Goal: Communication & Community: Submit feedback/report problem

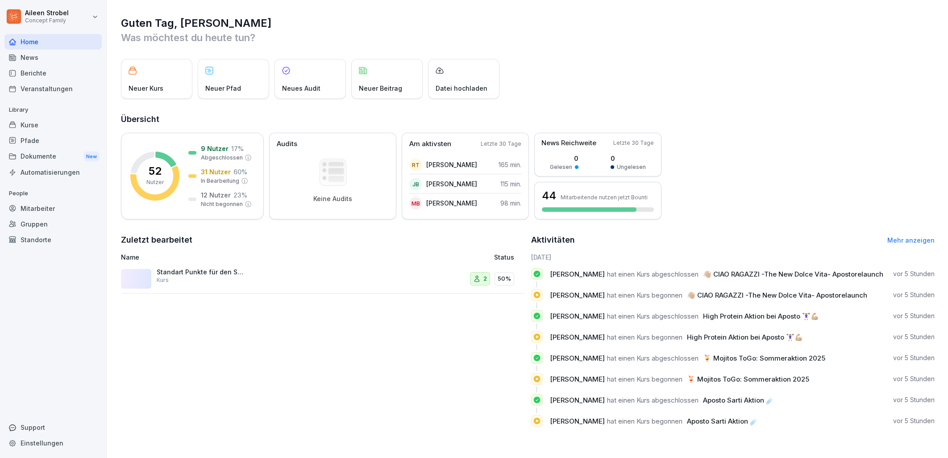
click at [48, 77] on div "Berichte" at bounding box center [52, 73] width 97 height 16
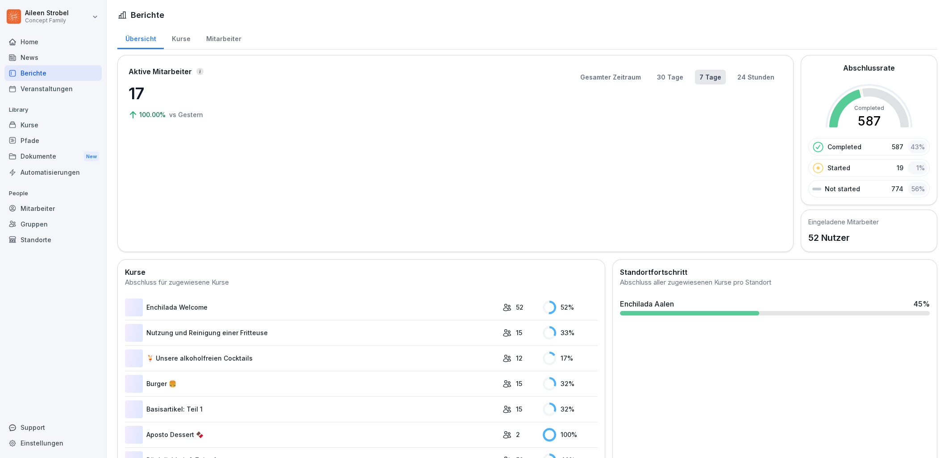
click at [28, 74] on div "Berichte" at bounding box center [52, 73] width 97 height 16
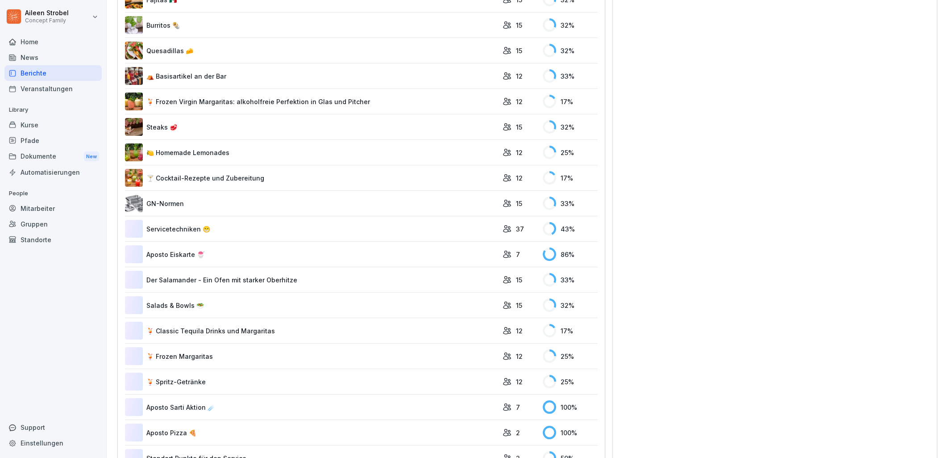
scroll to position [1611, 0]
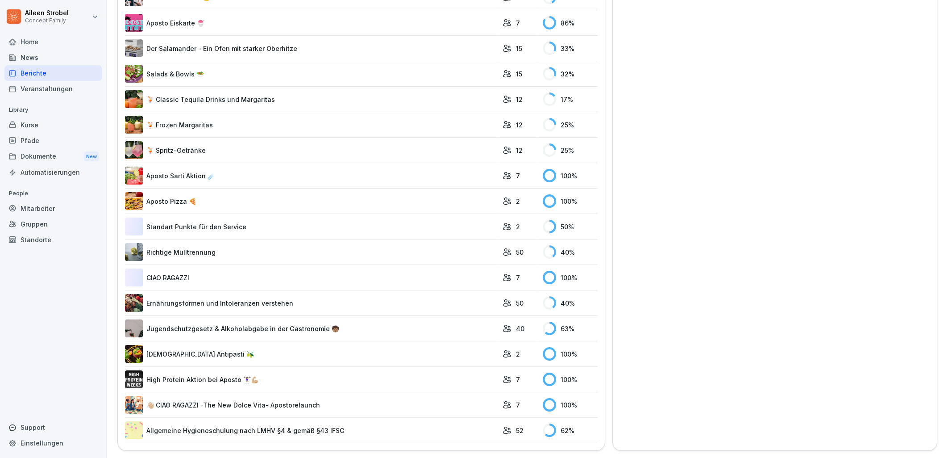
click at [224, 432] on link "Allgemeine Hygieneschulung nach LMHV §4 & gemäß §43 IFSG" at bounding box center [311, 430] width 373 height 18
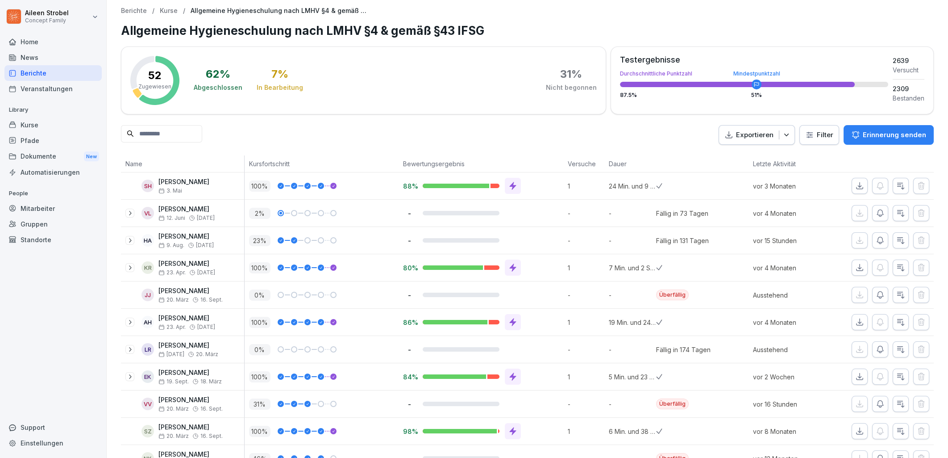
click at [174, 135] on input at bounding box center [161, 133] width 81 height 17
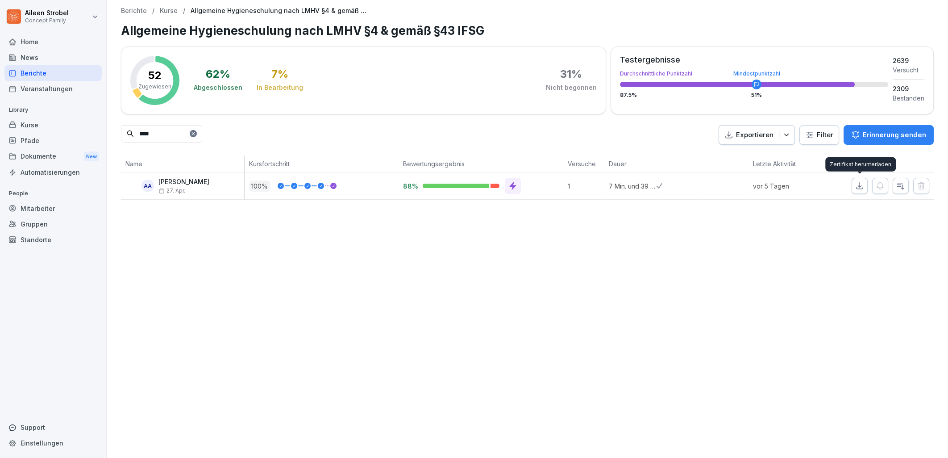
type input "****"
click at [859, 188] on icon "button" at bounding box center [859, 185] width 9 height 9
click at [196, 133] on icon at bounding box center [193, 133] width 5 height 5
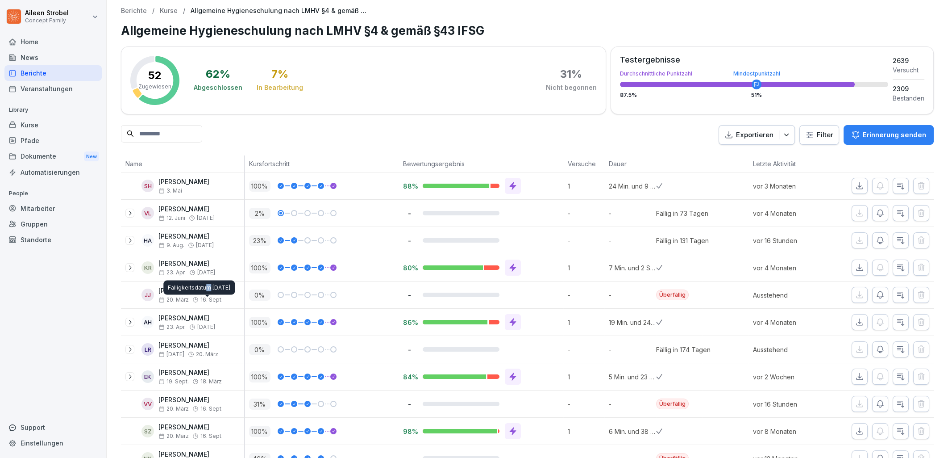
click at [208, 290] on div "Fälligkeitsdatum 16. Sept. 2024 Fälligkeitsdatum 16. Sept. 2024" at bounding box center [198, 287] width 71 height 14
drag, startPoint x: 180, startPoint y: 292, endPoint x: 160, endPoint y: 292, distance: 20.1
click at [160, 292] on p "[PERSON_NAME]" at bounding box center [190, 291] width 64 height 8
drag, startPoint x: 205, startPoint y: 290, endPoint x: 182, endPoint y: 292, distance: 22.9
click at [182, 292] on p "[PERSON_NAME]" at bounding box center [190, 291] width 64 height 8
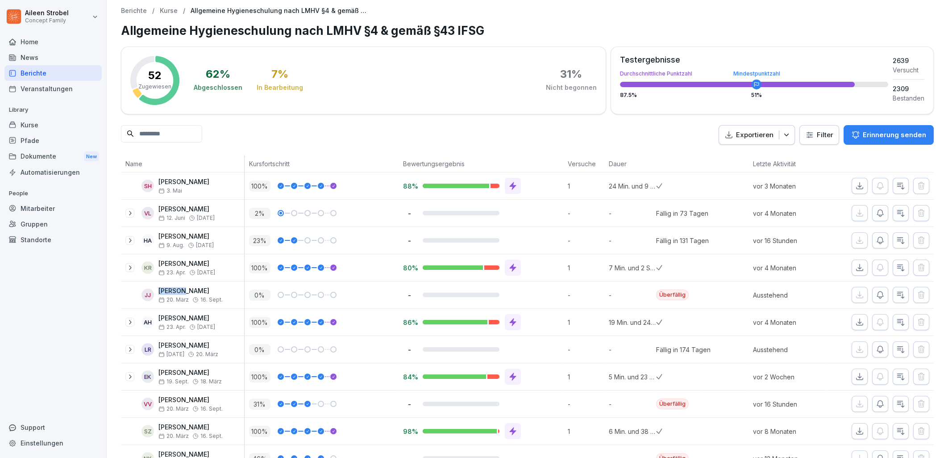
copy p "Jarmer"
click at [38, 207] on div "Mitarbeiter" at bounding box center [52, 208] width 97 height 16
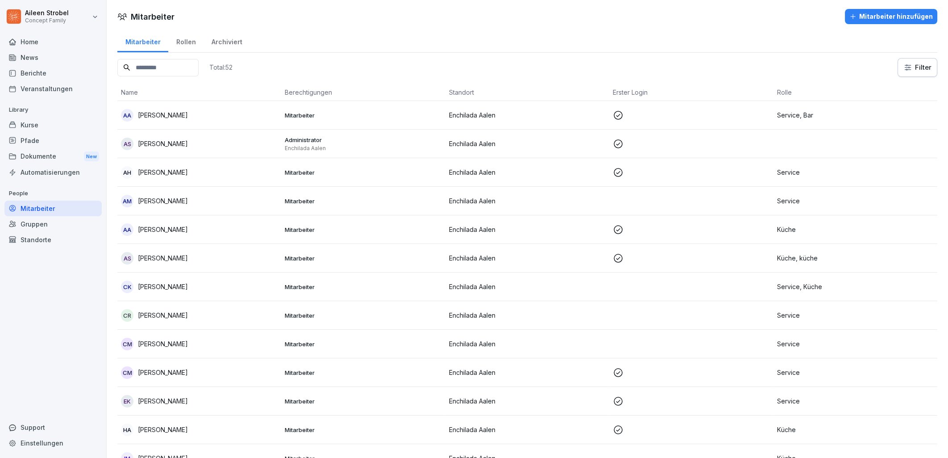
click at [163, 63] on input at bounding box center [157, 67] width 81 height 17
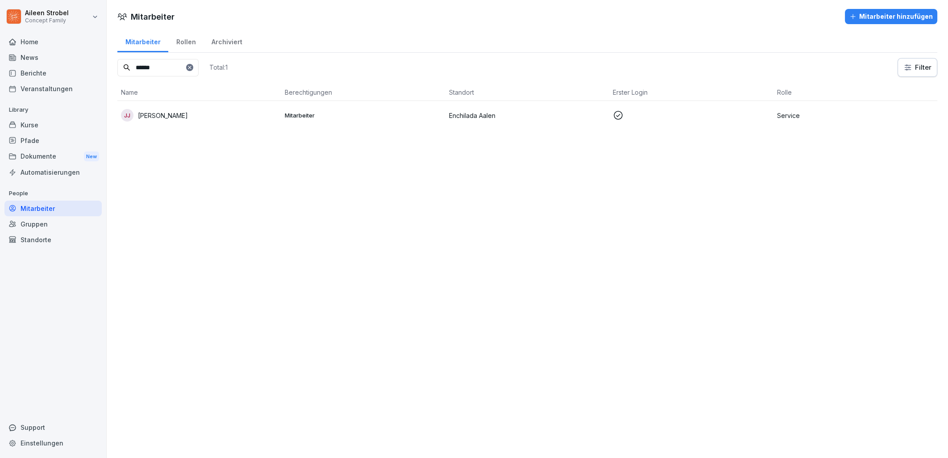
type input "******"
click at [669, 117] on p at bounding box center [691, 115] width 157 height 11
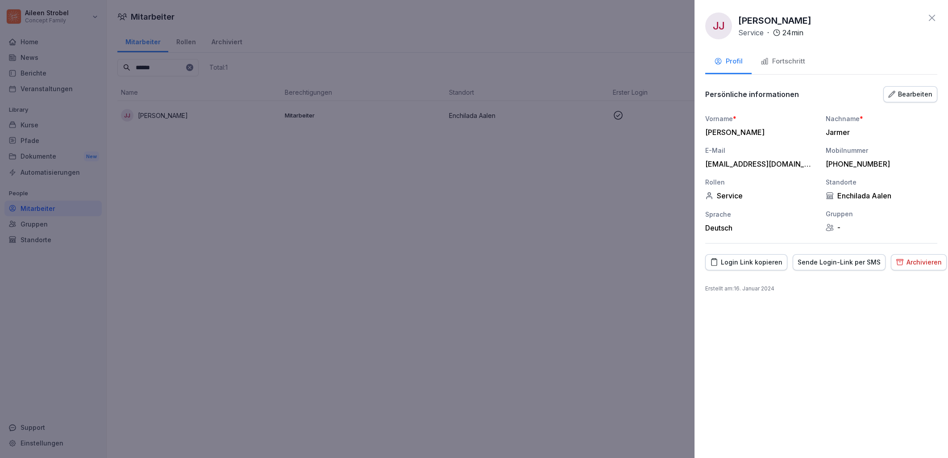
click at [924, 258] on div "Archivieren" at bounding box center [919, 262] width 46 height 10
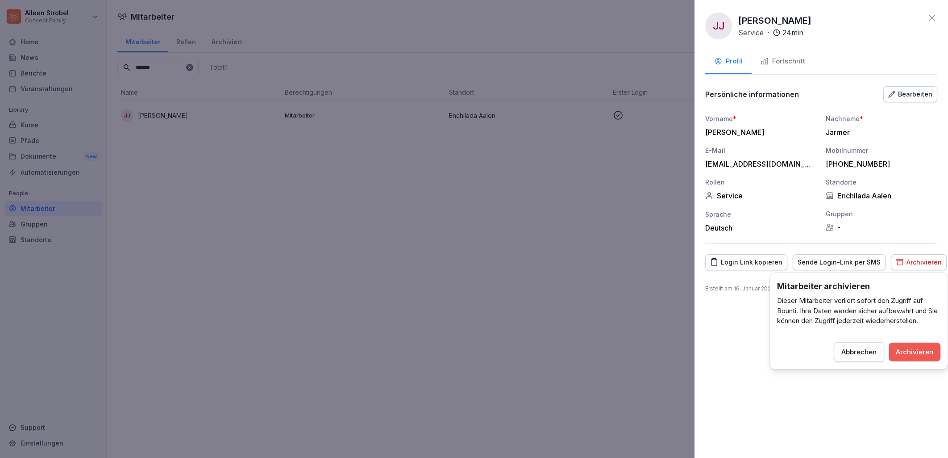
click at [915, 352] on div "Archivieren" at bounding box center [914, 351] width 37 height 10
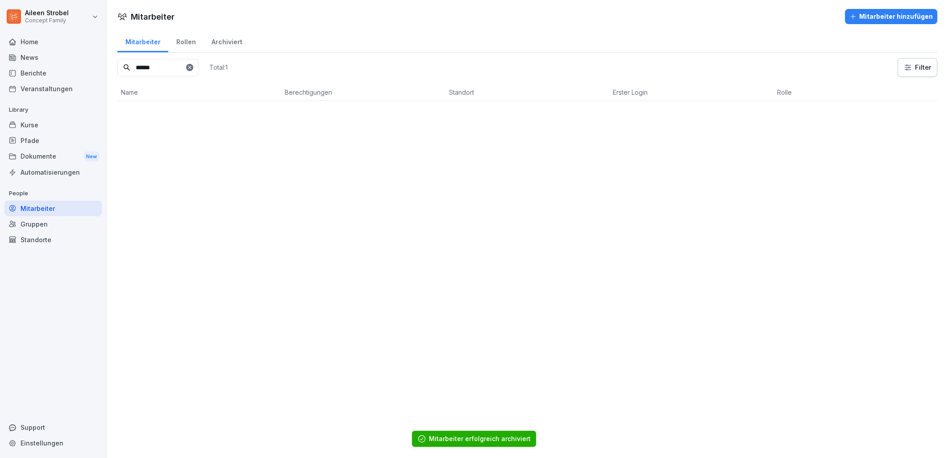
click at [35, 70] on div "Berichte" at bounding box center [52, 73] width 97 height 16
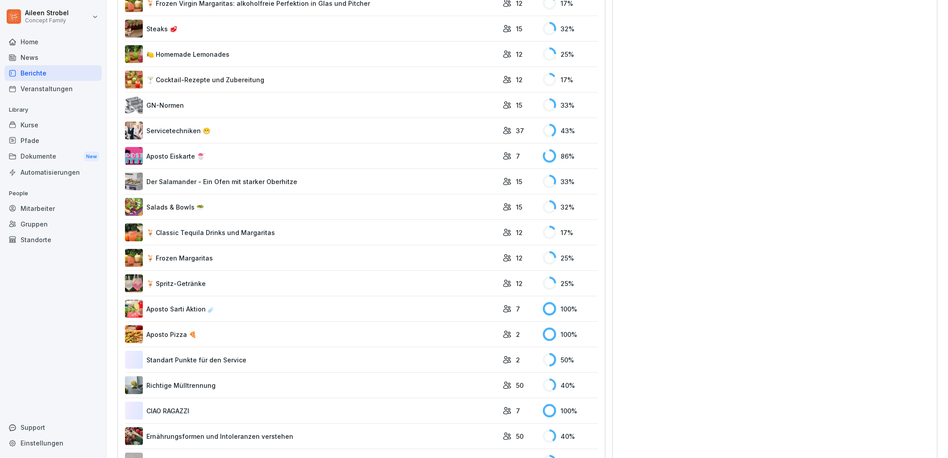
scroll to position [1611, 0]
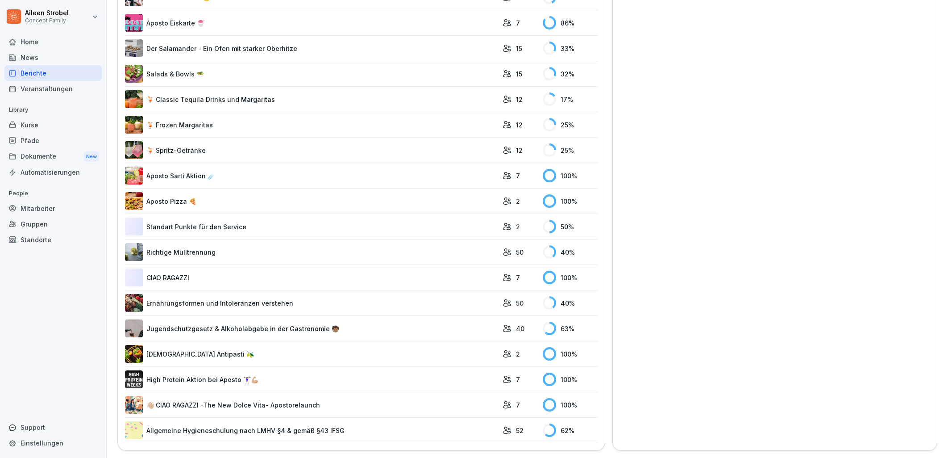
click at [196, 435] on link "Allgemeine Hygieneschulung nach LMHV §4 & gemäß §43 IFSG" at bounding box center [311, 430] width 373 height 18
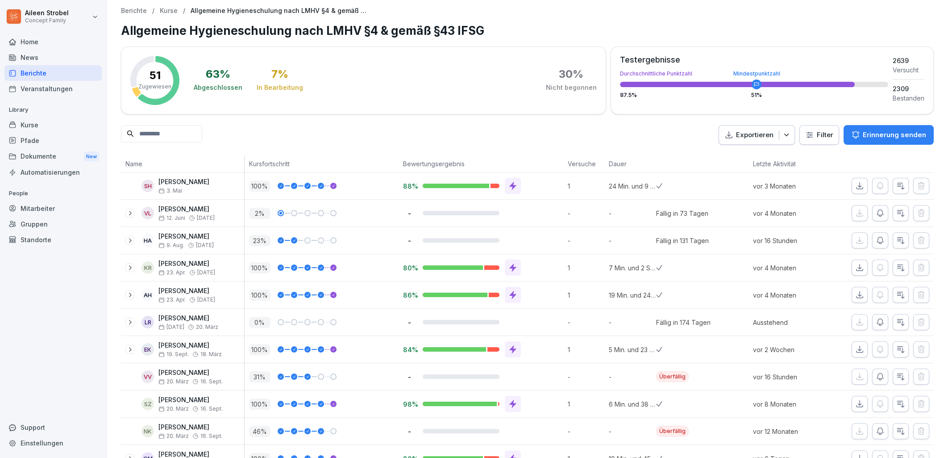
scroll to position [50, 0]
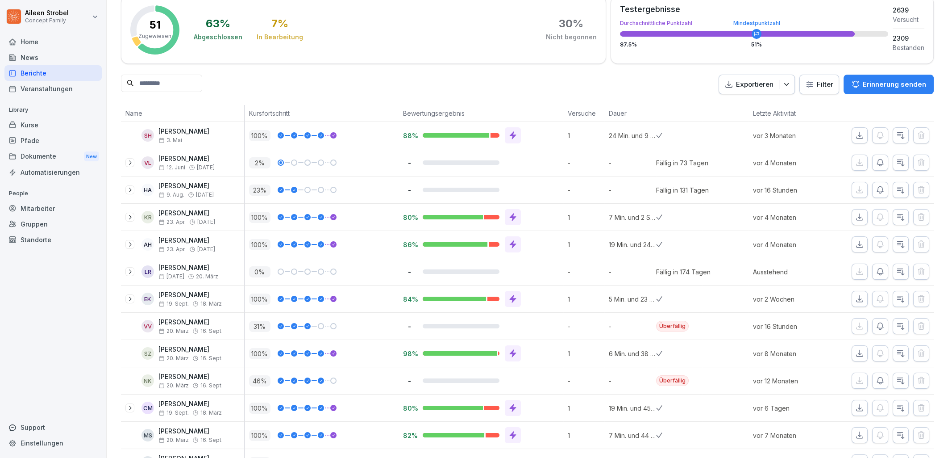
click at [32, 205] on div "Mitarbeiter" at bounding box center [52, 208] width 97 height 16
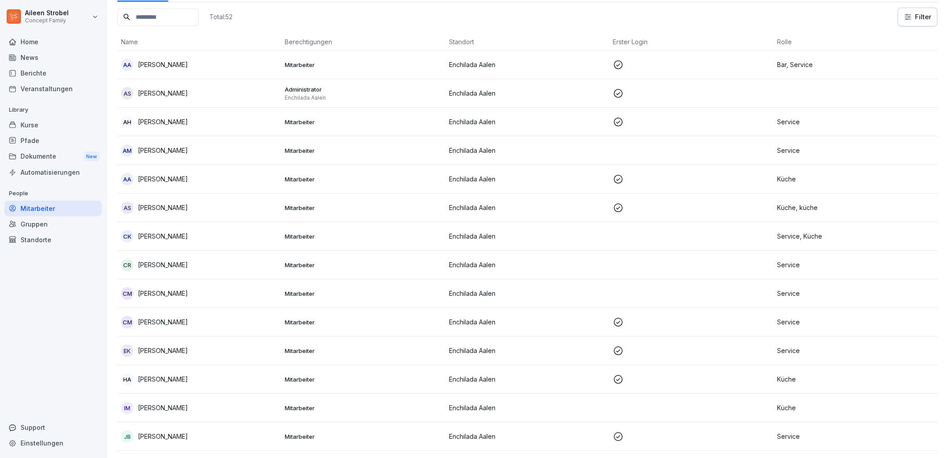
scroll to position [8, 0]
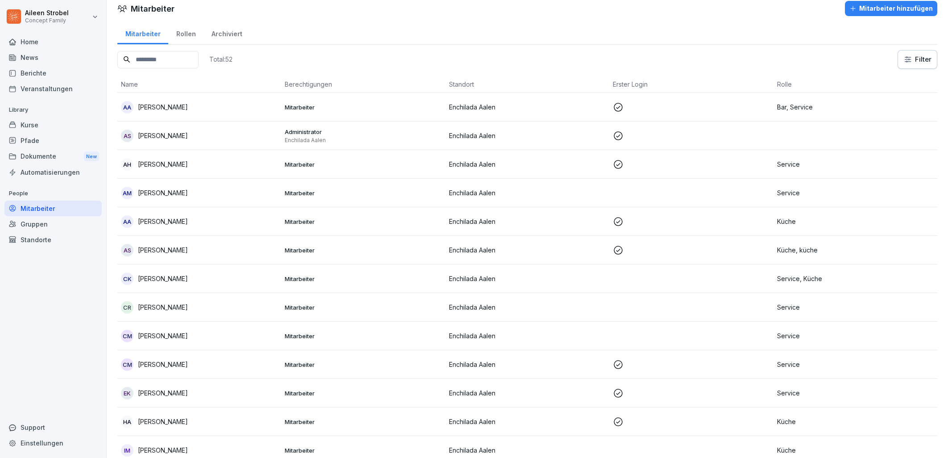
drag, startPoint x: 178, startPoint y: 60, endPoint x: 167, endPoint y: 63, distance: 10.9
click at [177, 60] on input at bounding box center [157, 59] width 81 height 17
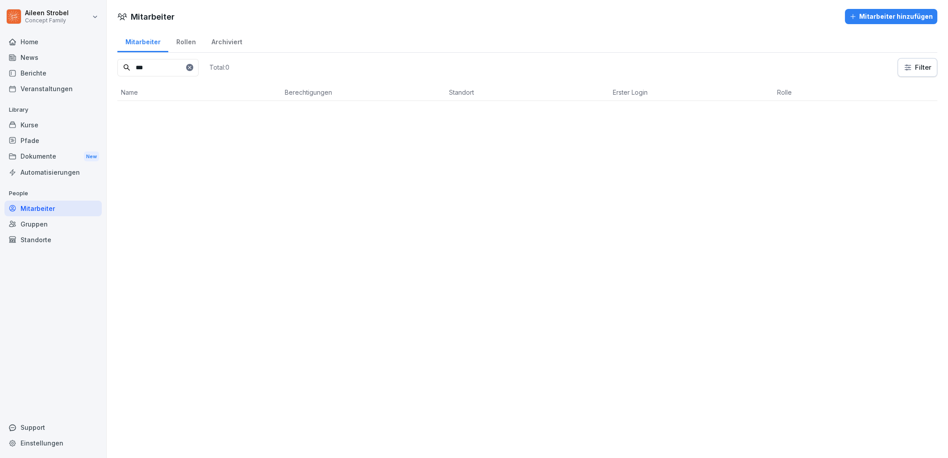
scroll to position [0, 0]
type input "*"
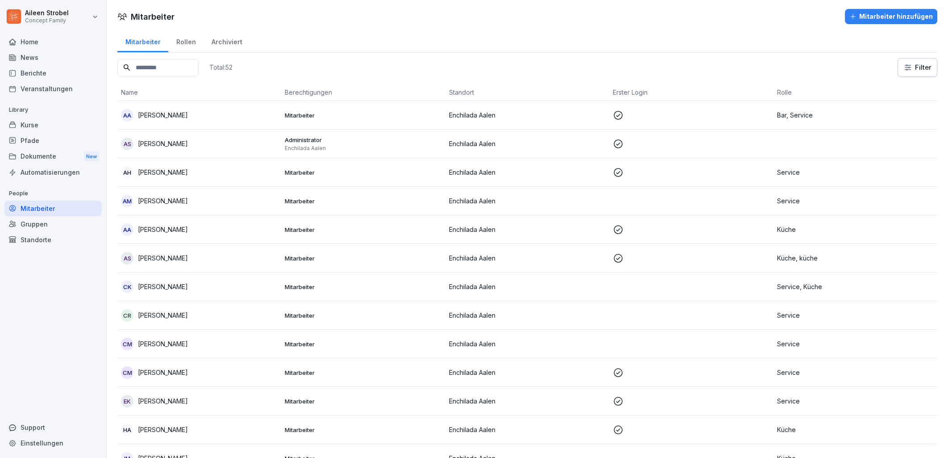
click at [235, 42] on div "Archiviert" at bounding box center [227, 40] width 46 height 23
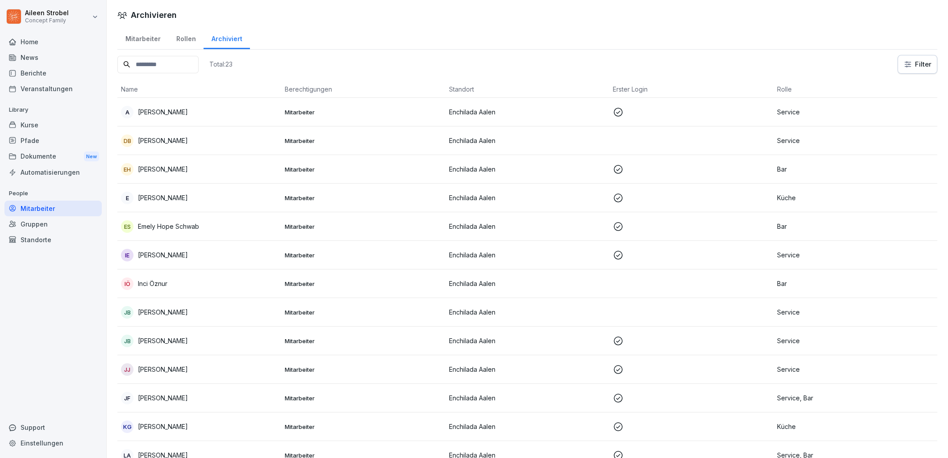
click at [175, 72] on input at bounding box center [157, 64] width 81 height 17
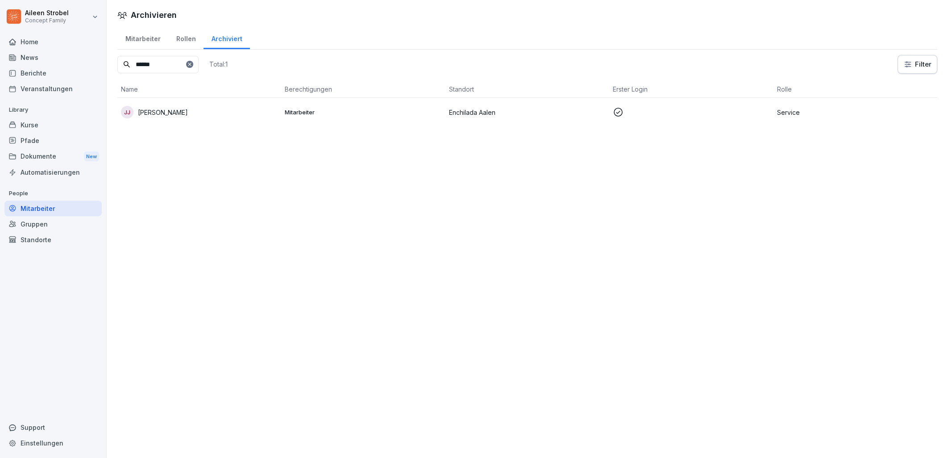
type input "******"
click at [555, 112] on p "Enchilada Aalen" at bounding box center [527, 112] width 157 height 9
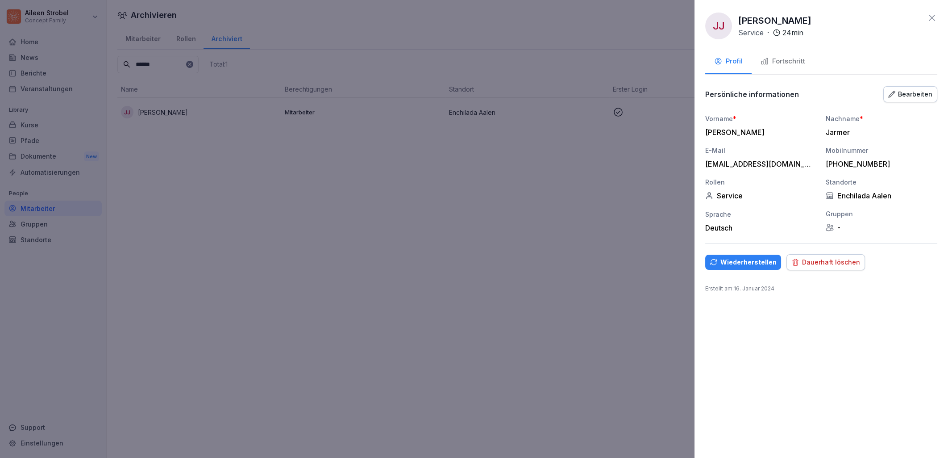
click at [878, 192] on div "Enchilada Aalen" at bounding box center [882, 195] width 112 height 9
drag, startPoint x: 350, startPoint y: 312, endPoint x: 295, endPoint y: 312, distance: 54.0
click at [350, 312] on div at bounding box center [474, 229] width 948 height 458
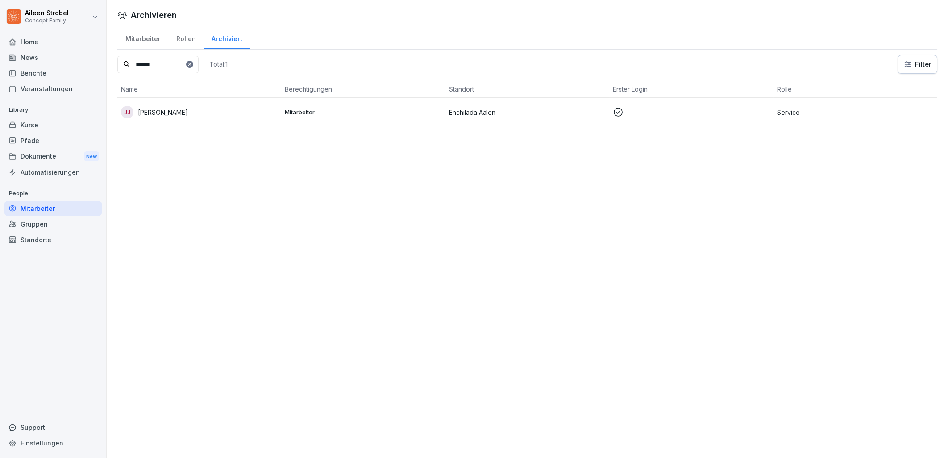
click at [51, 211] on div "Mitarbeiter" at bounding box center [52, 208] width 97 height 16
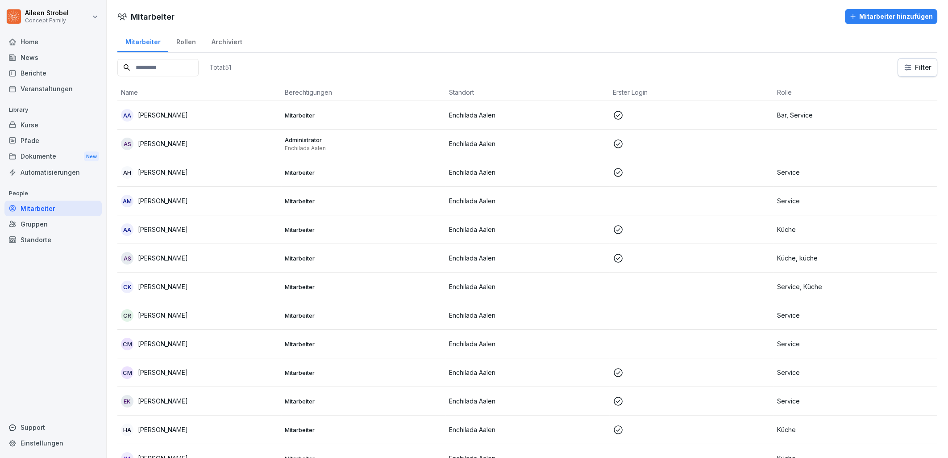
click at [30, 54] on div "News" at bounding box center [52, 58] width 97 height 16
click at [41, 76] on div "Berichte" at bounding box center [52, 73] width 97 height 16
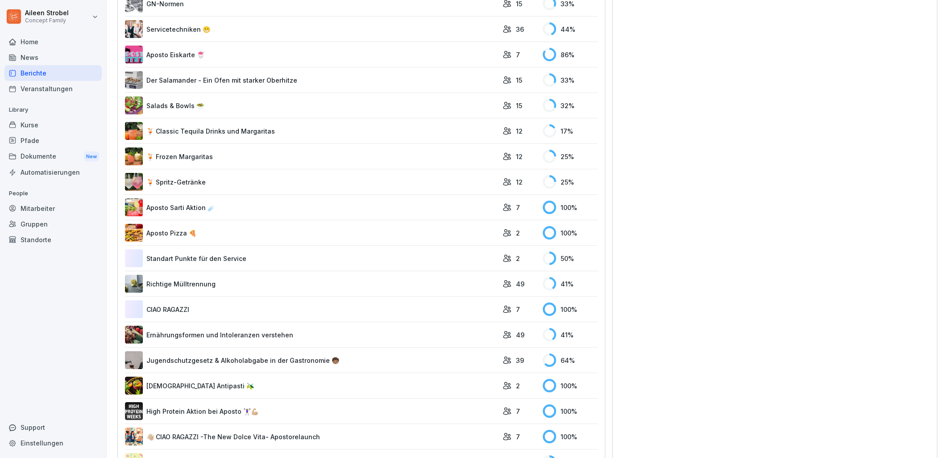
scroll to position [1611, 0]
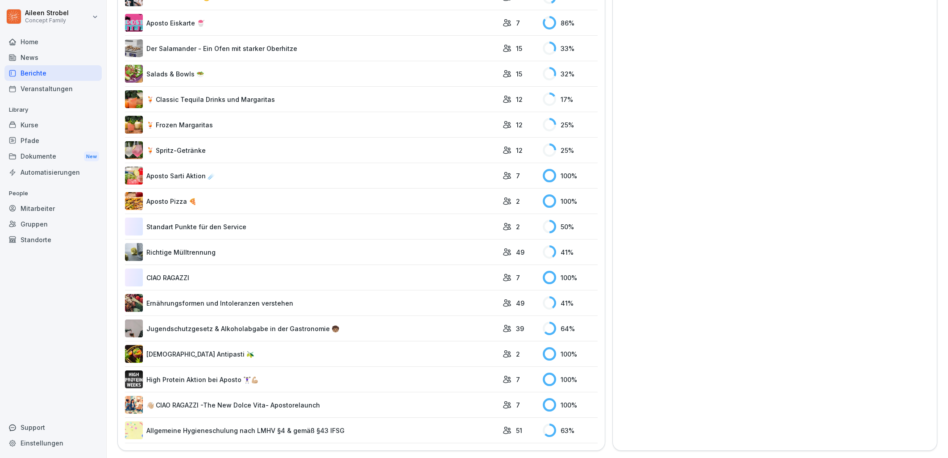
click at [193, 430] on link "Allgemeine Hygieneschulung nach LMHV §4 & gemäß §43 IFSG" at bounding box center [311, 430] width 373 height 18
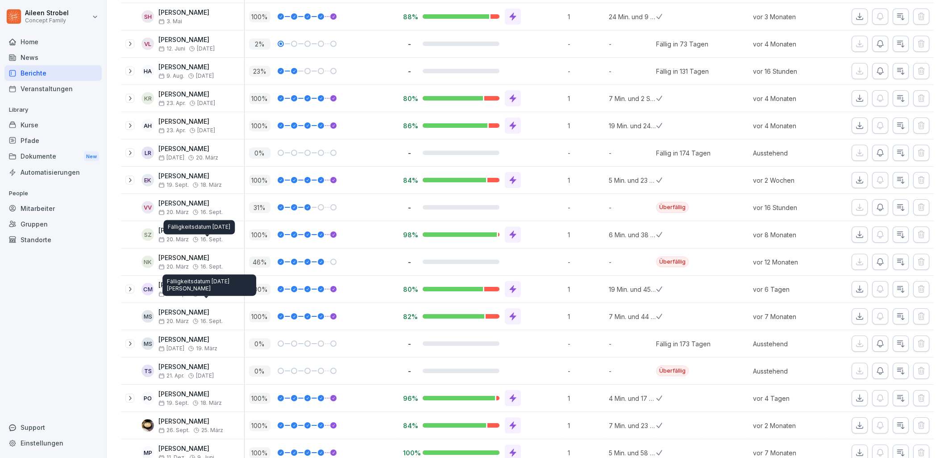
scroll to position [203, 0]
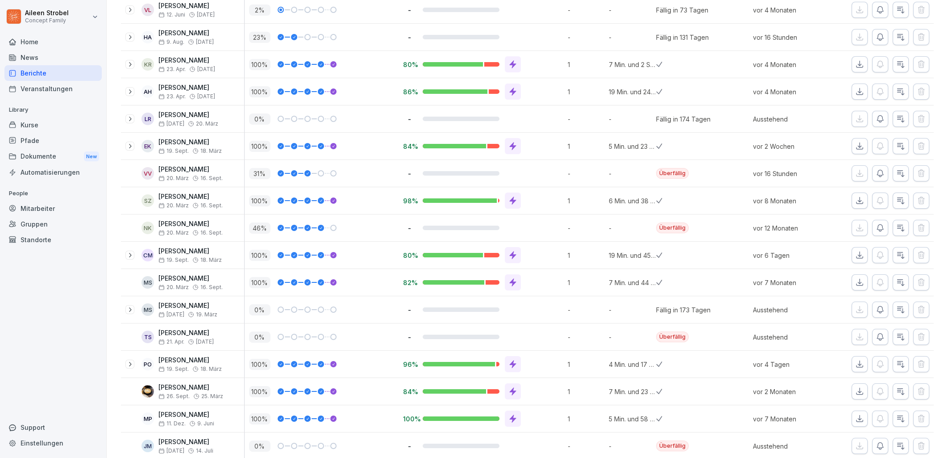
click at [127, 309] on div at bounding box center [129, 309] width 9 height 9
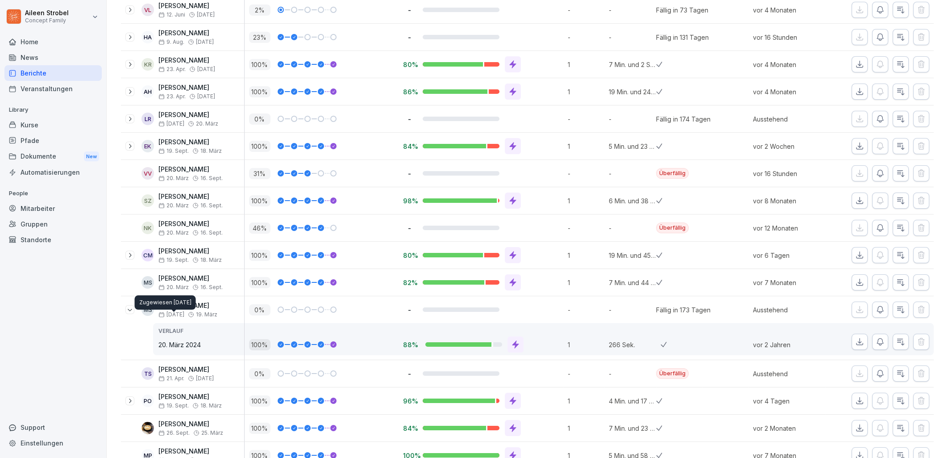
click at [181, 308] on div "Zugewiesen 20. Sept. 2025 Zugewiesen 20. Sept. 2025" at bounding box center [165, 302] width 61 height 14
click at [181, 306] on p "[PERSON_NAME]" at bounding box center [187, 306] width 59 height 8
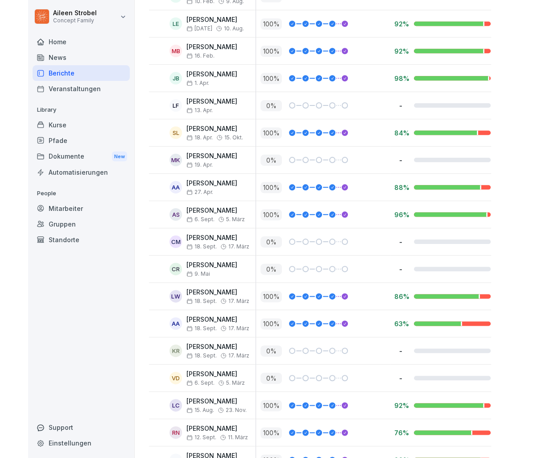
scroll to position [799, 0]
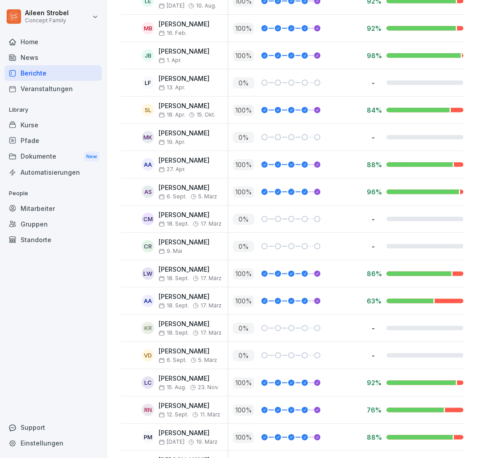
click at [287, 333] on div "0 %" at bounding box center [297, 327] width 129 height 11
drag, startPoint x: -4, startPoint y: 151, endPoint x: -145, endPoint y: 143, distance: 140.4
click at [0, 143] on html "Aileen Strobel Concept Family Home News Berichte Veranstaltungen Library Kurse …" at bounding box center [239, 229] width 478 height 458
click at [325, 456] on div "100 %" at bounding box center [295, 463] width 134 height 27
click at [333, 450] on div "100 %" at bounding box center [295, 436] width 134 height 27
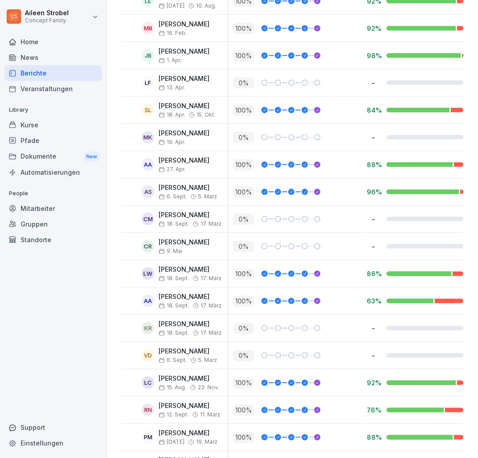
drag, startPoint x: 333, startPoint y: 456, endPoint x: 385, endPoint y: 457, distance: 51.3
click at [385, 457] on tr "JB Jennifer JAsmin Betcher 18. Sept. 17. März 100 % 84% 1 16 Min. und 52 Sek. v…" at bounding box center [473, 463] width 705 height 27
click at [0, 125] on div "Aileen Strobel Concept Family Home News Berichte Veranstaltungen Library Kurse …" at bounding box center [53, 229] width 107 height 458
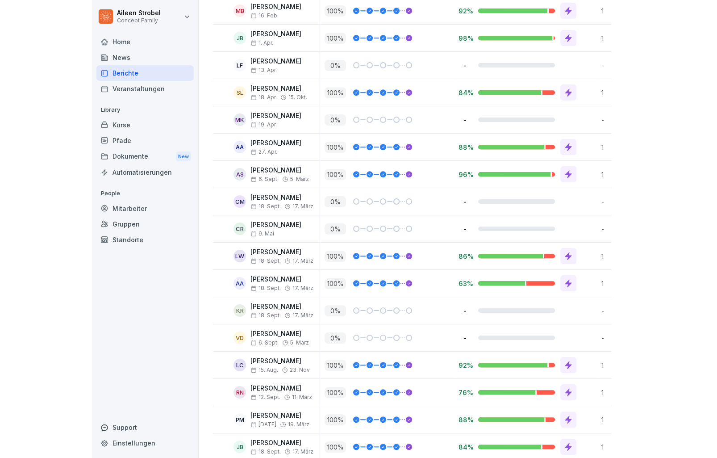
scroll to position [712, 0]
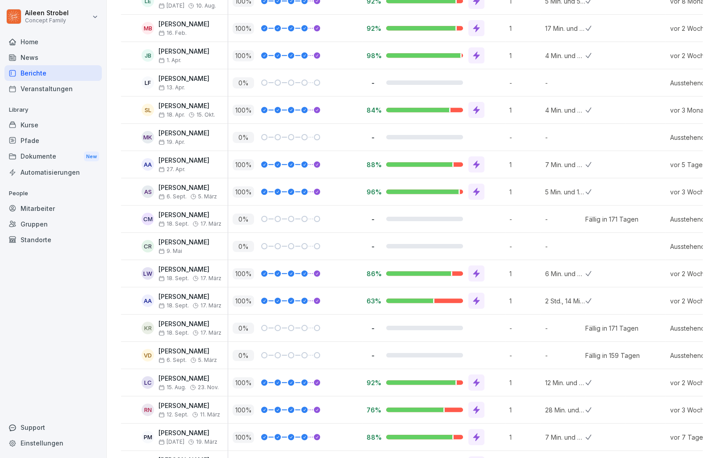
drag, startPoint x: 0, startPoint y: 144, endPoint x: -4, endPoint y: 142, distance: 4.7
click at [0, 142] on html "Aileen Strobel Concept Family Home News Berichte Veranstaltungen Library Kurse …" at bounding box center [358, 229] width 717 height 458
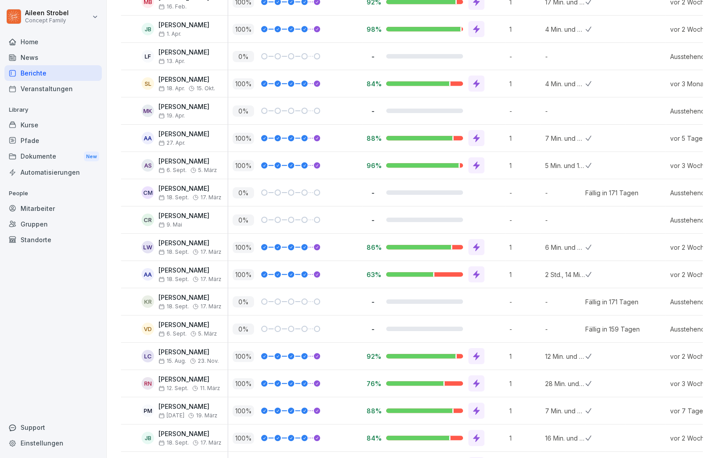
scroll to position [762, 0]
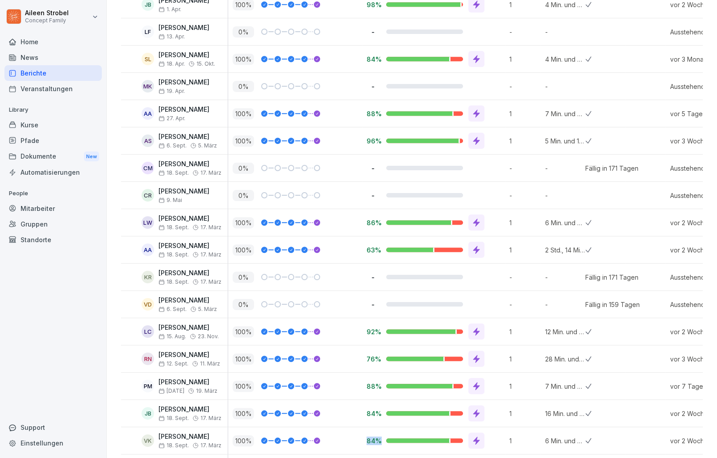
drag, startPoint x: 311, startPoint y: 454, endPoint x: 426, endPoint y: 454, distance: 115.6
click at [413, 454] on tr "VK Vanessa Klein 18. Sept. 17. März 100 % 84% 1 6 Min. und 30 Sek. vor 2 Wochen" at bounding box center [473, 440] width 705 height 27
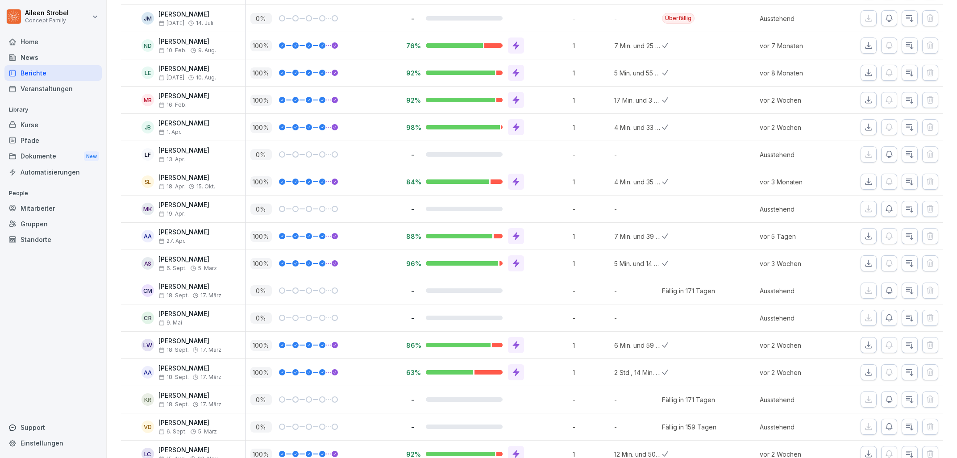
scroll to position [661, 0]
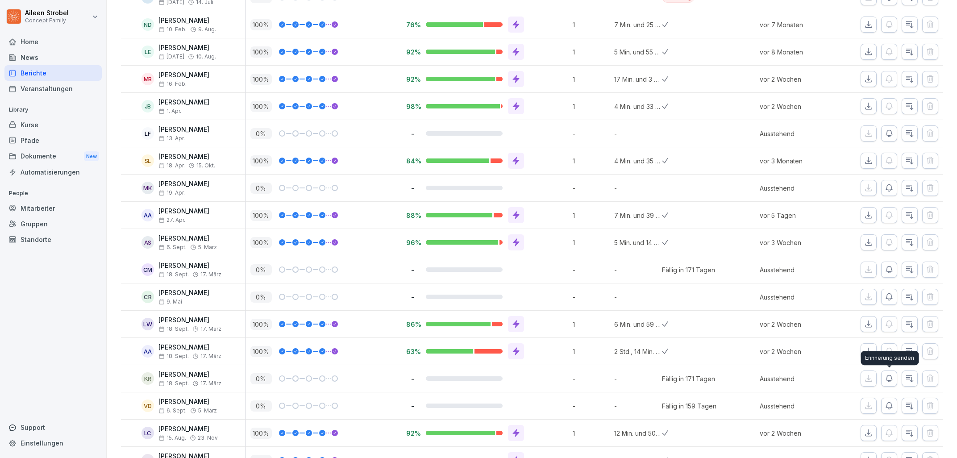
click at [891, 381] on icon "button" at bounding box center [889, 378] width 9 height 9
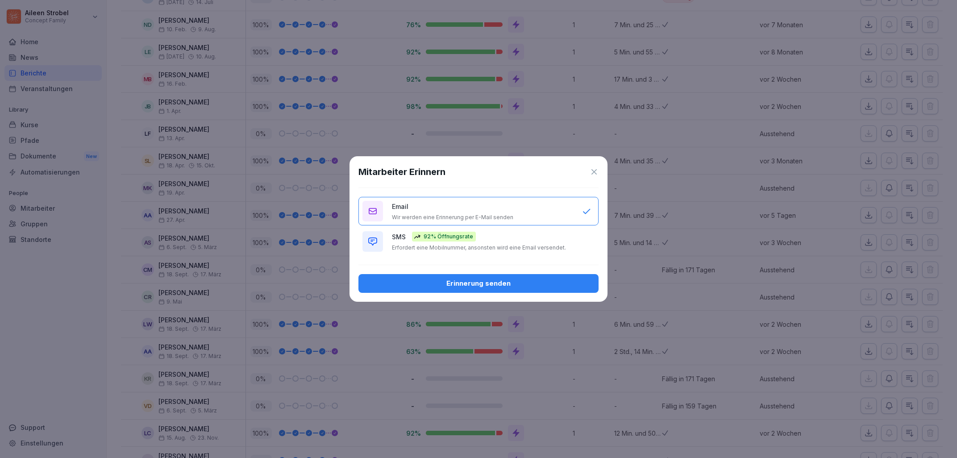
click at [477, 249] on p "Erfordert eine Mobilnummer, ansonsten wird eine Email versendet." at bounding box center [479, 247] width 174 height 7
click at [479, 283] on div "Erinnerung senden" at bounding box center [479, 284] width 226 height 10
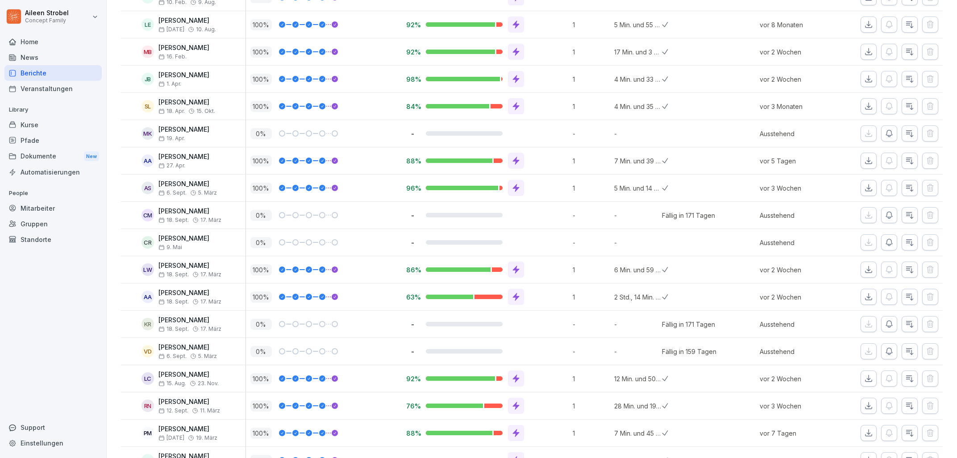
click at [890, 328] on icon "button" at bounding box center [889, 324] width 6 height 7
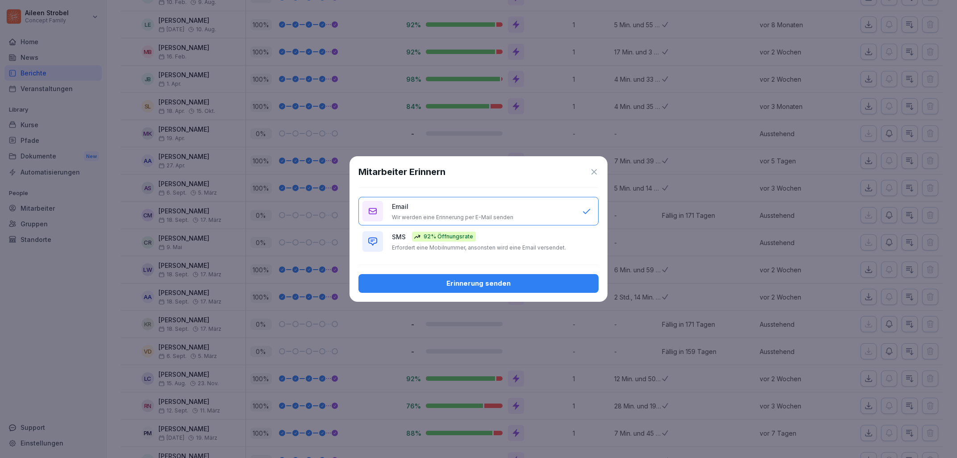
click at [442, 214] on p "Wir werden eine Erinnerung per E-Mail senden" at bounding box center [452, 217] width 121 height 7
click at [471, 283] on div "Erinnerung senden" at bounding box center [479, 284] width 226 height 10
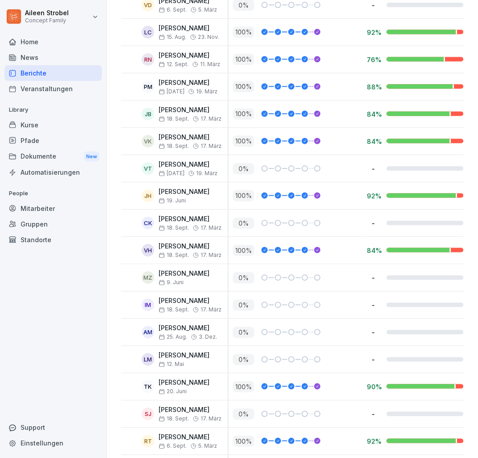
scroll to position [1040, 0]
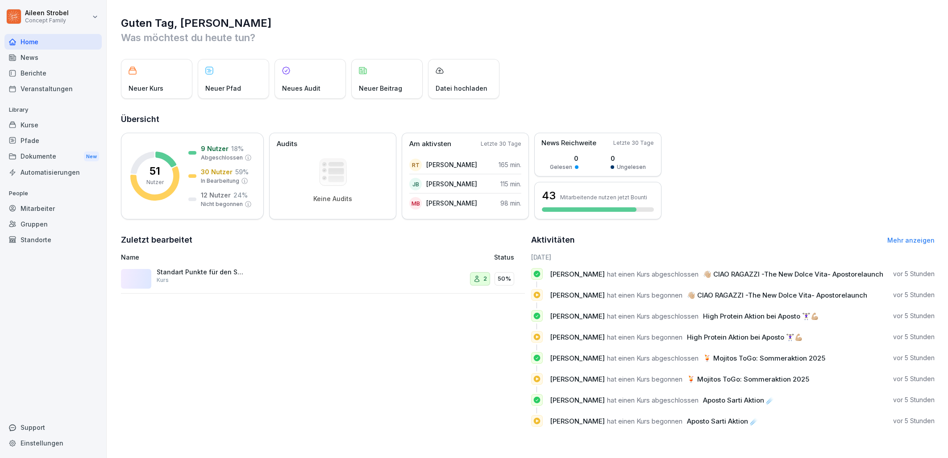
click at [50, 210] on div "Mitarbeiter" at bounding box center [52, 208] width 97 height 16
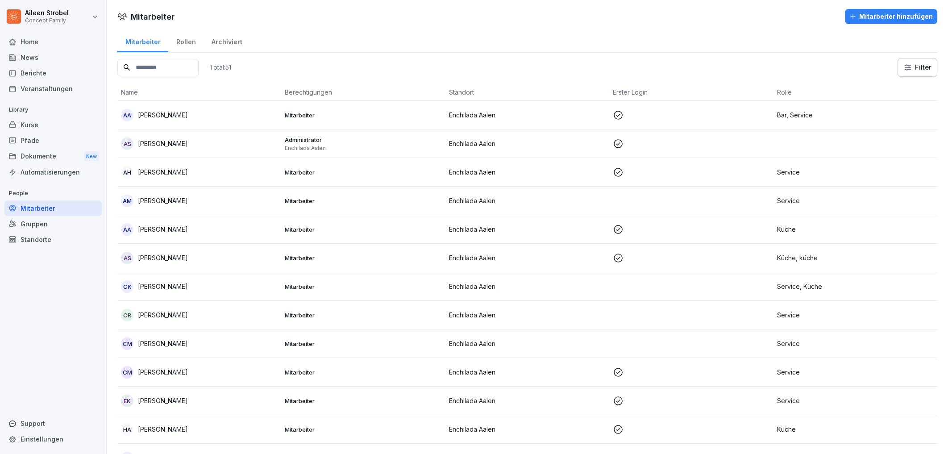
click at [48, 208] on div "Mitarbeiter" at bounding box center [52, 208] width 97 height 16
click at [172, 63] on input at bounding box center [157, 67] width 81 height 17
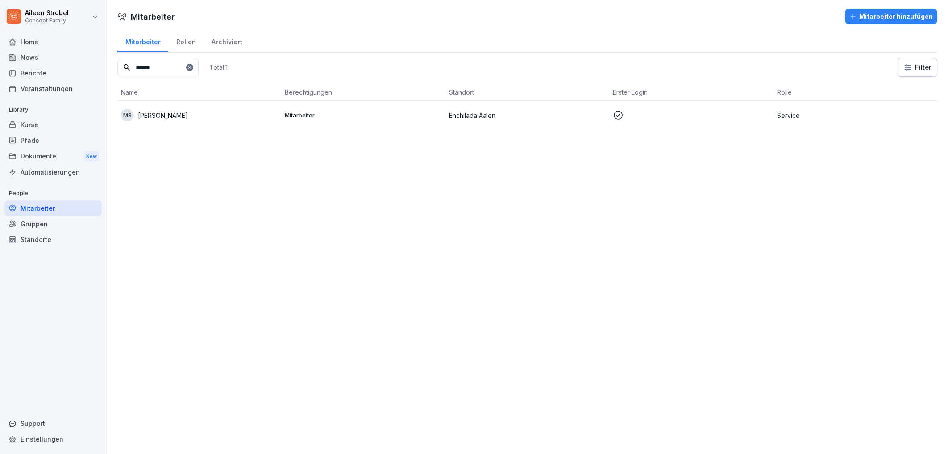
type input "******"
click at [820, 116] on p "Service" at bounding box center [855, 115] width 157 height 9
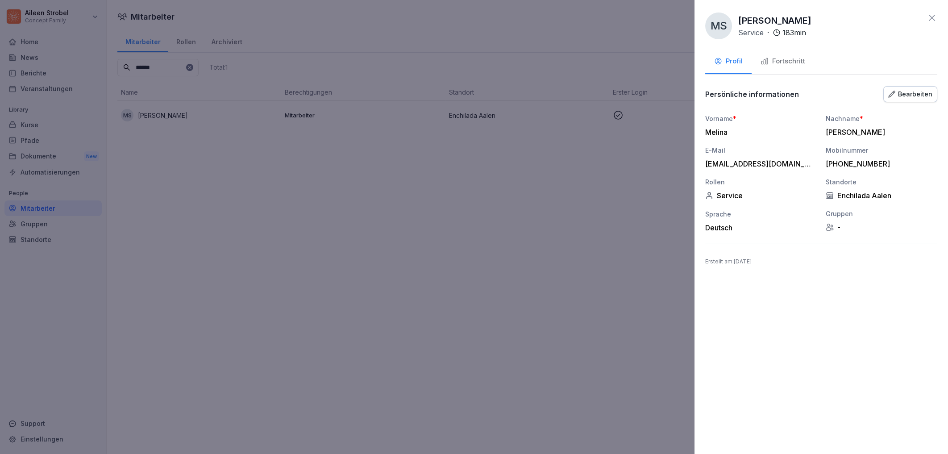
click at [878, 190] on div "Standorte Enchilada Aalen" at bounding box center [882, 188] width 112 height 23
drag, startPoint x: 836, startPoint y: 192, endPoint x: 841, endPoint y: 182, distance: 11.0
click at [837, 189] on div "Standorte Enchilada Aalen" at bounding box center [882, 188] width 112 height 23
click at [926, 97] on div "Bearbeiten" at bounding box center [910, 94] width 44 height 10
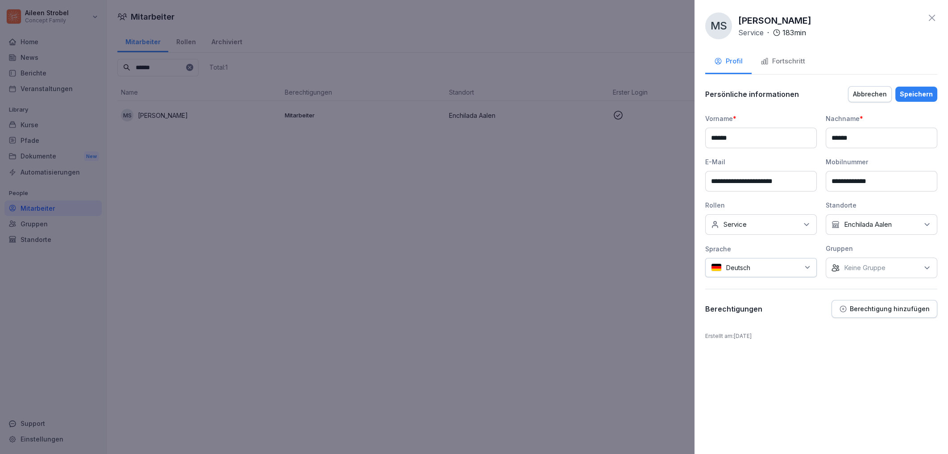
click at [896, 229] on div "Kein Standort Enchilada Aalen" at bounding box center [882, 224] width 112 height 21
click at [794, 59] on div "Fortschritt" at bounding box center [783, 61] width 45 height 10
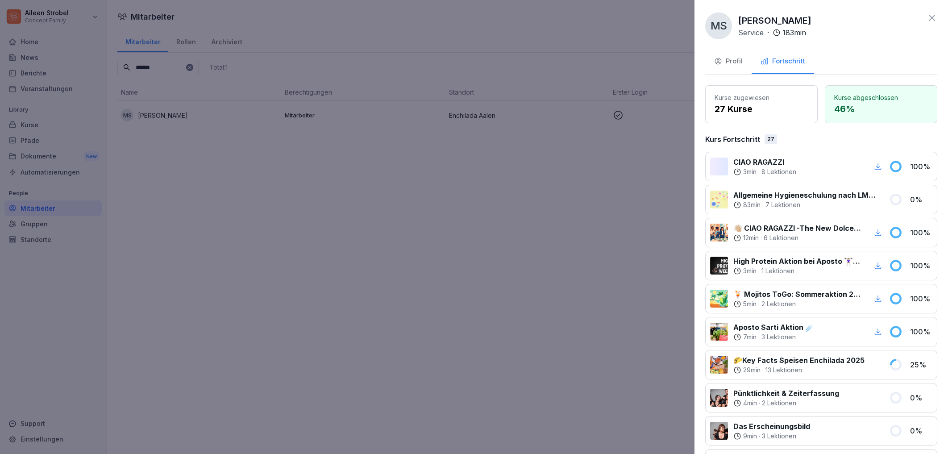
click at [738, 65] on div "Profil" at bounding box center [728, 61] width 29 height 10
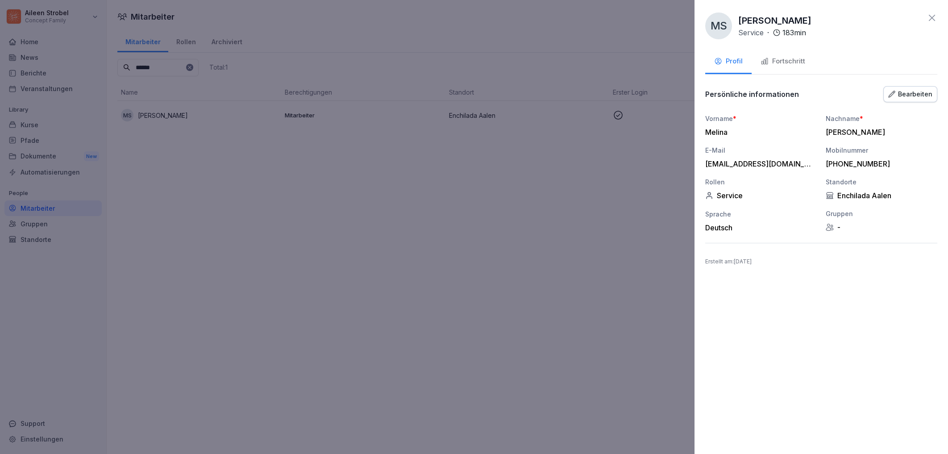
click at [934, 17] on icon at bounding box center [932, 18] width 6 height 6
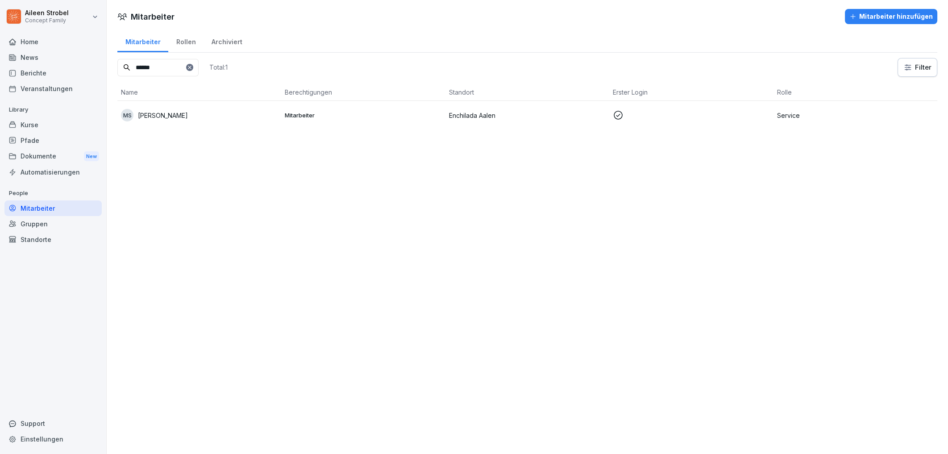
click at [863, 110] on td "Service" at bounding box center [856, 115] width 164 height 29
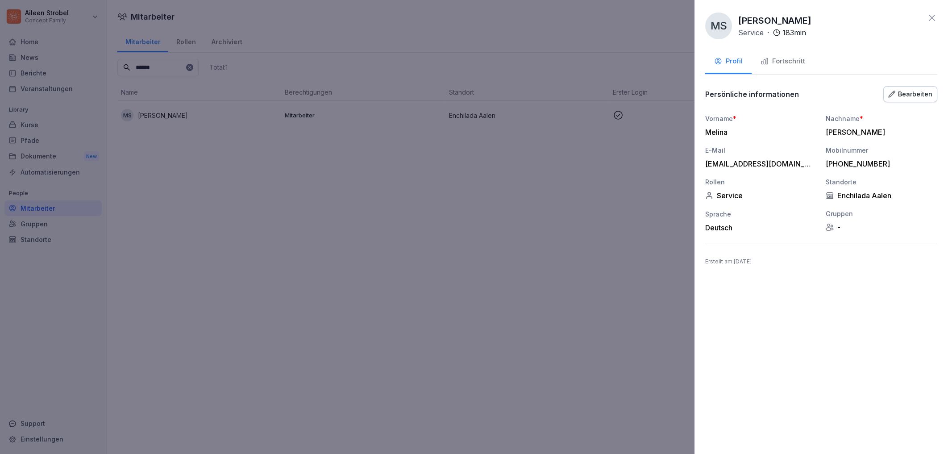
click at [787, 63] on div "Fortschritt" at bounding box center [783, 61] width 45 height 10
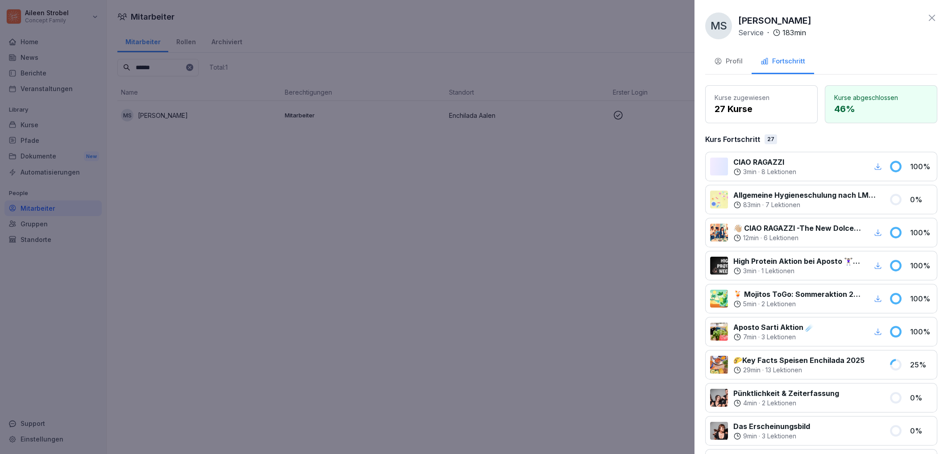
click at [735, 64] on div "Profil" at bounding box center [728, 61] width 29 height 10
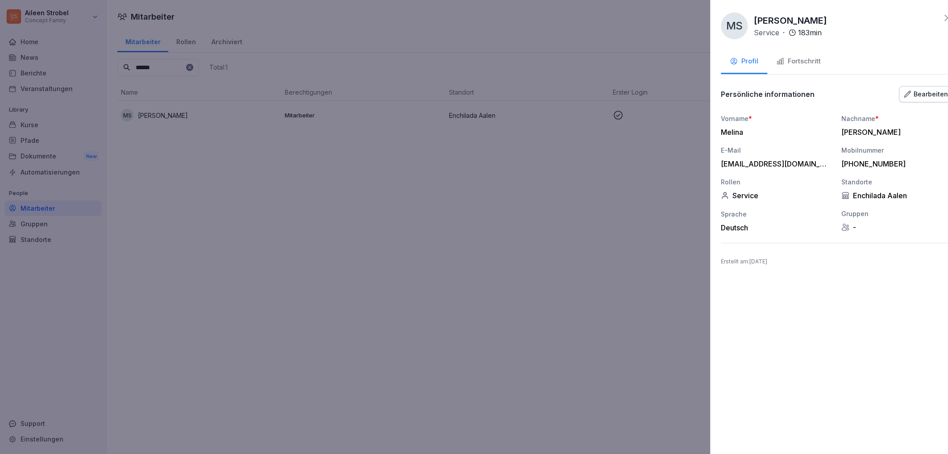
click at [490, 194] on div at bounding box center [474, 227] width 948 height 454
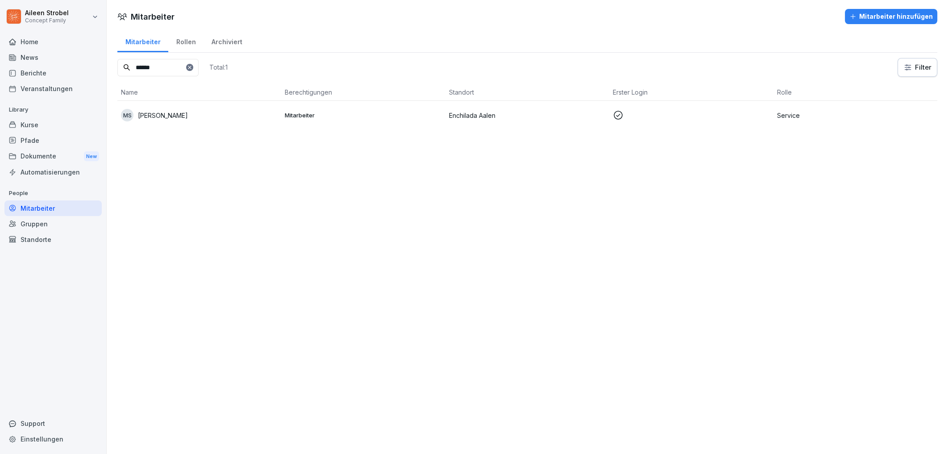
click at [236, 40] on div "Archiviert" at bounding box center [227, 40] width 46 height 23
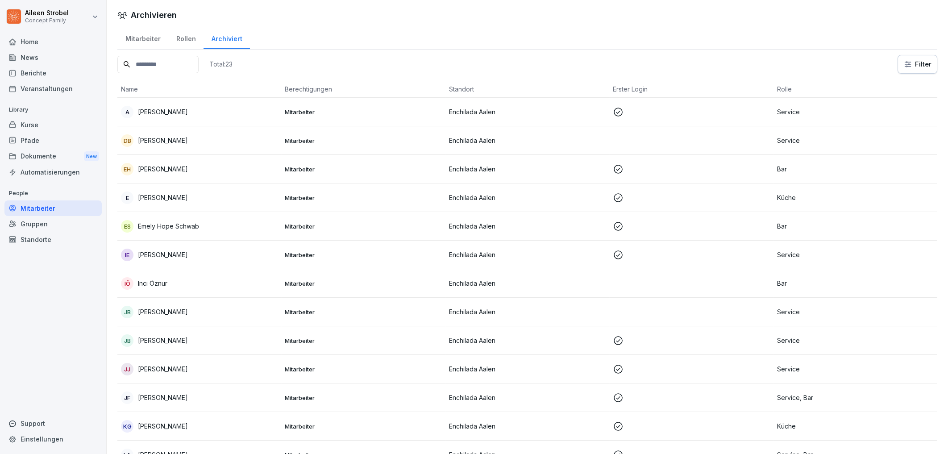
click at [145, 40] on div "Mitarbeiter" at bounding box center [142, 37] width 51 height 23
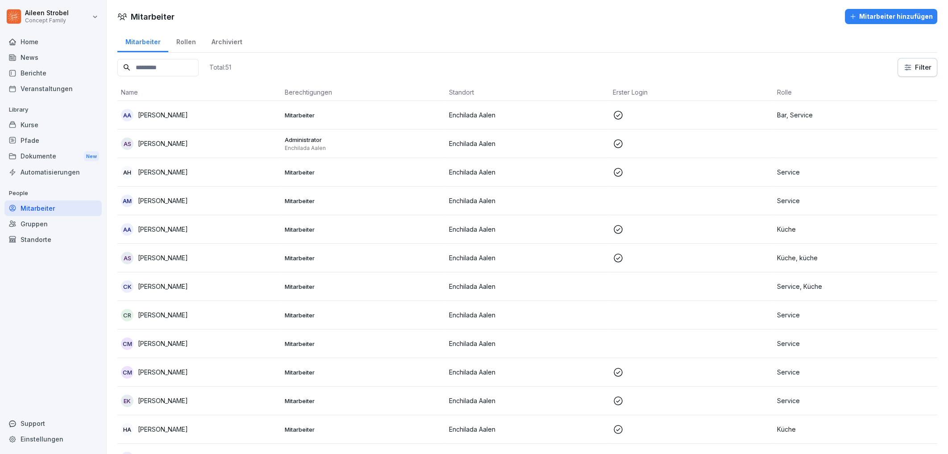
click at [179, 64] on input at bounding box center [157, 67] width 81 height 17
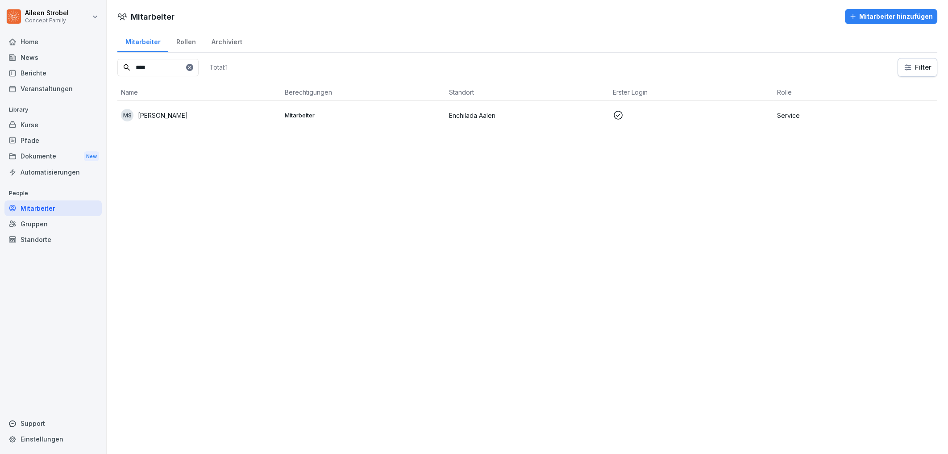
click at [140, 121] on div "MS [PERSON_NAME]" at bounding box center [199, 115] width 157 height 12
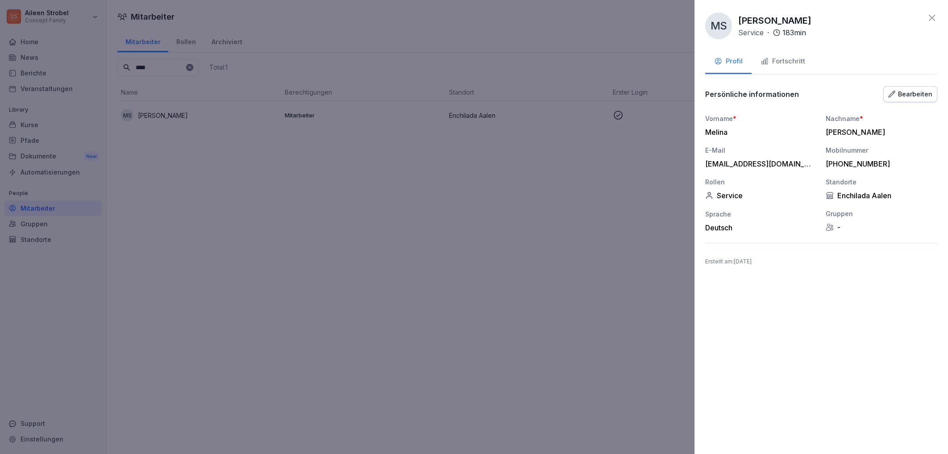
drag, startPoint x: 732, startPoint y: 119, endPoint x: 902, endPoint y: 119, distance: 170.1
click at [733, 119] on span "*" at bounding box center [735, 119] width 4 height 8
click at [915, 100] on button "Bearbeiten" at bounding box center [910, 94] width 54 height 16
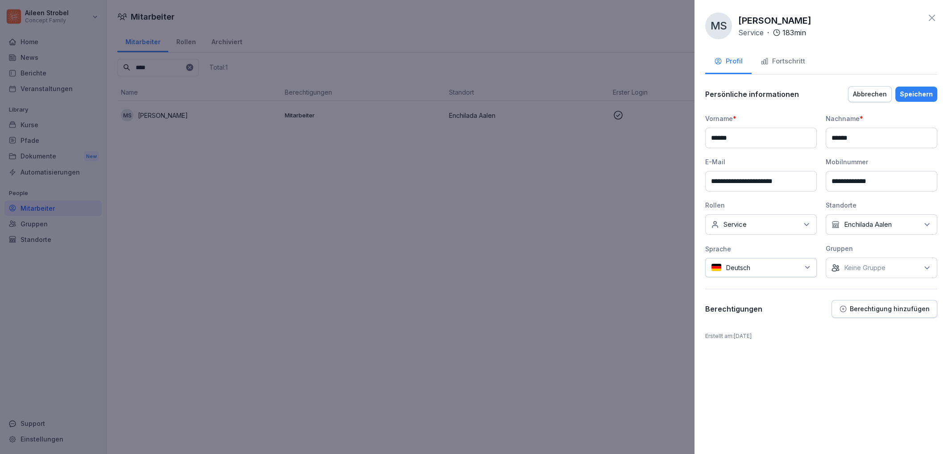
click at [782, 229] on div "Keine Rollen Service" at bounding box center [761, 224] width 112 height 21
click at [878, 400] on div "**********" at bounding box center [822, 227] width 254 height 454
click at [874, 271] on p "Keine Gruppe" at bounding box center [865, 267] width 42 height 9
click at [876, 269] on p "Keine Gruppe" at bounding box center [865, 267] width 42 height 9
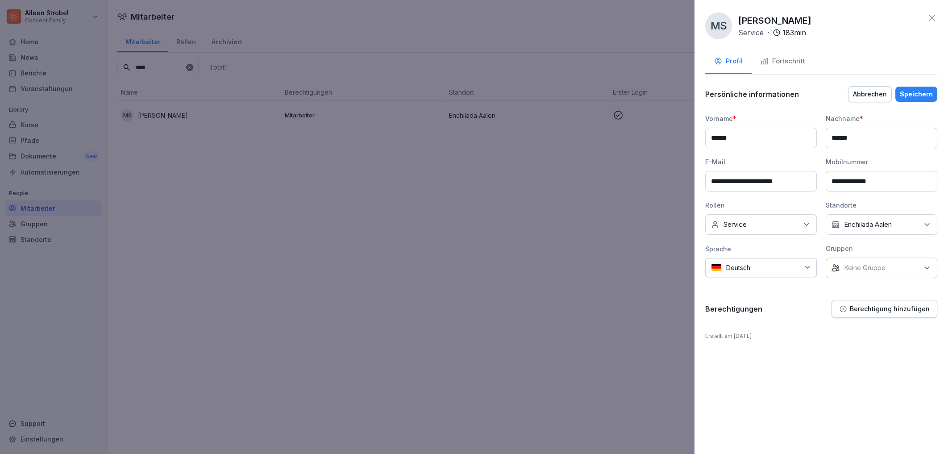
click at [889, 232] on div "Kein Standort Enchilada Aalen" at bounding box center [882, 224] width 112 height 21
click at [889, 231] on div "Kein Standort Enchilada Aalen" at bounding box center [882, 224] width 112 height 21
click at [886, 96] on div "Abbrechen" at bounding box center [870, 94] width 34 height 10
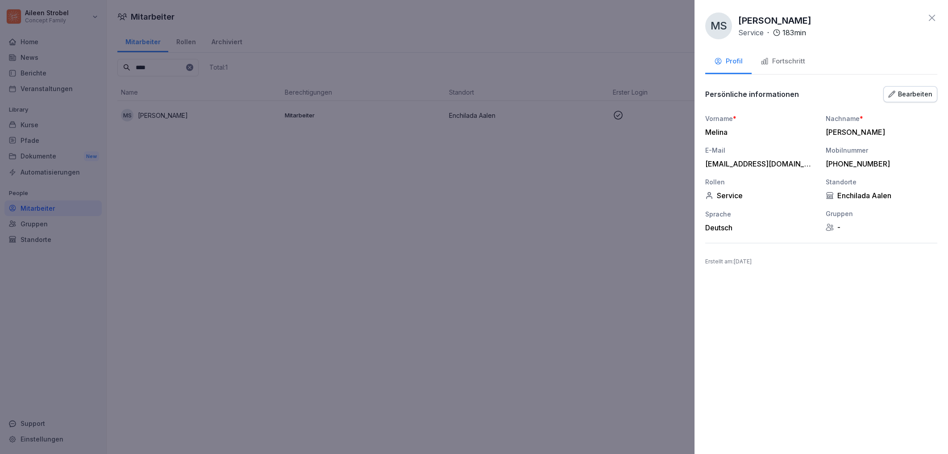
click at [936, 16] on icon at bounding box center [932, 17] width 11 height 11
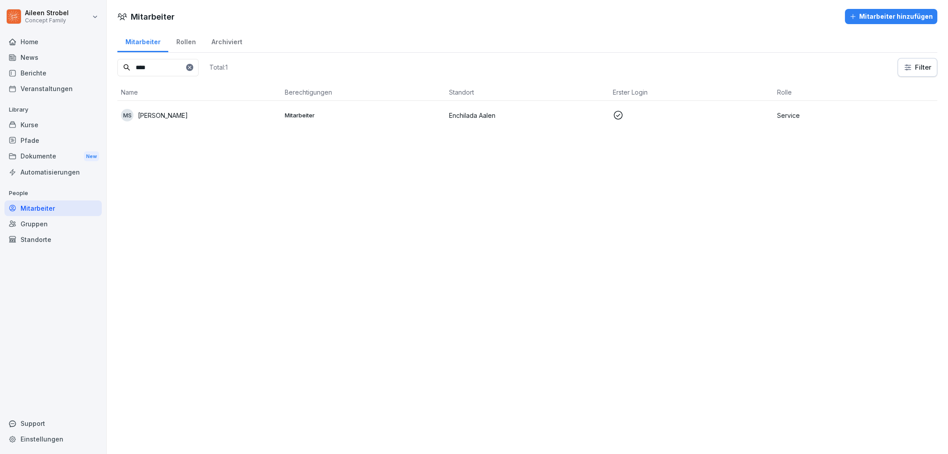
drag, startPoint x: 164, startPoint y: 66, endPoint x: 94, endPoint y: 62, distance: 70.1
click at [117, 62] on input "****" at bounding box center [157, 67] width 81 height 17
paste input
click at [214, 116] on div "TS [PERSON_NAME]" at bounding box center [199, 115] width 157 height 12
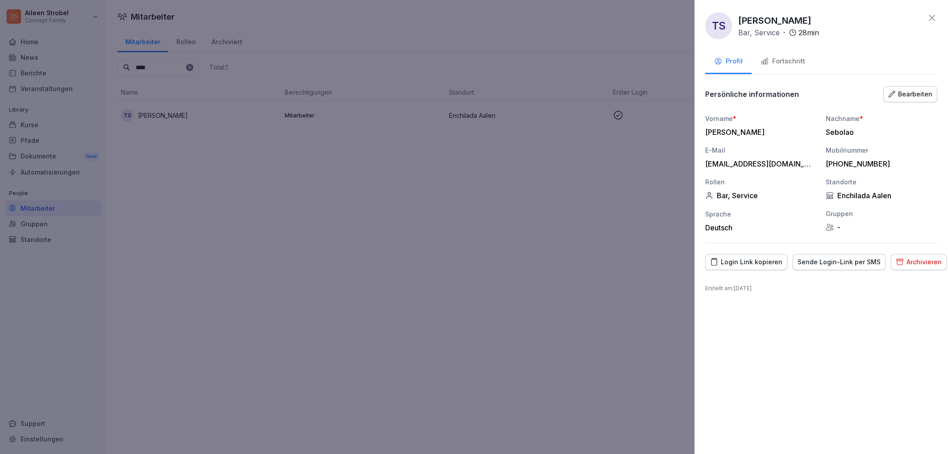
click at [795, 71] on button "Fortschritt" at bounding box center [783, 62] width 62 height 24
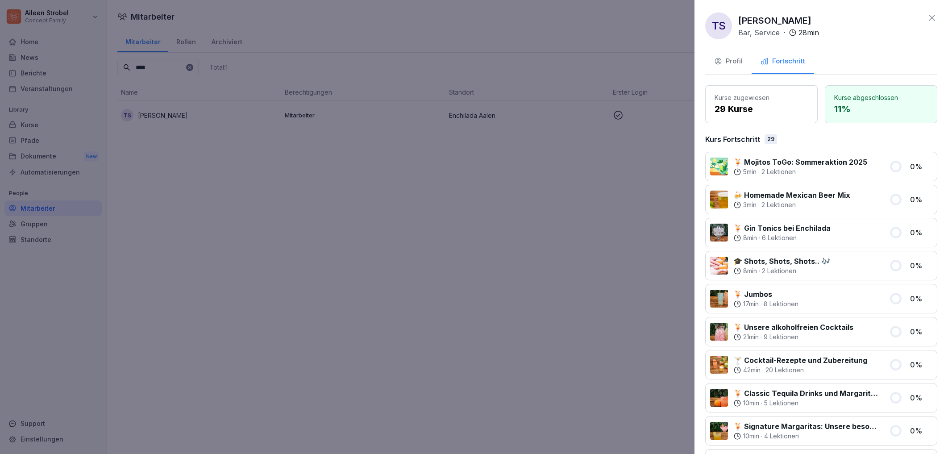
click at [727, 57] on div "Profil" at bounding box center [728, 61] width 29 height 10
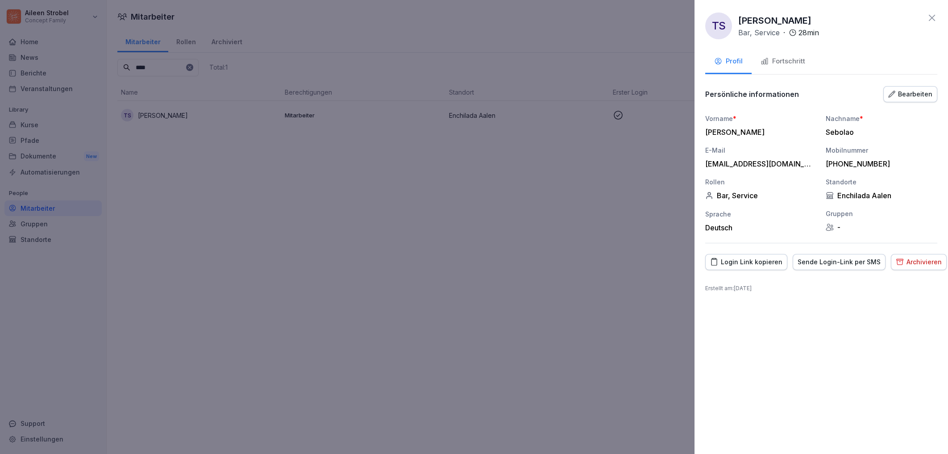
click at [920, 262] on div "Archivieren" at bounding box center [919, 262] width 46 height 10
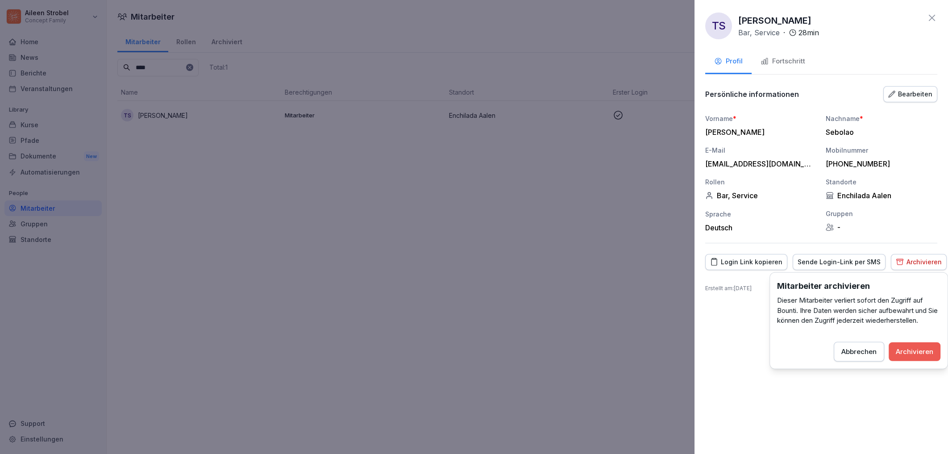
click at [923, 354] on div "Archivieren" at bounding box center [914, 351] width 37 height 10
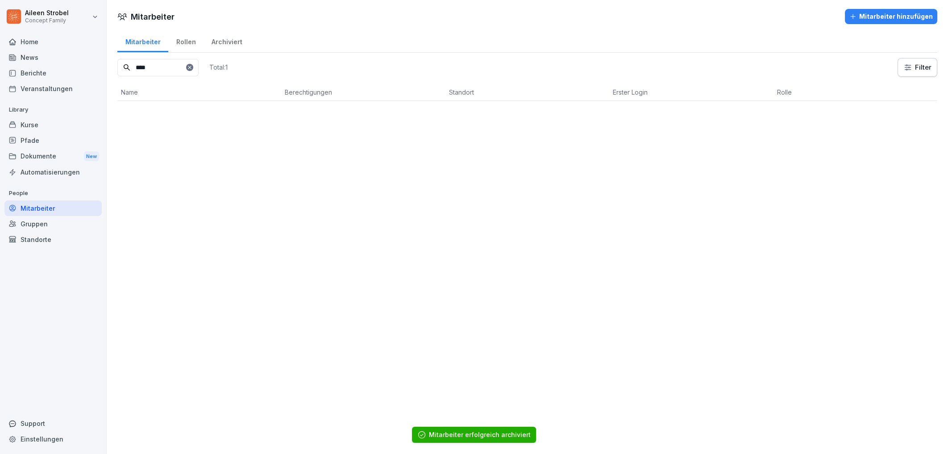
drag, startPoint x: 155, startPoint y: 62, endPoint x: 110, endPoint y: 72, distance: 46.8
click at [117, 67] on input "****" at bounding box center [157, 67] width 81 height 17
type input "******"
click at [619, 116] on icon at bounding box center [618, 115] width 11 height 11
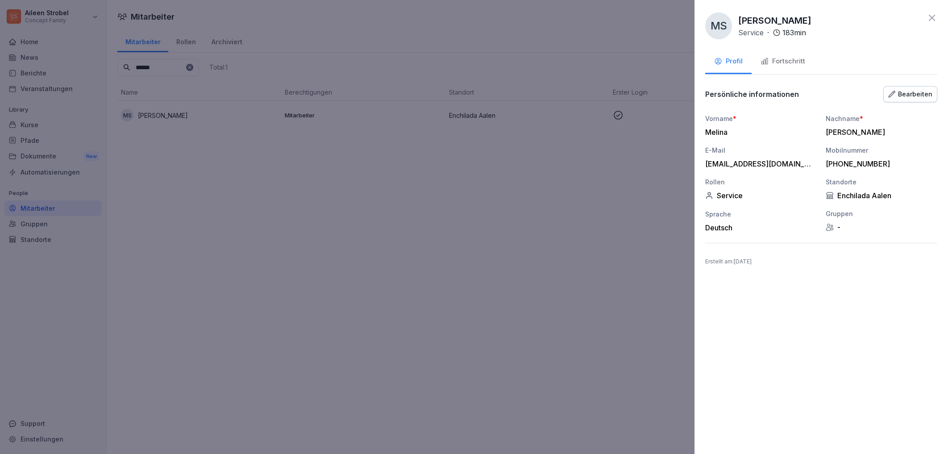
click at [833, 229] on icon at bounding box center [830, 227] width 8 height 8
drag, startPoint x: 832, startPoint y: 252, endPoint x: 762, endPoint y: 251, distance: 70.5
click at [829, 252] on div "MS [PERSON_NAME] Service · 183 min Profil Fortschritt Persönliche informationen…" at bounding box center [822, 227] width 254 height 454
drag, startPoint x: 666, startPoint y: 251, endPoint x: 699, endPoint y: 198, distance: 62.6
click at [667, 251] on div at bounding box center [474, 227] width 948 height 454
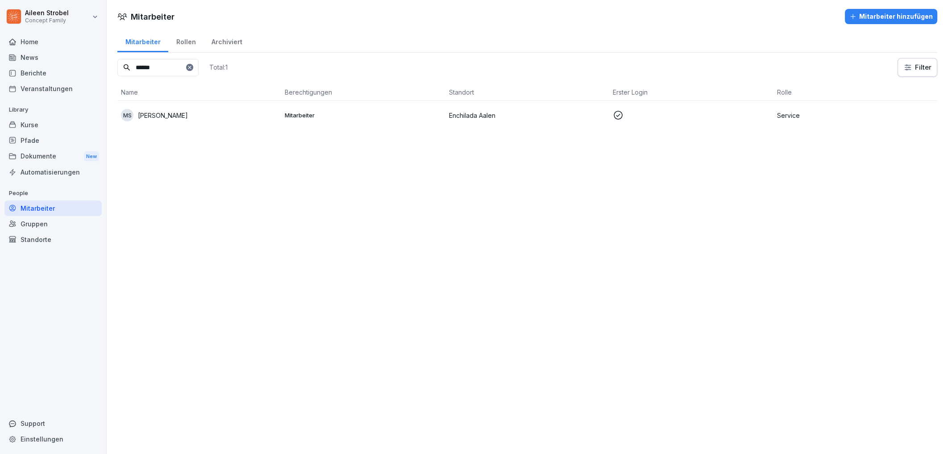
click at [367, 114] on p "Mitarbeiter" at bounding box center [363, 115] width 157 height 8
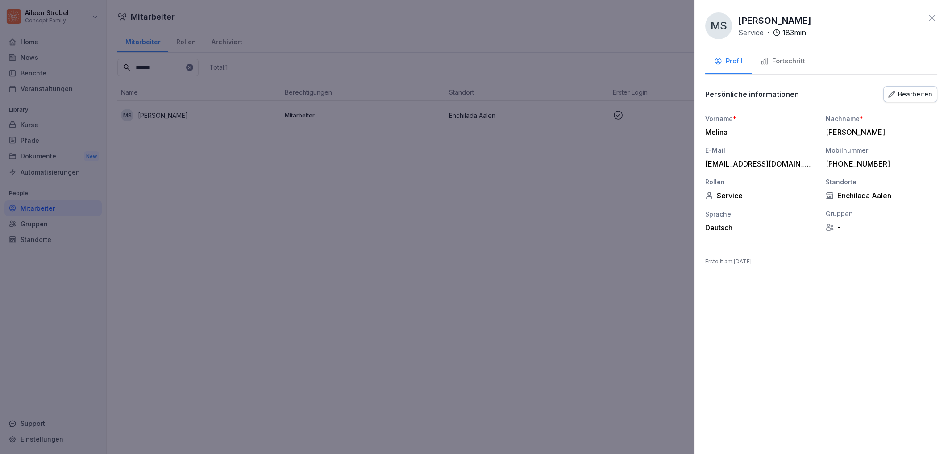
click at [927, 96] on div "Bearbeiten" at bounding box center [910, 94] width 44 height 10
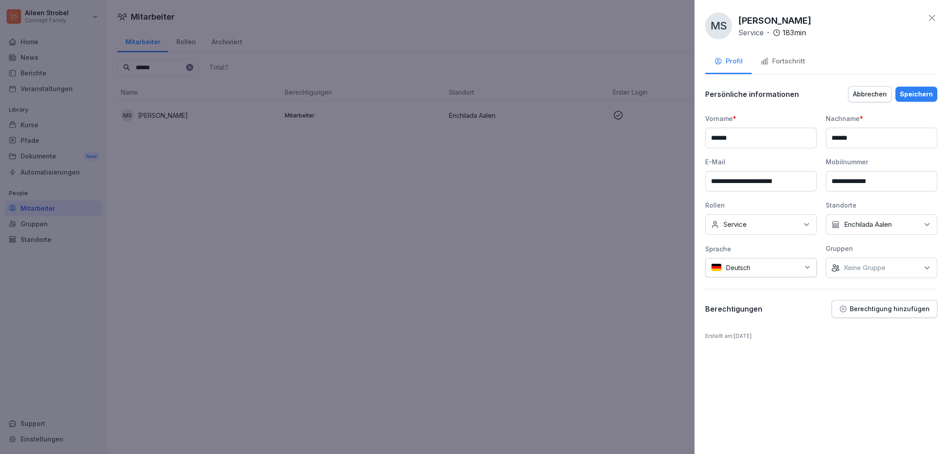
click at [806, 179] on input "**********" at bounding box center [761, 181] width 112 height 21
type input "**********"
click at [902, 180] on input "**********" at bounding box center [882, 181] width 112 height 21
click at [837, 181] on input "**********" at bounding box center [882, 181] width 112 height 21
drag, startPoint x: 840, startPoint y: 180, endPoint x: 823, endPoint y: 180, distance: 17.4
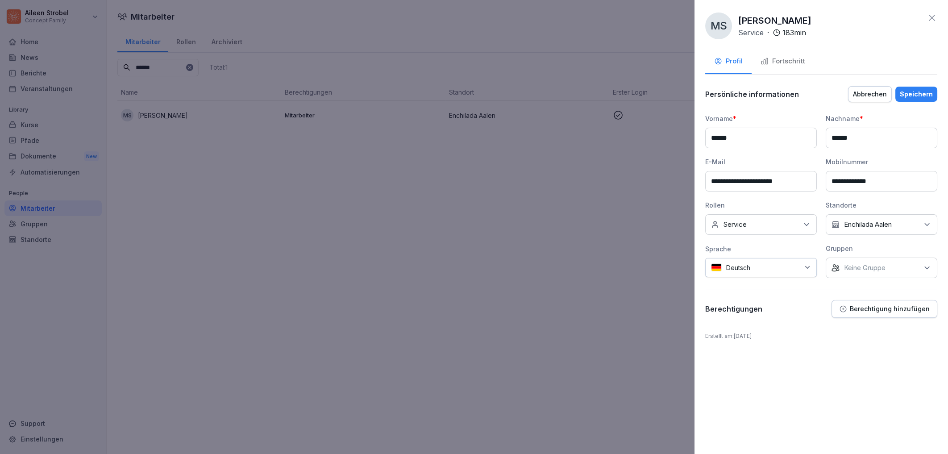
click at [826, 180] on input "**********" at bounding box center [882, 181] width 112 height 21
drag, startPoint x: 843, startPoint y: 179, endPoint x: 821, endPoint y: 180, distance: 21.5
click at [826, 180] on input "**********" at bounding box center [882, 181] width 112 height 21
type input "**********"
drag, startPoint x: 883, startPoint y: 178, endPoint x: 806, endPoint y: 179, distance: 77.2
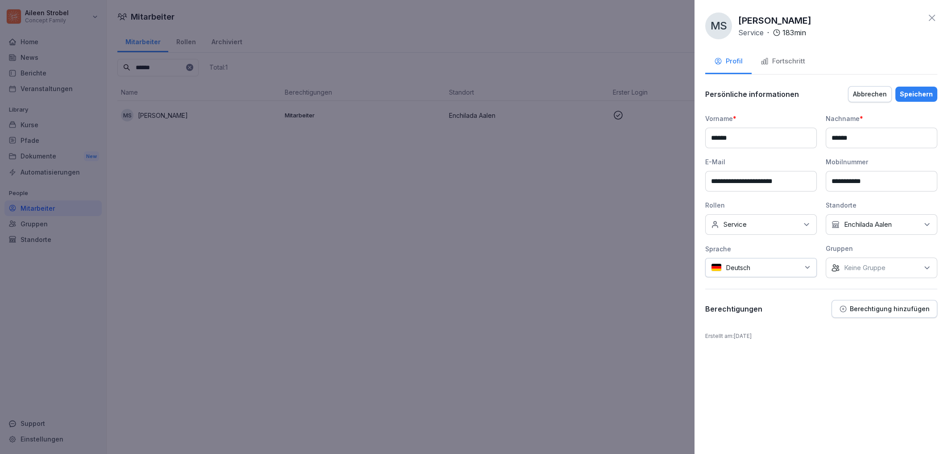
click at [826, 179] on input "**********" at bounding box center [882, 181] width 112 height 21
click at [880, 97] on div "Abbrechen" at bounding box center [870, 94] width 34 height 10
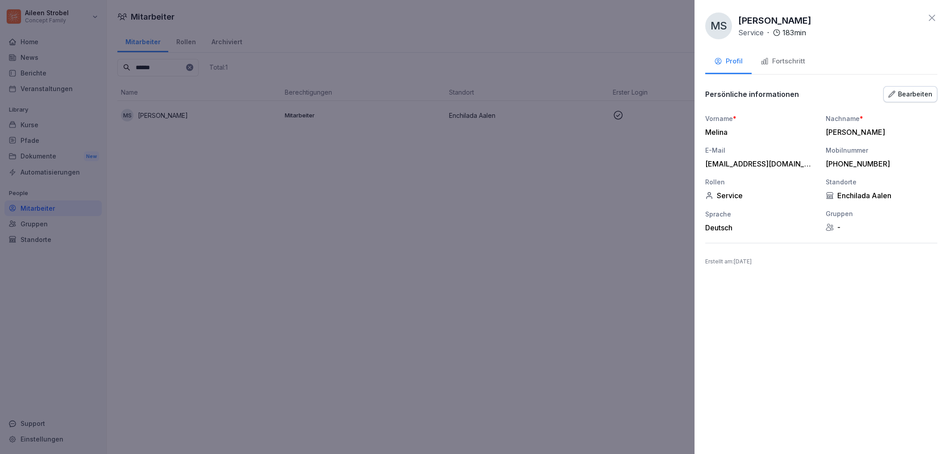
click at [851, 221] on div "Gruppen -" at bounding box center [882, 220] width 112 height 23
click at [627, 291] on div at bounding box center [474, 227] width 948 height 454
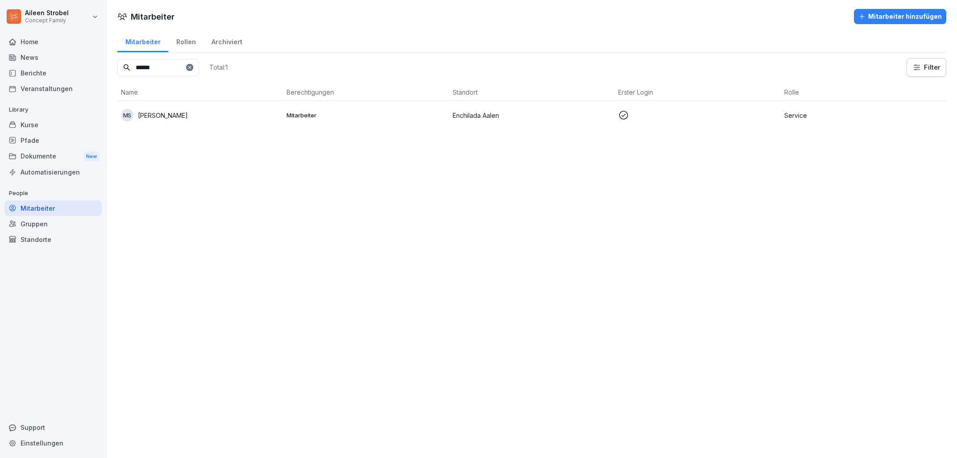
drag, startPoint x: 165, startPoint y: 68, endPoint x: 114, endPoint y: 61, distance: 51.4
click at [117, 61] on input "******" at bounding box center [157, 67] width 81 height 17
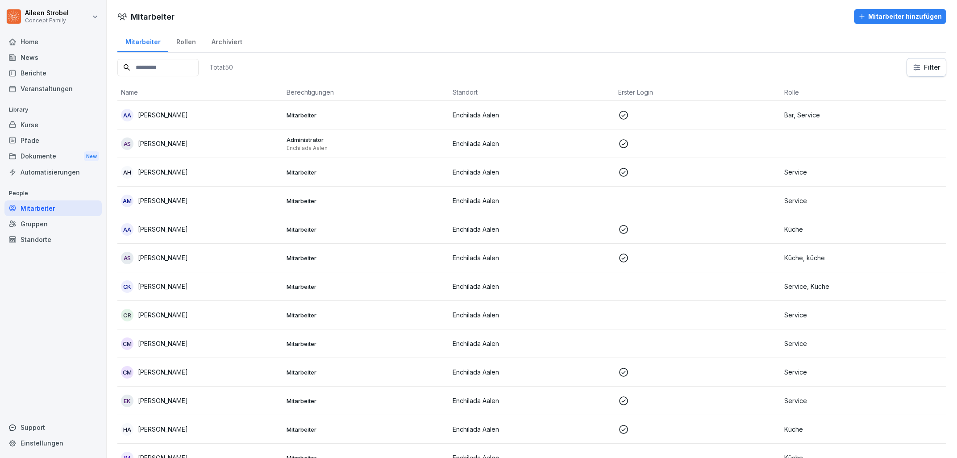
click at [186, 67] on input at bounding box center [157, 67] width 81 height 17
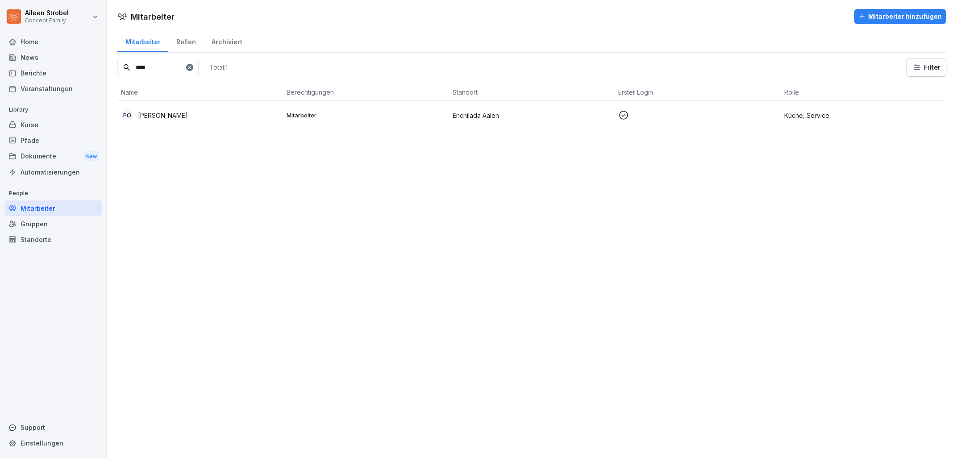
click at [238, 118] on div "PO [PERSON_NAME]" at bounding box center [200, 115] width 158 height 12
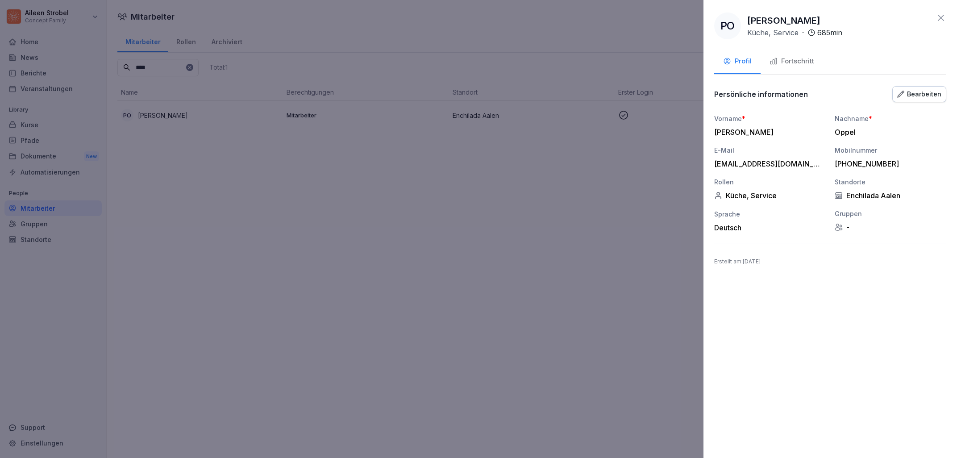
click at [798, 67] on button "Fortschritt" at bounding box center [792, 62] width 62 height 24
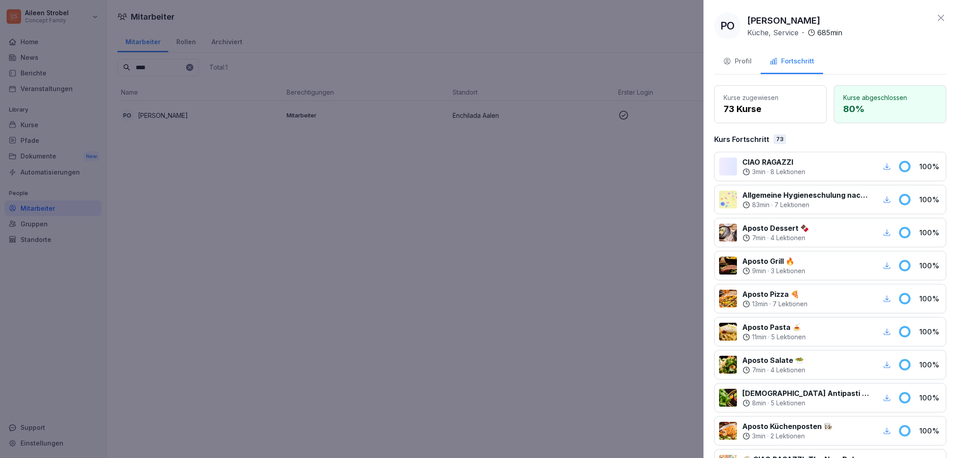
click at [783, 118] on div "Kurse zugewiesen 73 Kurse" at bounding box center [770, 104] width 112 height 38
click at [783, 108] on p "73 Kurse" at bounding box center [771, 108] width 94 height 13
click at [747, 66] on button "Profil" at bounding box center [737, 62] width 46 height 24
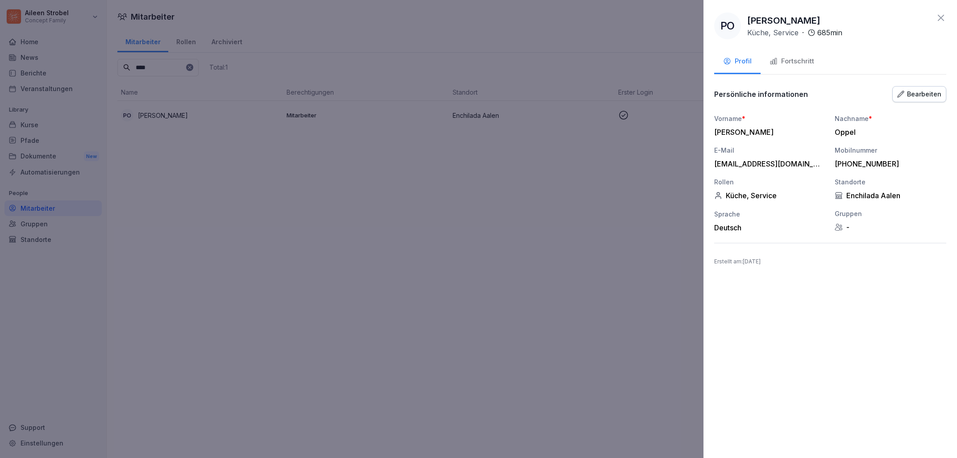
click at [843, 231] on div "Gruppen -" at bounding box center [891, 220] width 112 height 23
click at [567, 129] on div at bounding box center [478, 229] width 957 height 458
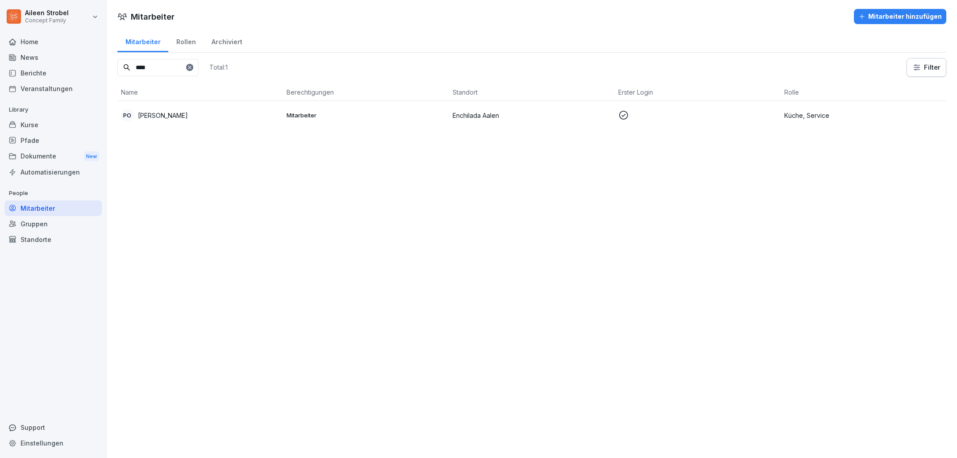
click at [120, 63] on input "****" at bounding box center [157, 67] width 81 height 17
click at [324, 120] on td "Mitarbeiter" at bounding box center [366, 115] width 166 height 29
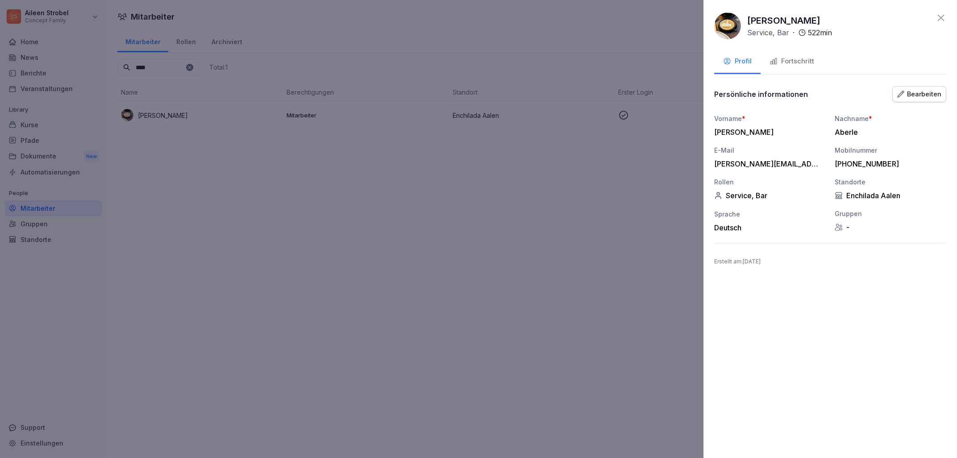
drag, startPoint x: 452, startPoint y: 204, endPoint x: 464, endPoint y: 206, distance: 12.3
click at [452, 204] on div at bounding box center [478, 229] width 957 height 458
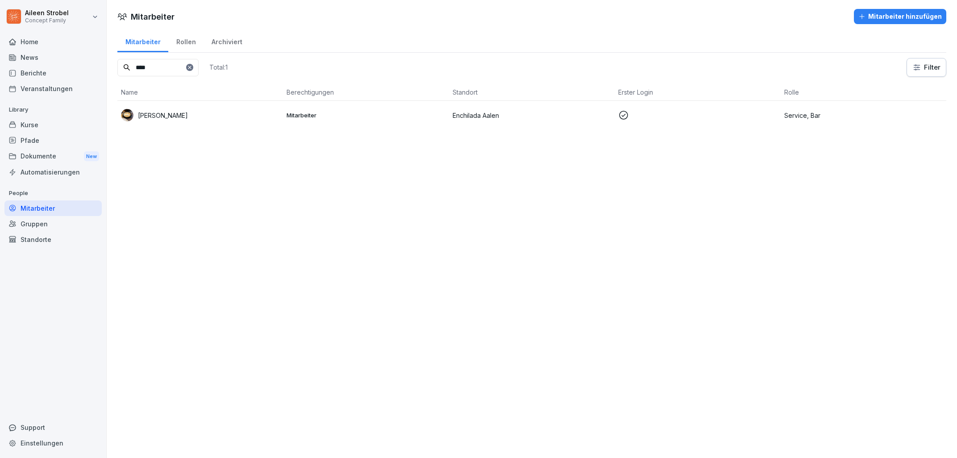
drag, startPoint x: 163, startPoint y: 62, endPoint x: 128, endPoint y: 53, distance: 36.6
click at [117, 61] on input "****" at bounding box center [157, 67] width 81 height 17
type input "*****"
click at [253, 105] on td "[PERSON_NAME]" at bounding box center [200, 115] width 166 height 29
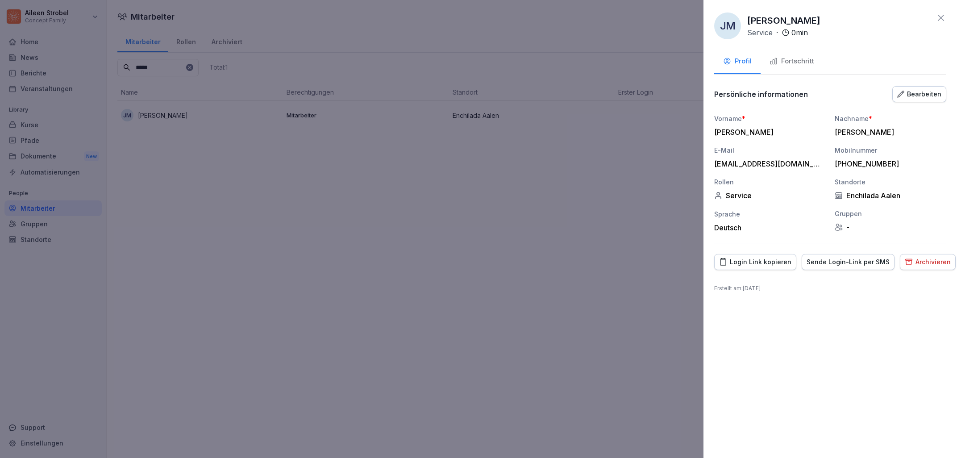
click at [919, 266] on button "Archivieren" at bounding box center [928, 262] width 56 height 16
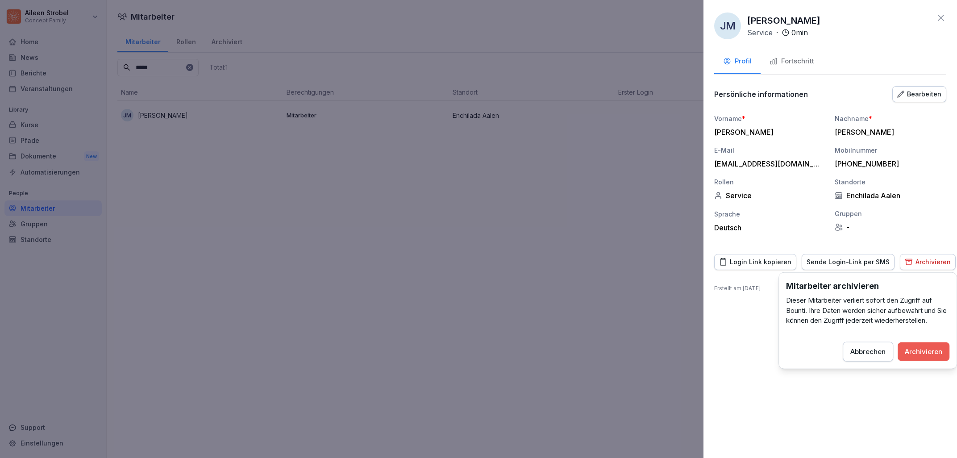
click at [916, 350] on div "Archivieren" at bounding box center [923, 351] width 37 height 10
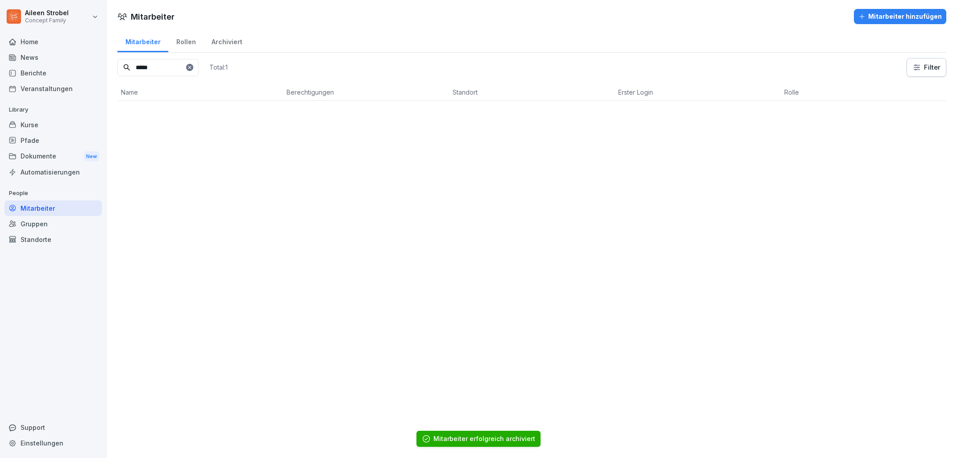
drag, startPoint x: 161, startPoint y: 67, endPoint x: 121, endPoint y: 67, distance: 39.7
click at [121, 67] on input "*****" at bounding box center [157, 67] width 81 height 17
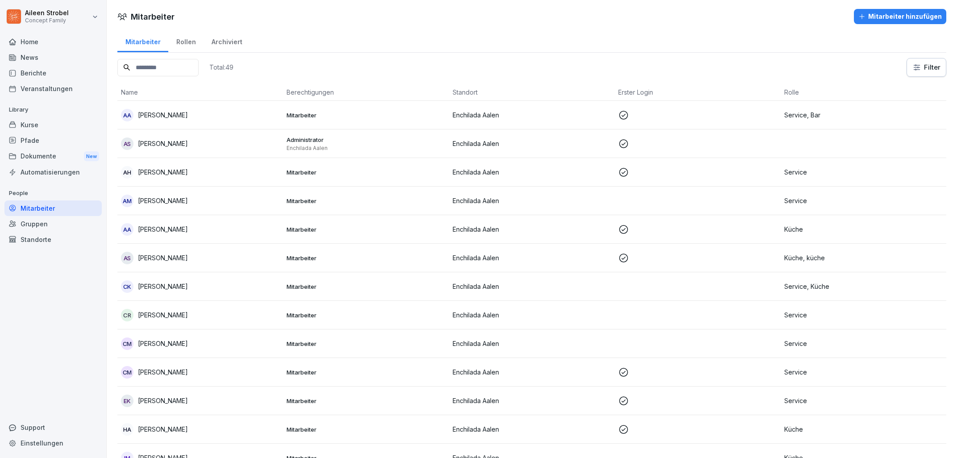
click at [191, 68] on input at bounding box center [157, 67] width 81 height 17
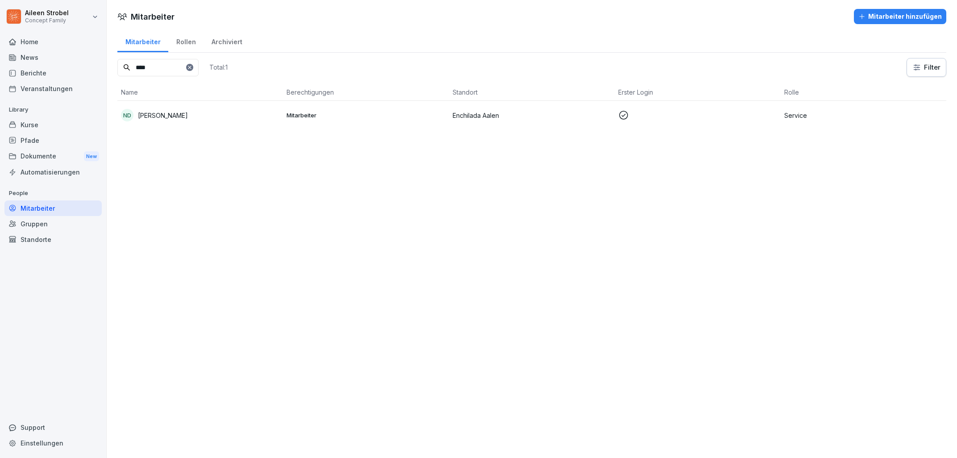
click at [586, 130] on div "Mitarbeiter Rollen Archiviert **** Total: 1 Filter Name Berechtigungen Standort…" at bounding box center [532, 82] width 850 height 107
click at [590, 118] on p "Enchilada Aalen" at bounding box center [532, 115] width 158 height 9
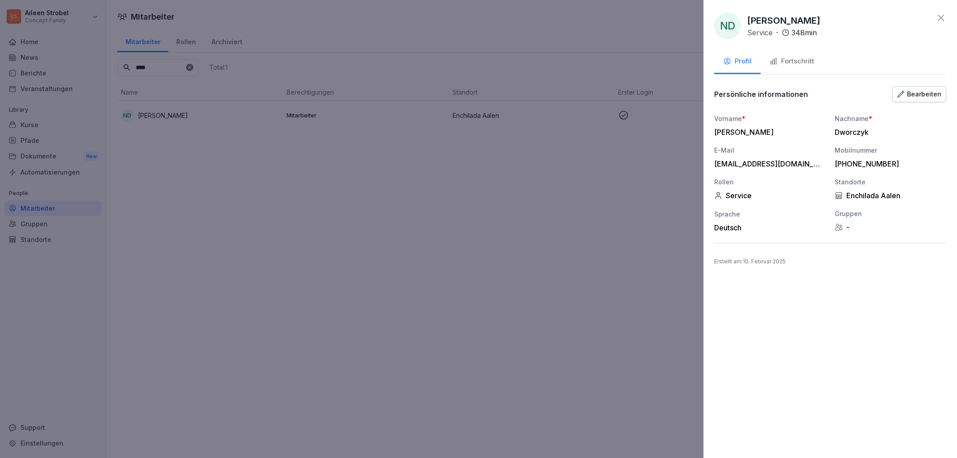
click at [633, 230] on div at bounding box center [478, 229] width 957 height 458
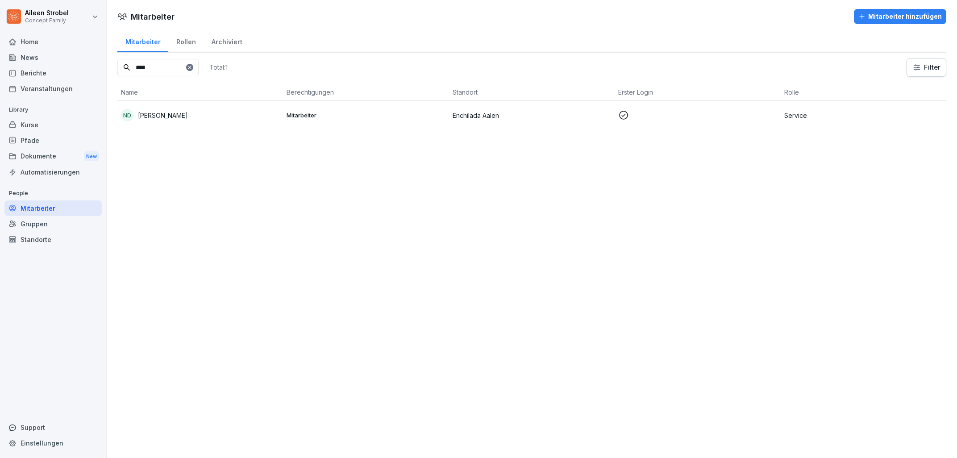
drag, startPoint x: 158, startPoint y: 62, endPoint x: 114, endPoint y: 61, distance: 44.2
click at [117, 61] on input "****" at bounding box center [157, 67] width 81 height 17
click at [210, 117] on div "LF [PERSON_NAME]" at bounding box center [200, 115] width 158 height 12
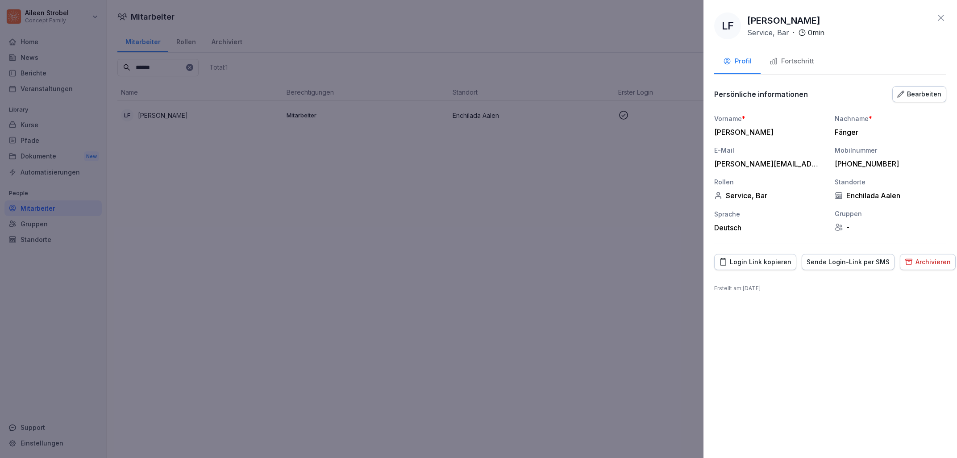
click at [647, 255] on div at bounding box center [478, 229] width 957 height 458
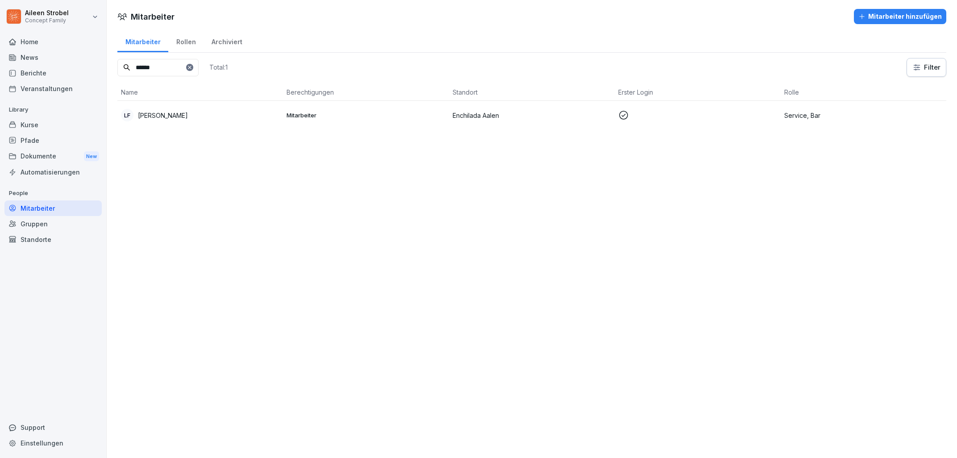
click at [595, 103] on td "Enchilada Aalen" at bounding box center [532, 115] width 166 height 29
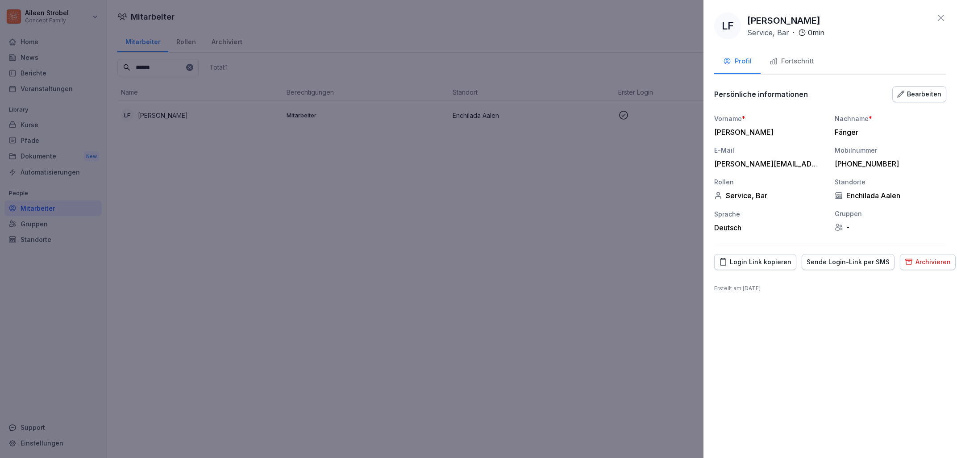
click at [803, 59] on div "Fortschritt" at bounding box center [792, 61] width 45 height 10
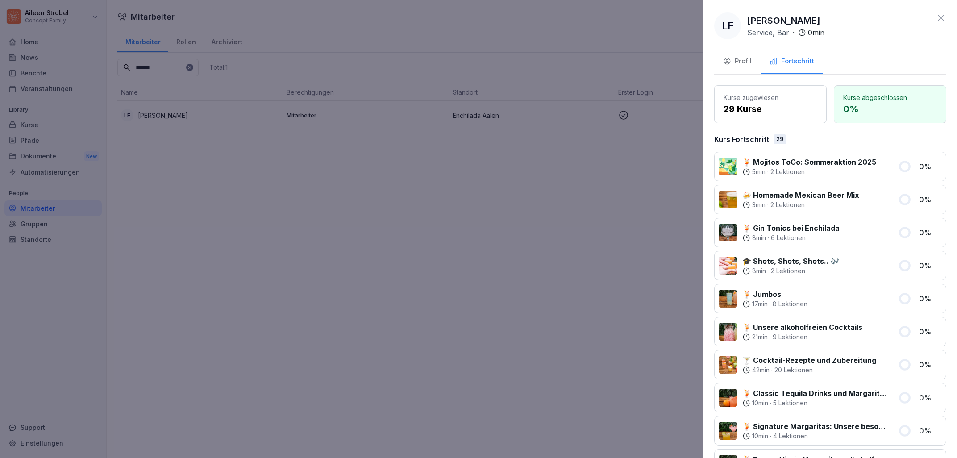
click at [741, 59] on div "Profil" at bounding box center [737, 61] width 29 height 10
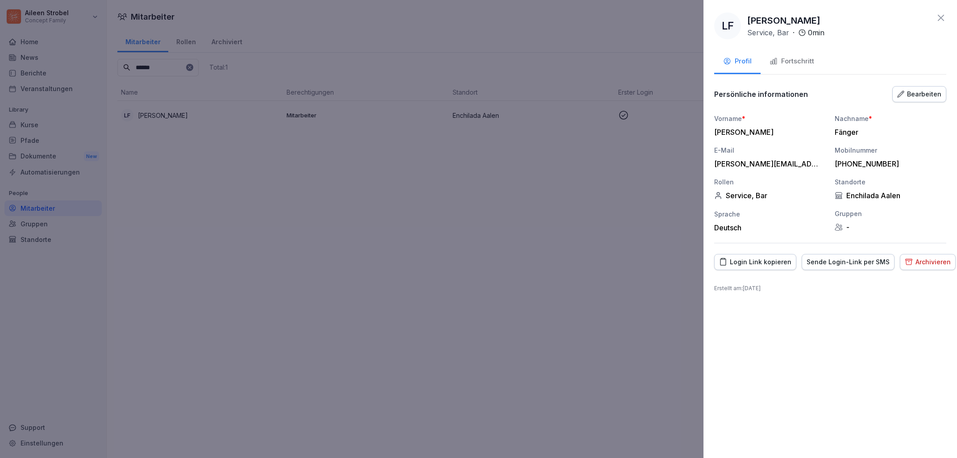
click at [932, 265] on div "Archivieren" at bounding box center [928, 262] width 46 height 10
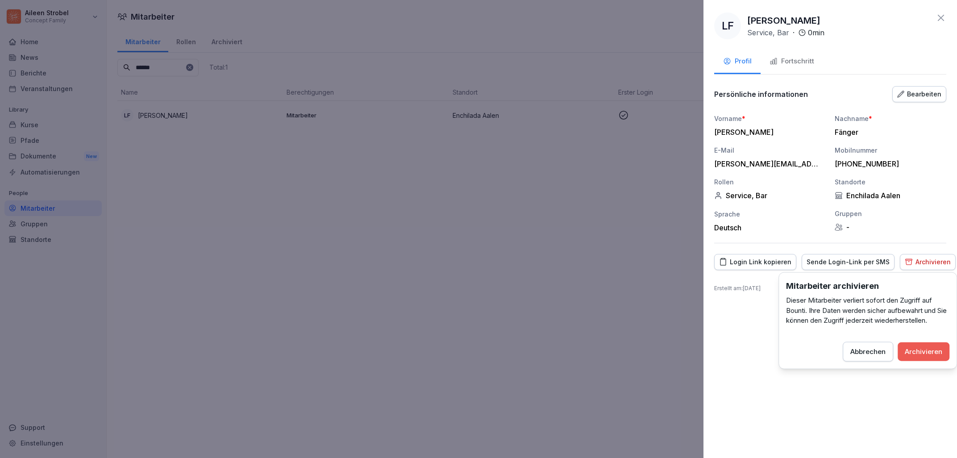
click at [934, 355] on div "Archivieren" at bounding box center [923, 351] width 37 height 10
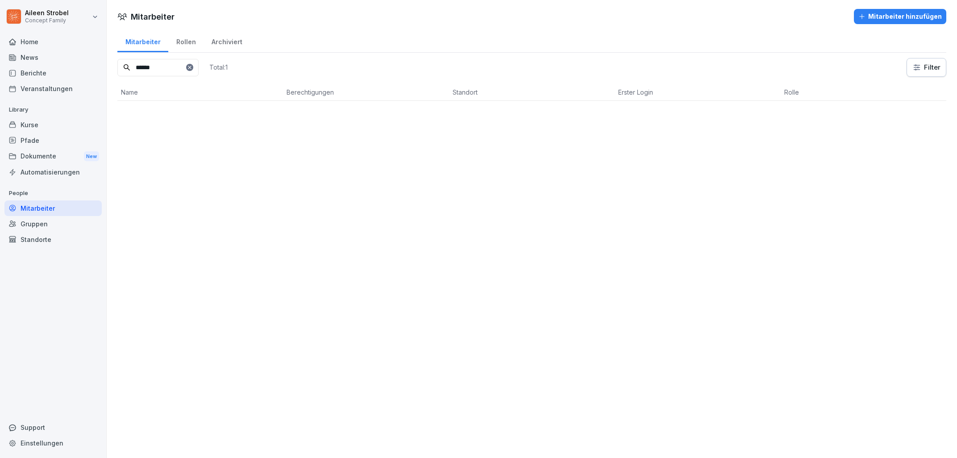
drag, startPoint x: 165, startPoint y: 70, endPoint x: 127, endPoint y: 68, distance: 38.4
click at [119, 67] on input "******" at bounding box center [157, 67] width 81 height 17
click at [221, 114] on div "KR [PERSON_NAME]" at bounding box center [200, 115] width 158 height 12
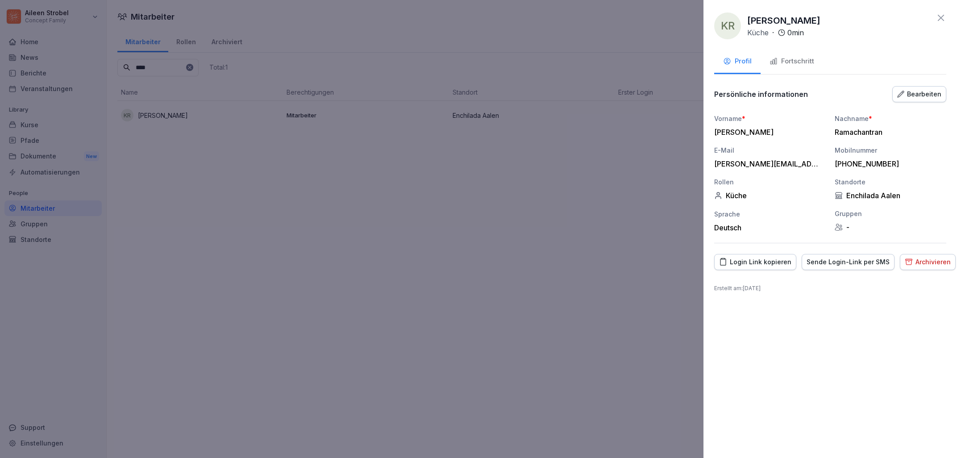
click at [753, 159] on div "[PERSON_NAME][EMAIL_ADDRESS][DOMAIN_NAME]" at bounding box center [767, 163] width 107 height 9
click at [915, 88] on button "Bearbeiten" at bounding box center [919, 94] width 54 height 16
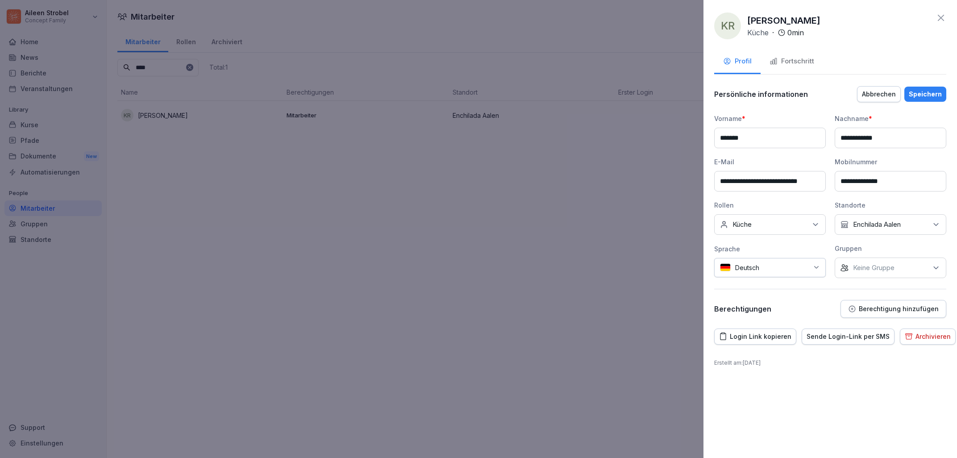
drag, startPoint x: 807, startPoint y: 186, endPoint x: 839, endPoint y: 185, distance: 31.7
click at [839, 185] on div "**********" at bounding box center [830, 196] width 232 height 164
click at [885, 91] on div "Abbrechen" at bounding box center [879, 94] width 34 height 10
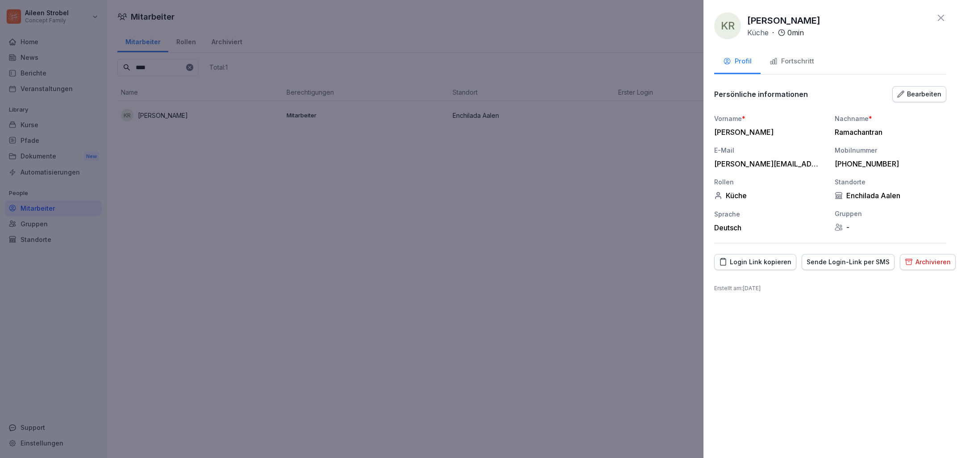
click at [322, 272] on div at bounding box center [478, 229] width 957 height 458
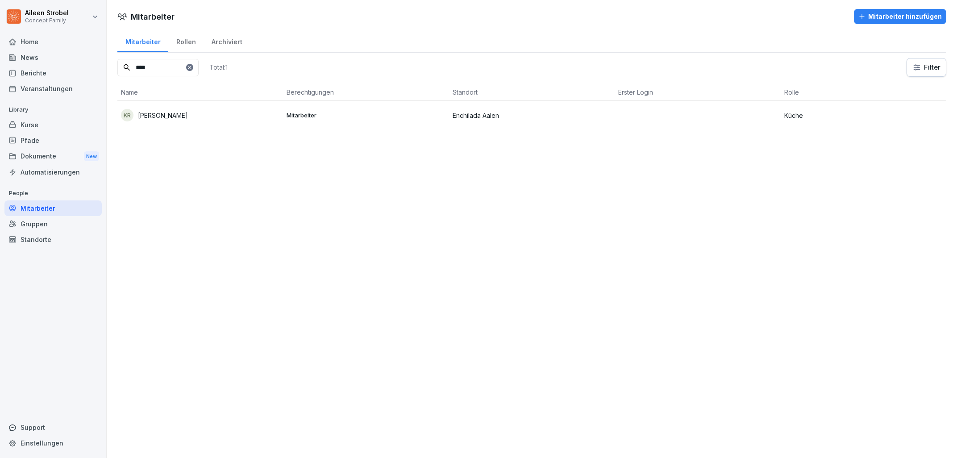
drag, startPoint x: 174, startPoint y: 64, endPoint x: 112, endPoint y: 67, distance: 61.2
click at [117, 66] on input "****" at bounding box center [157, 67] width 81 height 17
type input "*****"
click at [574, 109] on td "Enchilada Aalen" at bounding box center [532, 115] width 166 height 29
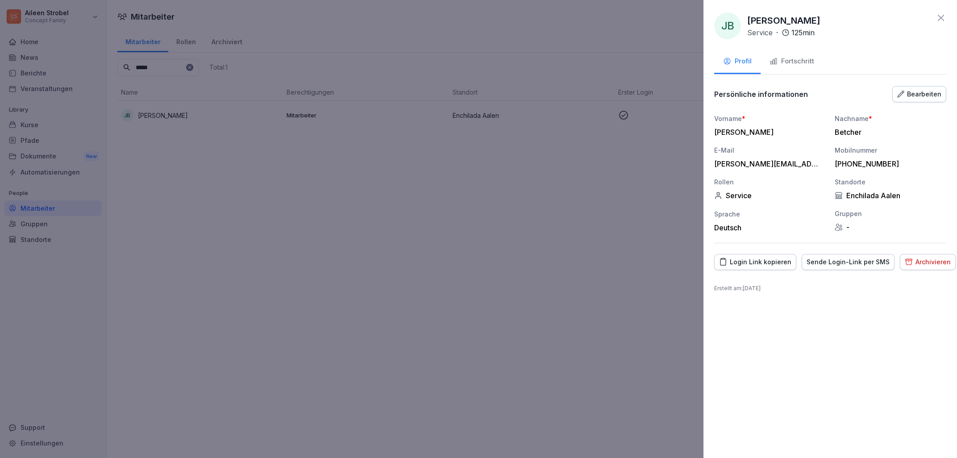
click at [917, 93] on div "Bearbeiten" at bounding box center [919, 94] width 44 height 10
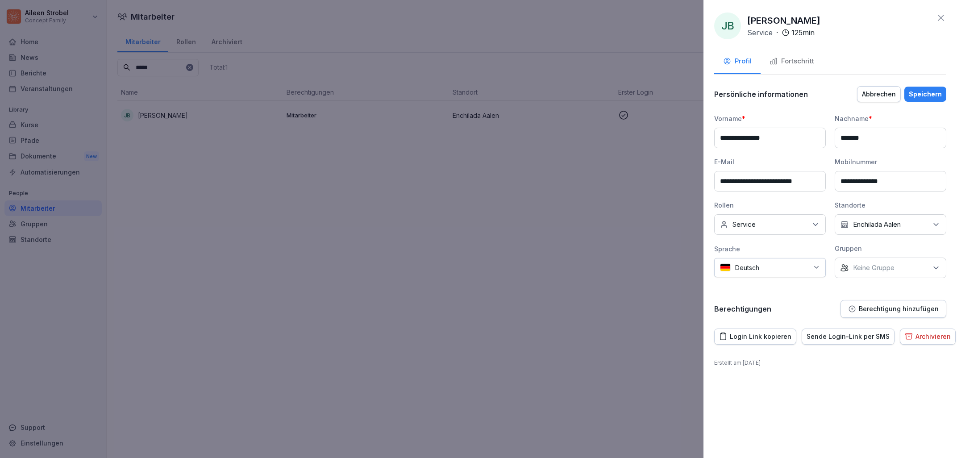
click at [757, 141] on input "**********" at bounding box center [770, 138] width 112 height 21
type input "**********"
click at [928, 89] on div "Speichern" at bounding box center [925, 94] width 33 height 10
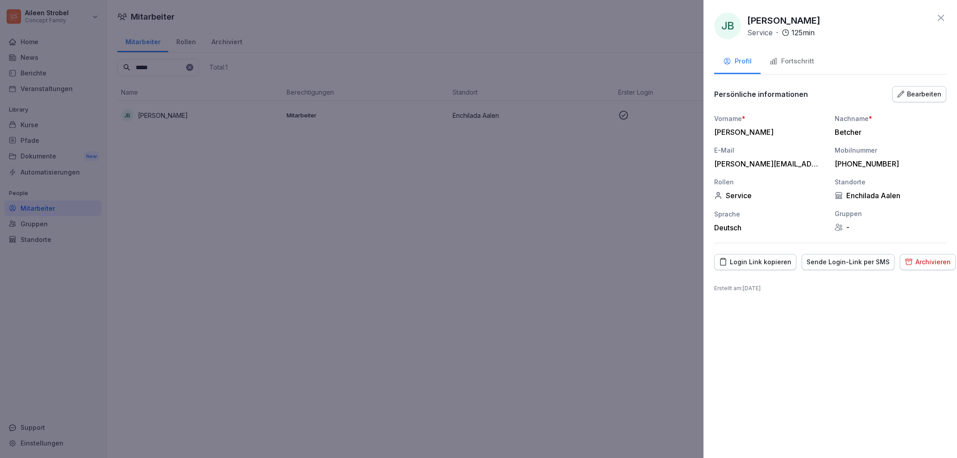
click at [444, 195] on div at bounding box center [478, 229] width 957 height 458
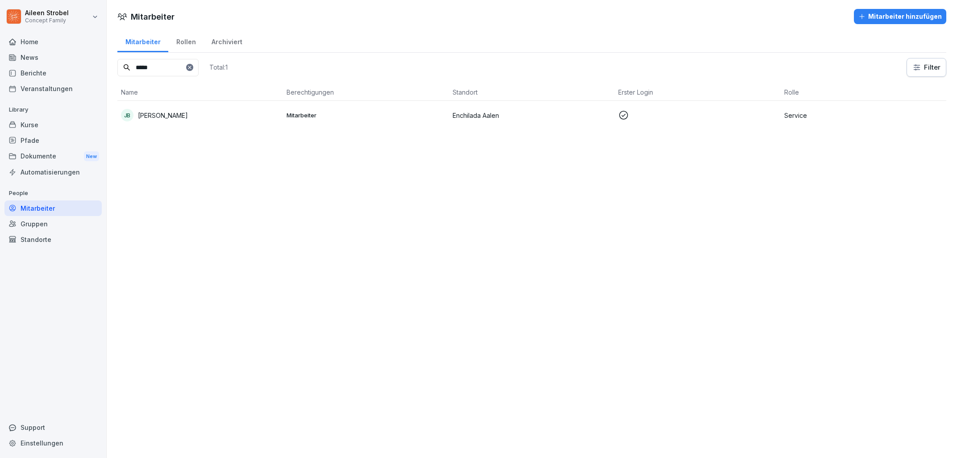
drag, startPoint x: 186, startPoint y: 67, endPoint x: 99, endPoint y: 70, distance: 87.5
click at [117, 67] on input "*****" at bounding box center [157, 67] width 81 height 17
drag, startPoint x: 154, startPoint y: 68, endPoint x: 109, endPoint y: 69, distance: 44.2
click at [117, 69] on input "*****" at bounding box center [157, 67] width 81 height 17
click at [549, 128] on td "Enchilada Aalen" at bounding box center [532, 115] width 166 height 29
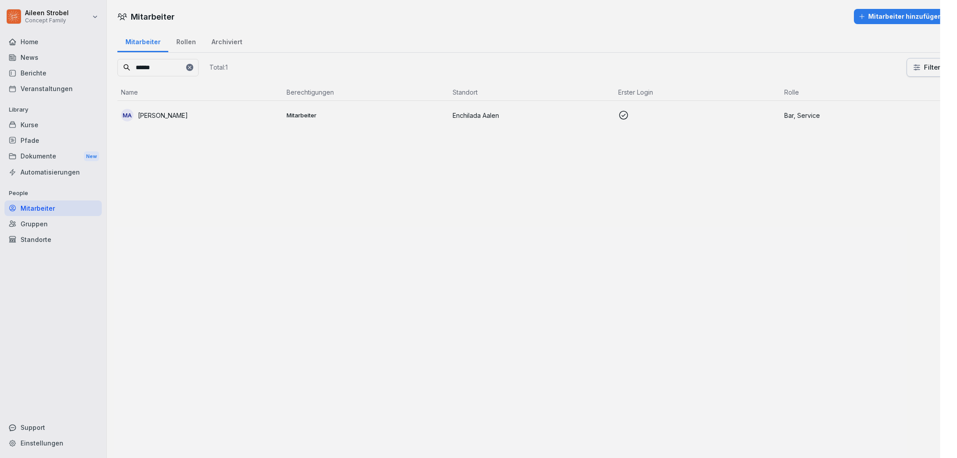
click at [557, 108] on div at bounding box center [478, 229] width 957 height 458
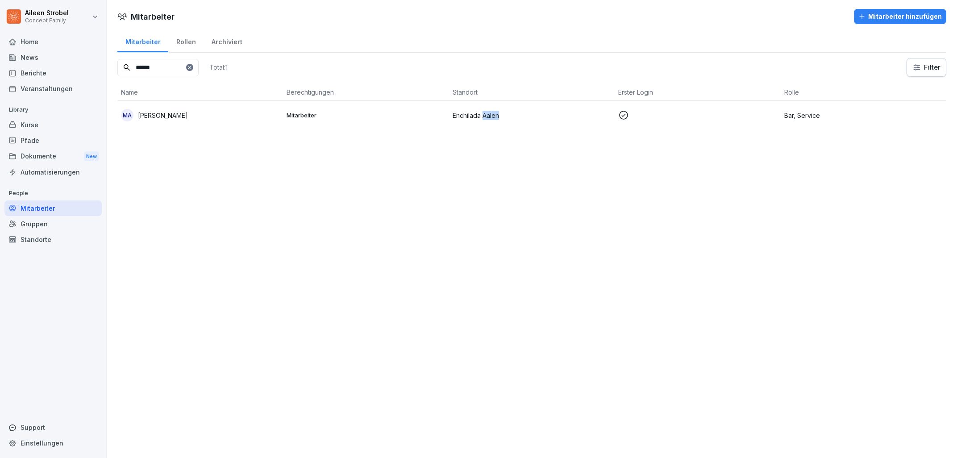
click at [558, 108] on td "Enchilada Aalen" at bounding box center [532, 115] width 166 height 29
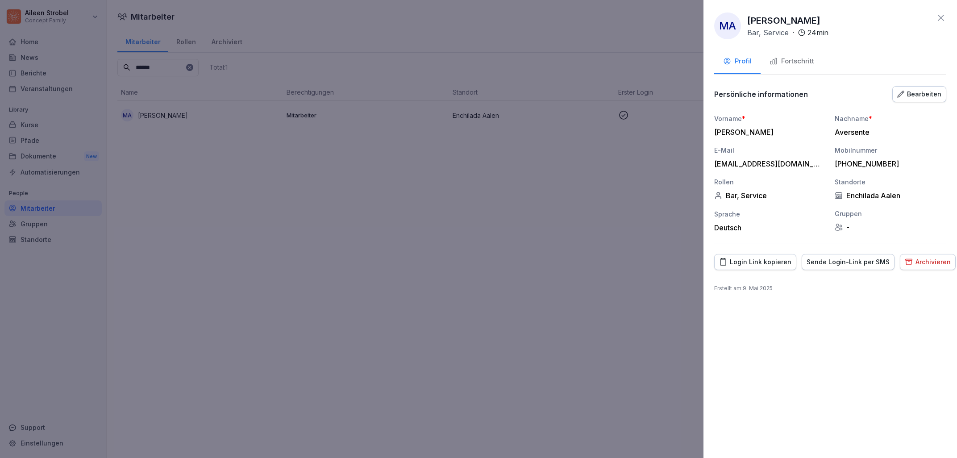
click at [930, 262] on div "Archivieren" at bounding box center [928, 262] width 46 height 10
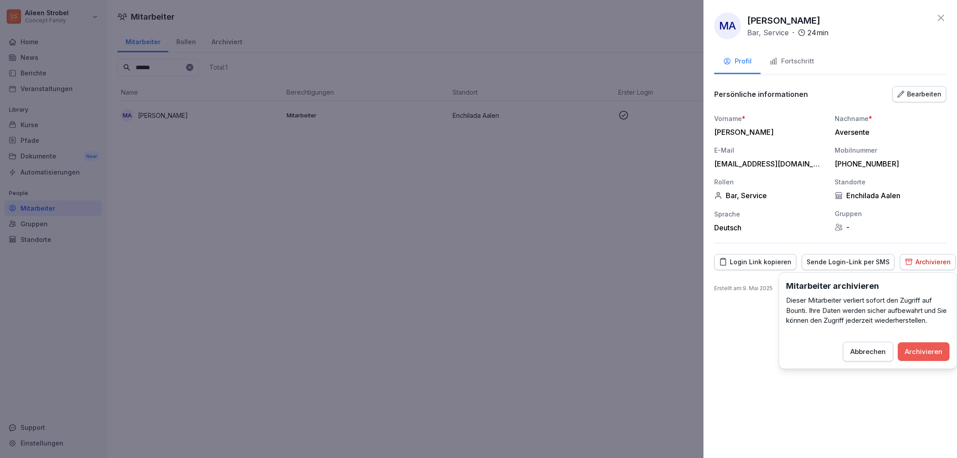
click at [936, 354] on div "Archivieren" at bounding box center [923, 351] width 37 height 10
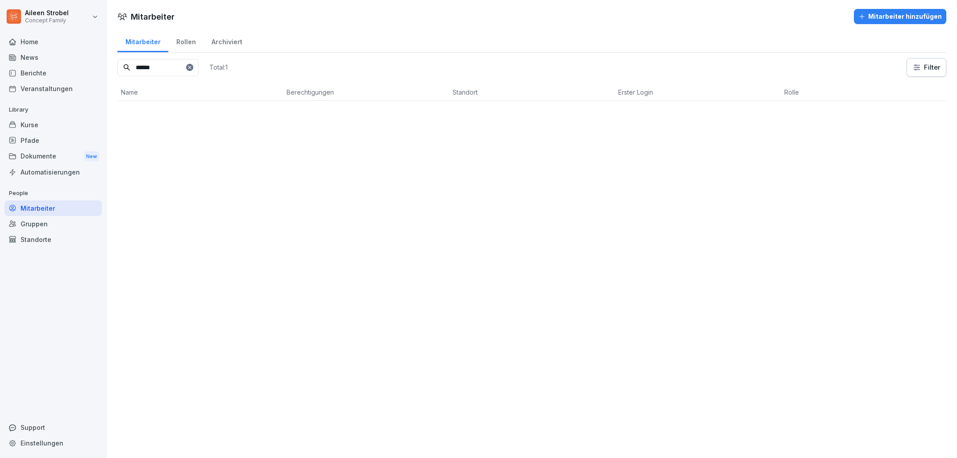
drag, startPoint x: 171, startPoint y: 69, endPoint x: 121, endPoint y: 69, distance: 50.0
click at [121, 69] on input "******" at bounding box center [157, 67] width 81 height 17
type input "******"
drag, startPoint x: 536, startPoint y: 134, endPoint x: 541, endPoint y: 132, distance: 6.2
click at [541, 132] on div "Mitarbeiter Rollen Archiviert ****** Total: 1 Filter Name Berechtigungen Stando…" at bounding box center [532, 82] width 850 height 107
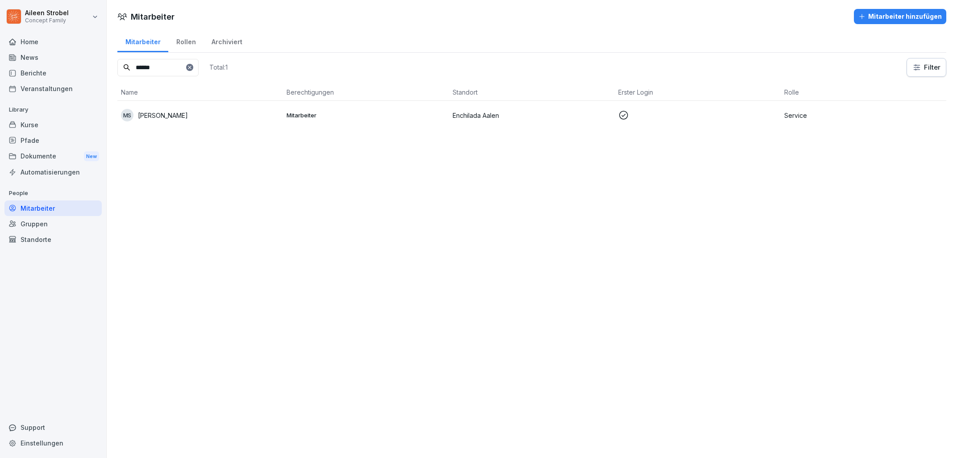
click at [546, 128] on td "Enchilada Aalen" at bounding box center [532, 115] width 166 height 29
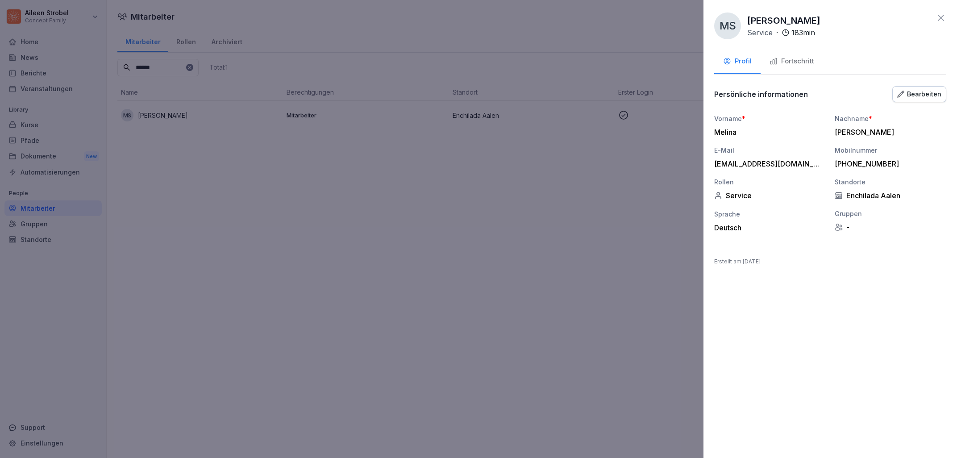
click at [863, 252] on div "MS [PERSON_NAME] Service · 183 min Profil Fortschritt Persönliche informationen…" at bounding box center [830, 229] width 254 height 458
drag, startPoint x: 755, startPoint y: 256, endPoint x: 771, endPoint y: 258, distance: 15.7
click at [755, 257] on div "MS [PERSON_NAME] Service · 183 min Profil Fortschritt Persönliche informationen…" at bounding box center [830, 229] width 254 height 458
click at [793, 62] on div "Fortschritt" at bounding box center [792, 61] width 45 height 10
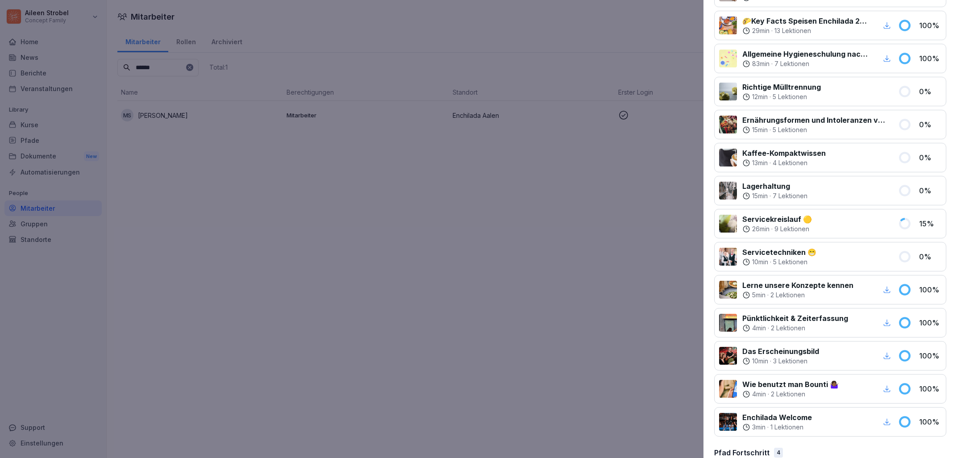
scroll to position [502, 0]
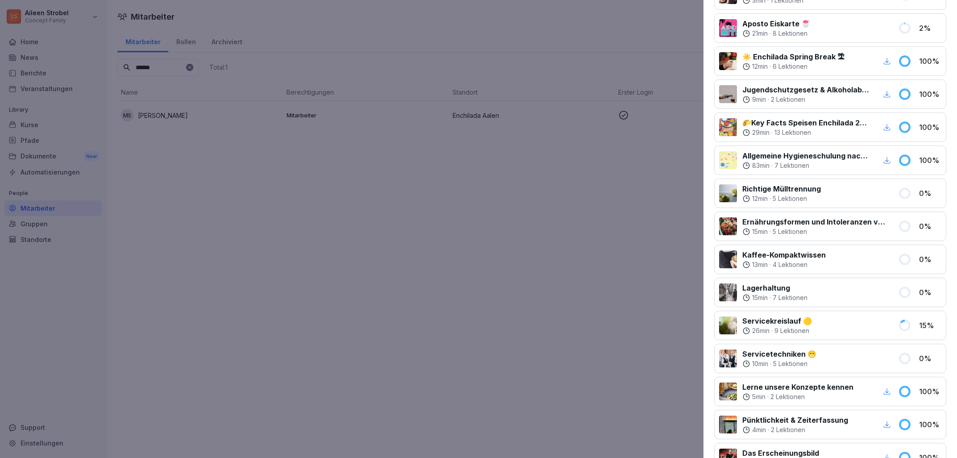
click at [888, 161] on icon "button" at bounding box center [887, 160] width 8 height 8
click at [613, 202] on div at bounding box center [478, 229] width 957 height 458
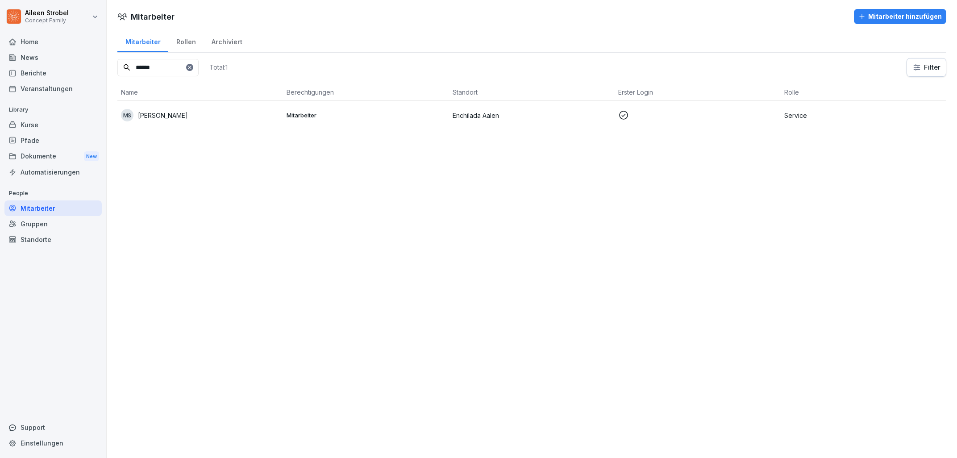
click at [594, 117] on p "Enchilada Aalen" at bounding box center [532, 115] width 158 height 9
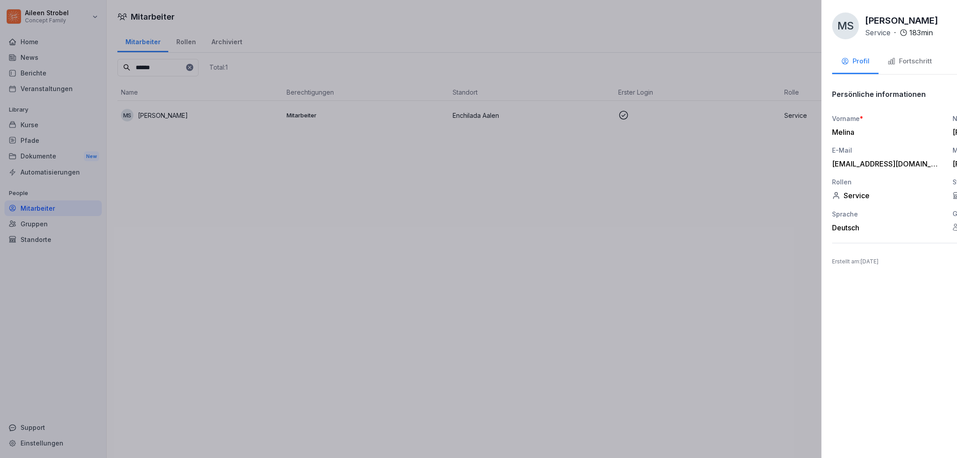
click at [549, 200] on div at bounding box center [478, 229] width 957 height 458
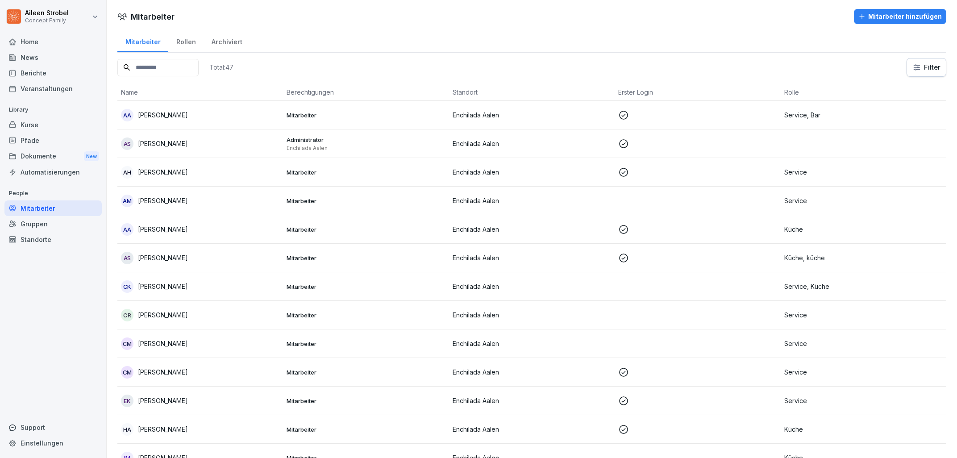
click at [174, 64] on input at bounding box center [157, 67] width 81 height 17
type input "******"
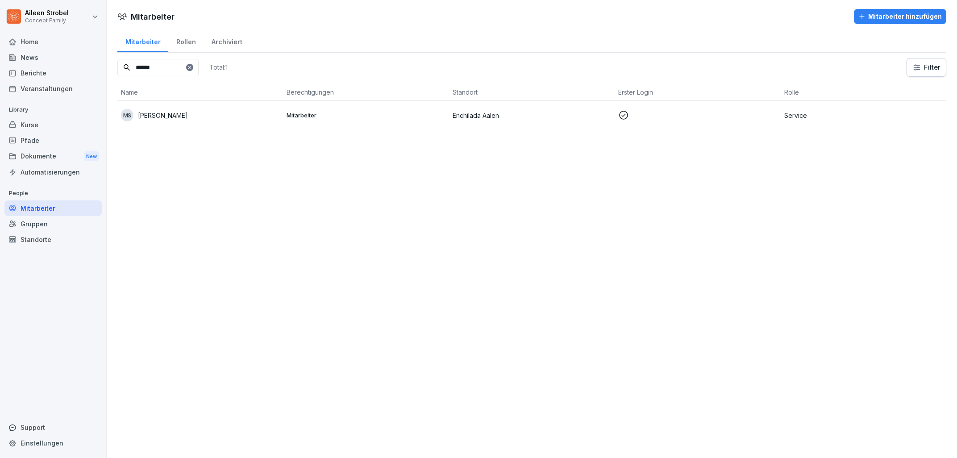
click at [491, 110] on td "Enchilada Aalen" at bounding box center [532, 115] width 166 height 29
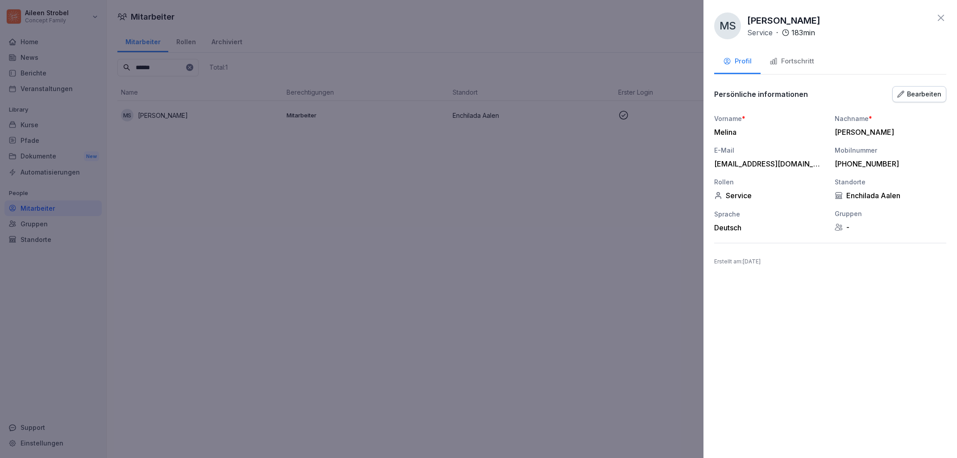
click at [800, 62] on div "Fortschritt" at bounding box center [792, 61] width 45 height 10
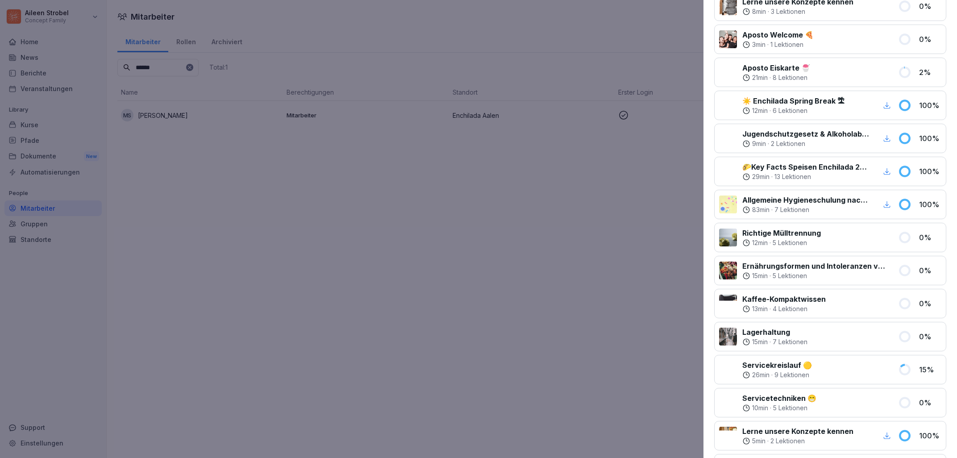
scroll to position [756, 0]
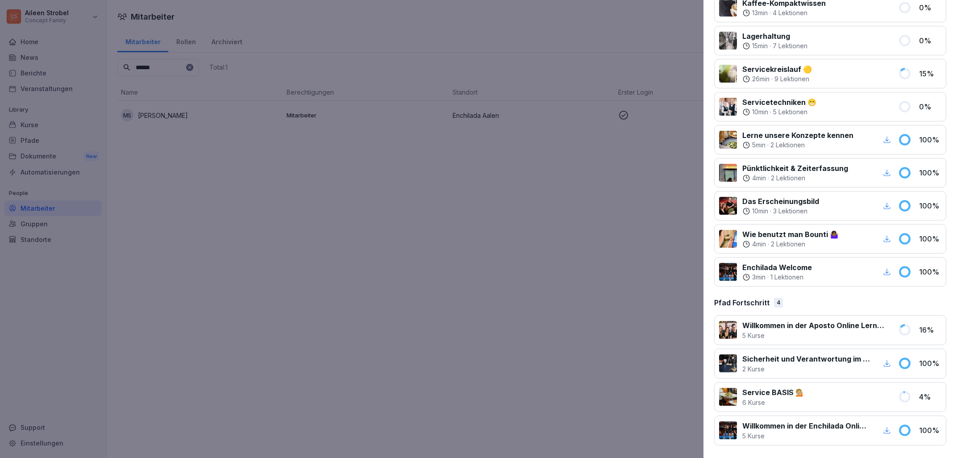
click at [873, 400] on div at bounding box center [851, 397] width 83 height 20
click at [800, 398] on div "Service BASIS 💁🏼 6 Kurse" at bounding box center [806, 397] width 174 height 20
click at [805, 400] on div "Service BASIS 💁🏼 6 Kurse" at bounding box center [806, 397] width 174 height 20
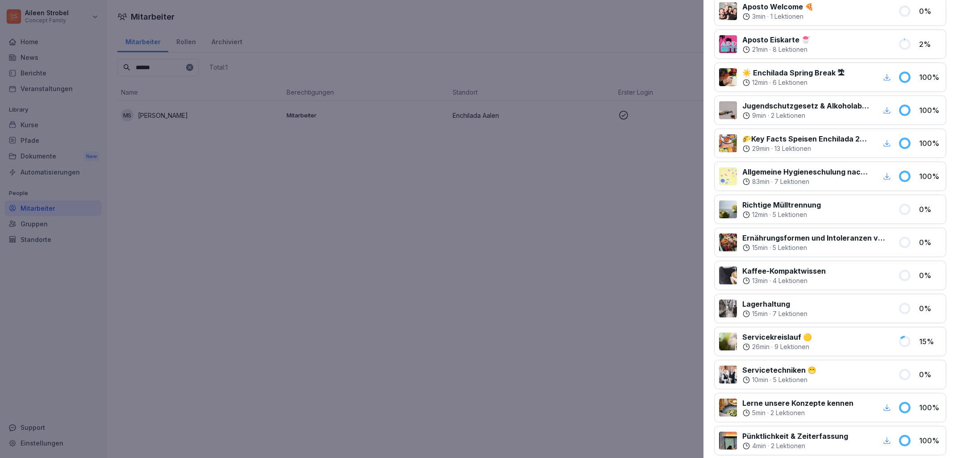
scroll to position [451, 0]
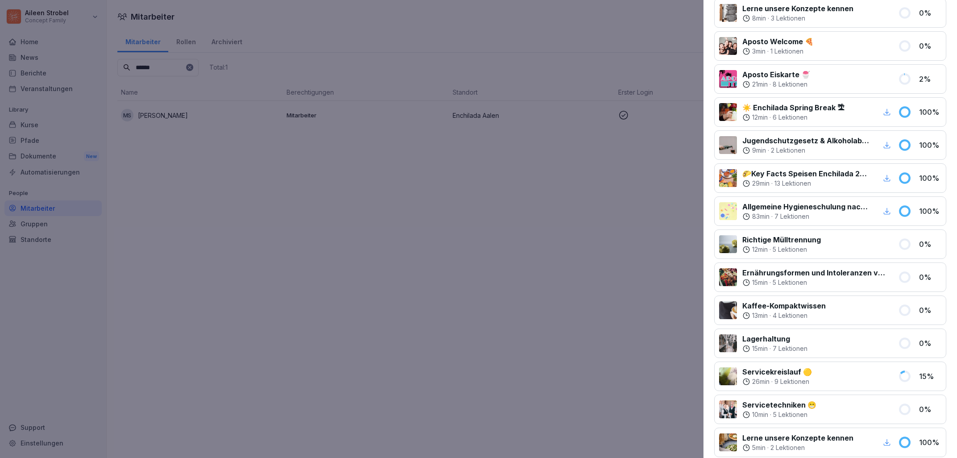
click at [890, 372] on div at bounding box center [854, 376] width 75 height 20
click at [840, 395] on div "CIAO RAGAZZI 3 min · 8 Lektionen 100 % Allgemeine Hygieneschulung nach LMHV §4 …" at bounding box center [830, 145] width 232 height 888
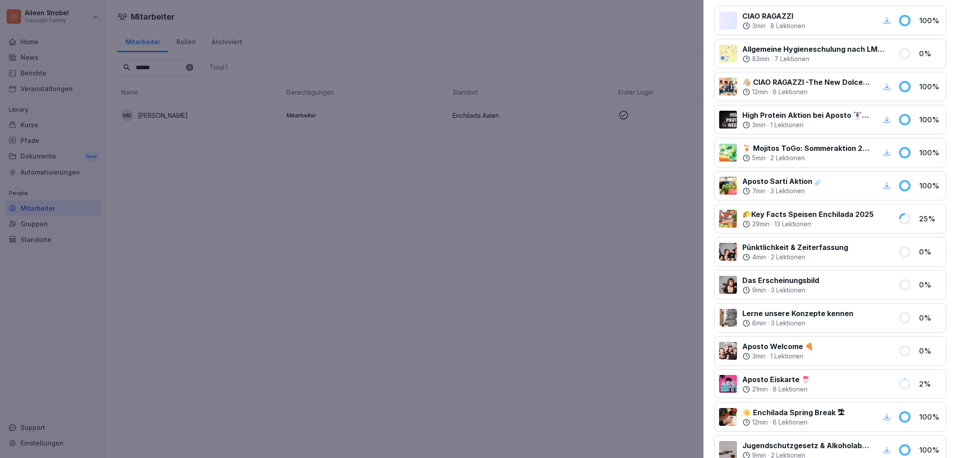
scroll to position [0, 0]
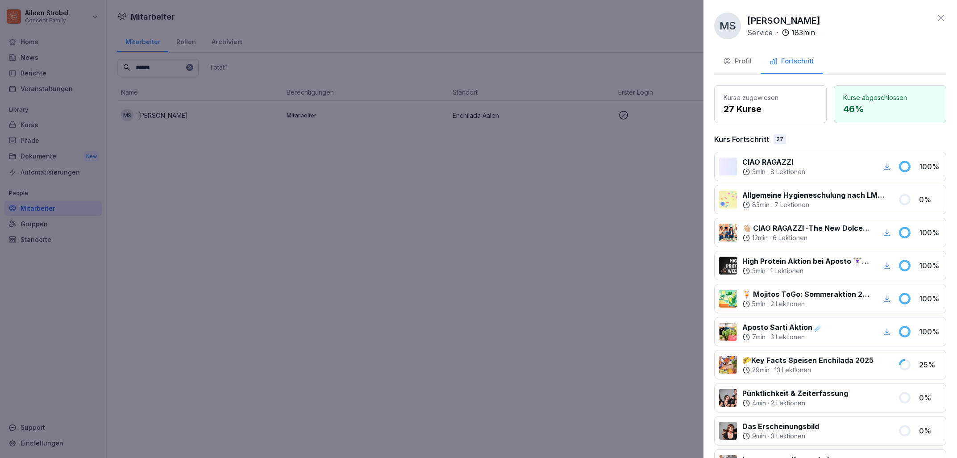
click at [746, 63] on div "Profil" at bounding box center [737, 61] width 29 height 10
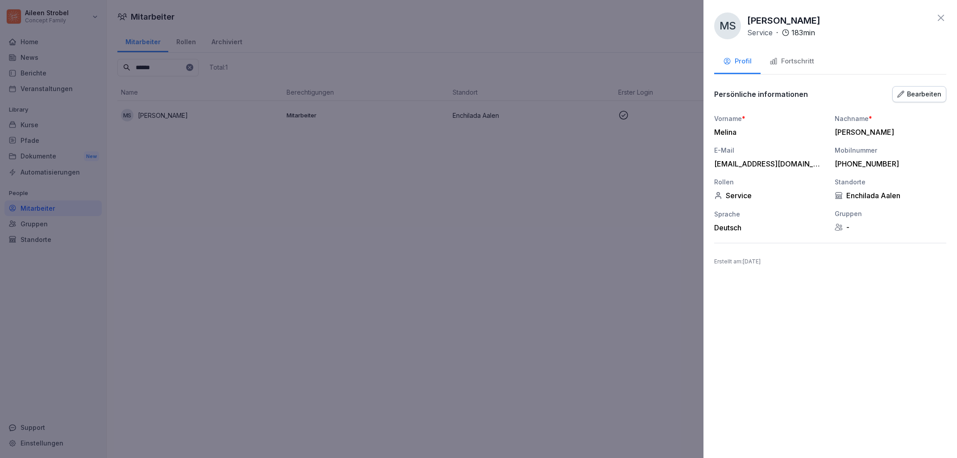
click at [863, 254] on div "MS [PERSON_NAME] Service · 183 min Profil Fortschritt Persönliche informationen…" at bounding box center [830, 229] width 254 height 458
click at [404, 229] on div at bounding box center [478, 229] width 957 height 458
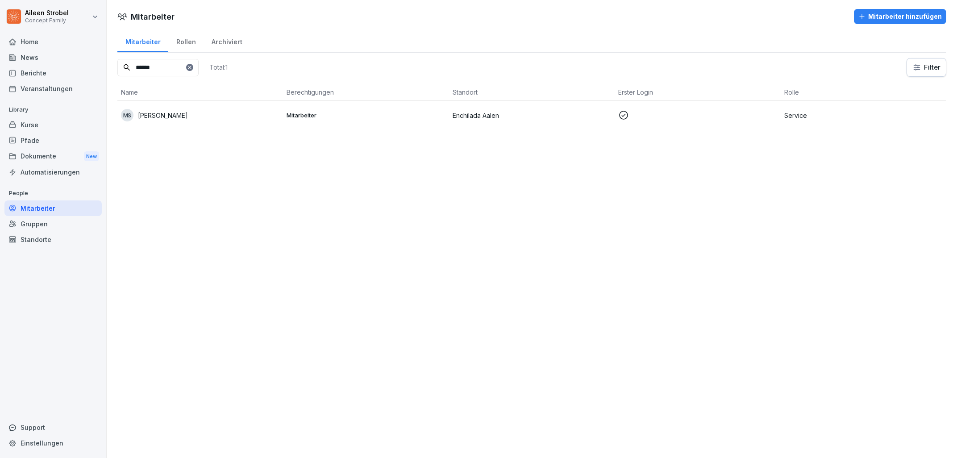
click at [885, 12] on button "Mitarbeiter hinzufügen" at bounding box center [900, 16] width 92 height 15
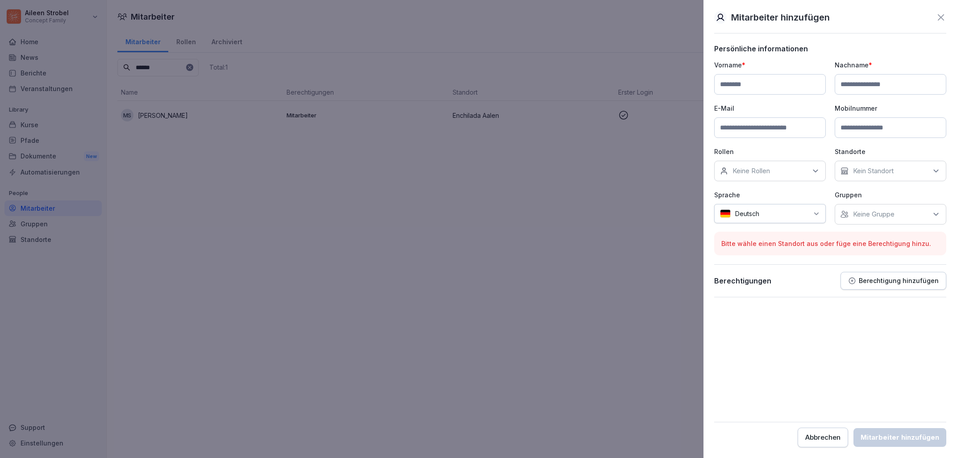
click at [751, 87] on input at bounding box center [770, 84] width 112 height 21
paste input "**********"
type input "**********"
click at [850, 84] on input at bounding box center [891, 84] width 112 height 21
paste input "*****"
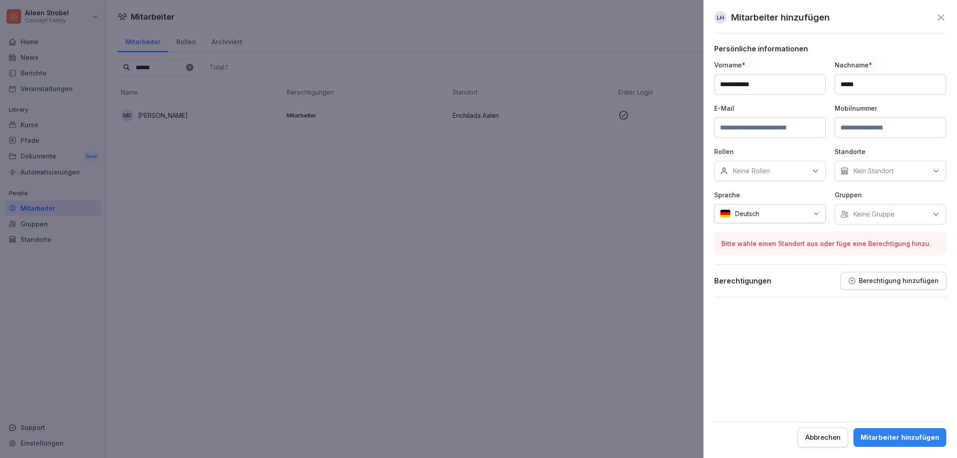
type input "*****"
click at [866, 125] on input at bounding box center [891, 127] width 112 height 21
paste input "**********"
click at [859, 129] on input "**********" at bounding box center [891, 127] width 112 height 21
type input "**********"
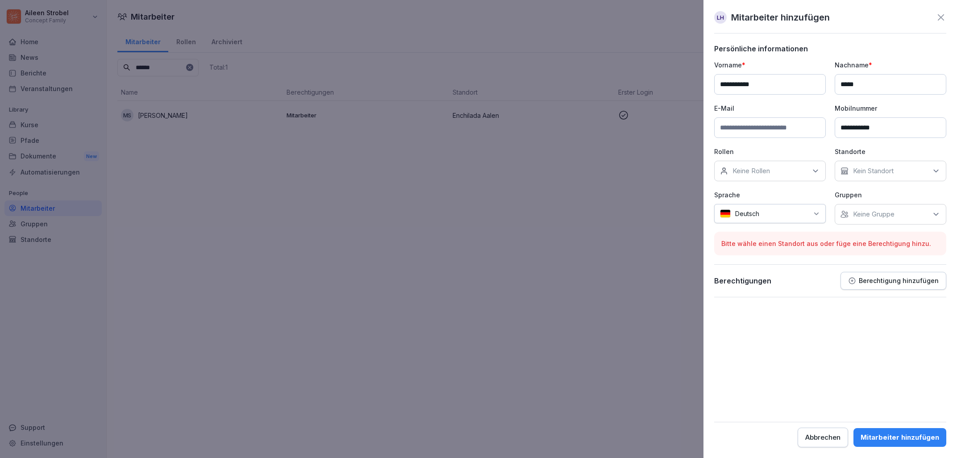
click at [878, 328] on form "**********" at bounding box center [830, 245] width 232 height 403
click at [798, 176] on div "Keine Rollen" at bounding box center [770, 171] width 112 height 21
click at [727, 235] on div "Service" at bounding box center [772, 230] width 111 height 17
click at [851, 307] on form "**********" at bounding box center [830, 245] width 232 height 403
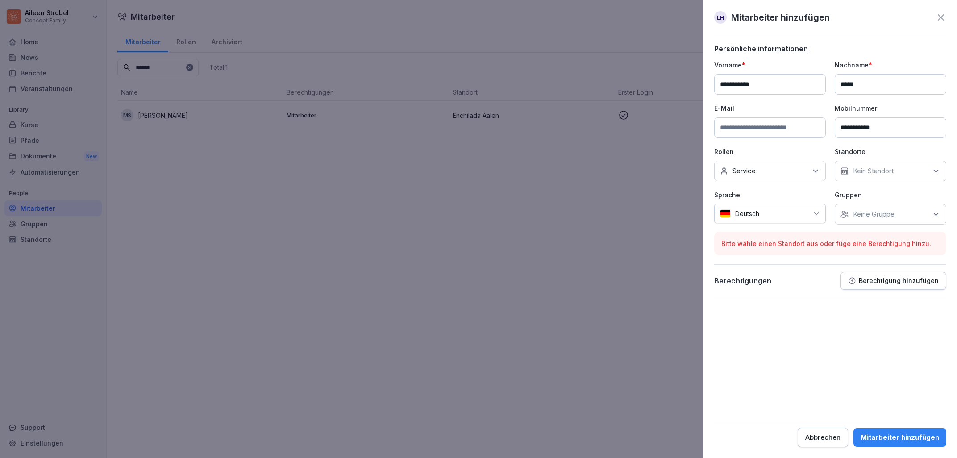
click at [880, 173] on p "Kein Standort" at bounding box center [873, 170] width 41 height 9
click at [889, 215] on label "Enchilada Aalen" at bounding box center [877, 212] width 48 height 8
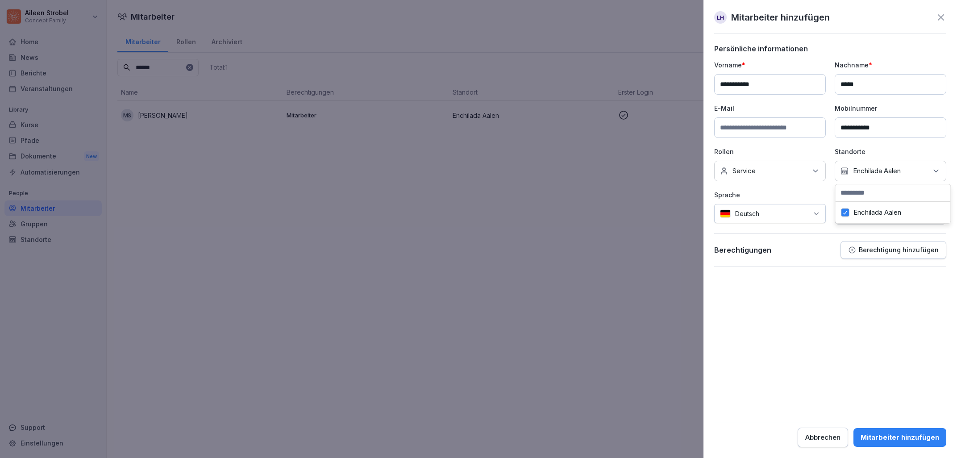
click at [817, 282] on form "**********" at bounding box center [830, 245] width 232 height 403
click at [897, 216] on div "Keine Gruppe" at bounding box center [891, 214] width 112 height 21
click at [899, 214] on div "Keine Gruppe" at bounding box center [891, 214] width 112 height 21
click at [939, 337] on form "**********" at bounding box center [830, 245] width 232 height 403
click at [911, 436] on div "Mitarbeiter hinzufügen" at bounding box center [900, 438] width 79 height 10
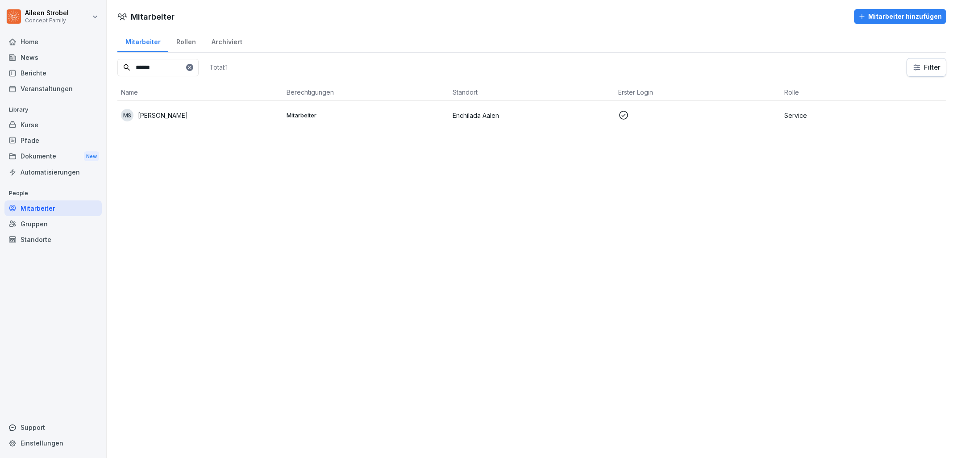
drag, startPoint x: 173, startPoint y: 69, endPoint x: 83, endPoint y: 67, distance: 89.7
click at [117, 67] on input "******" at bounding box center [157, 67] width 81 height 17
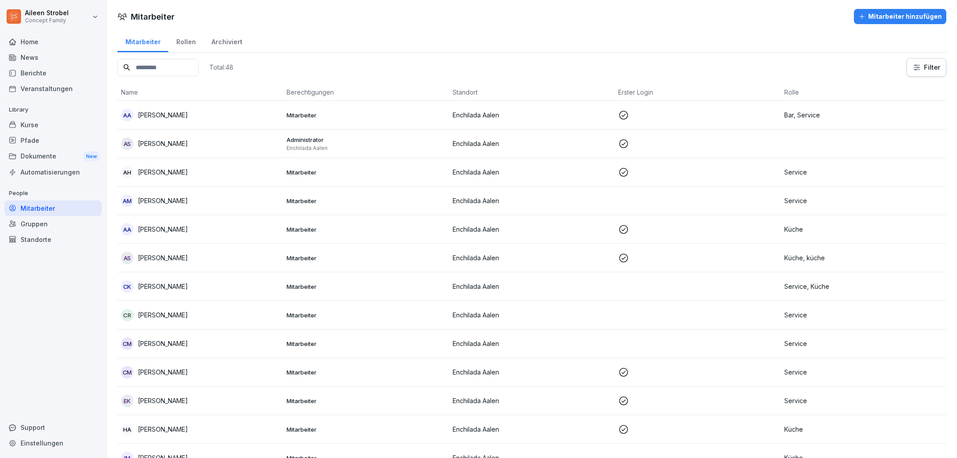
drag, startPoint x: 174, startPoint y: 70, endPoint x: 132, endPoint y: 69, distance: 41.5
click at [132, 69] on input at bounding box center [157, 67] width 81 height 17
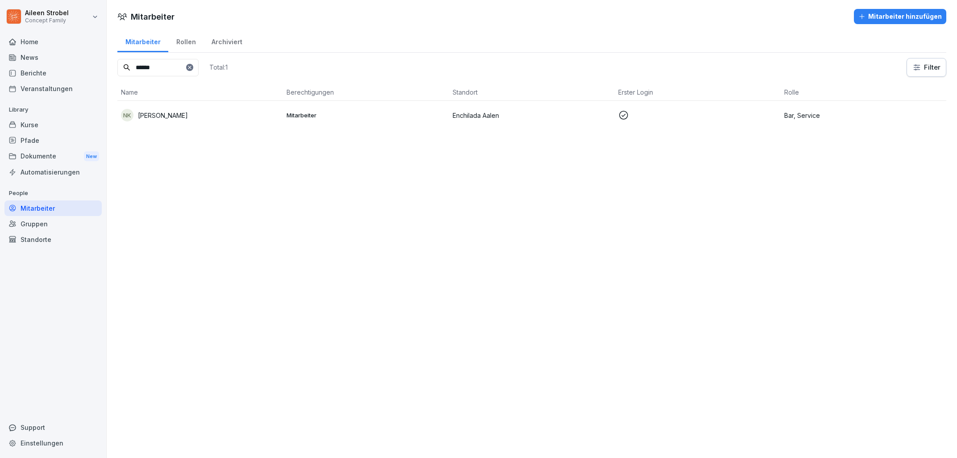
click at [594, 112] on p "Enchilada Aalen" at bounding box center [532, 115] width 158 height 9
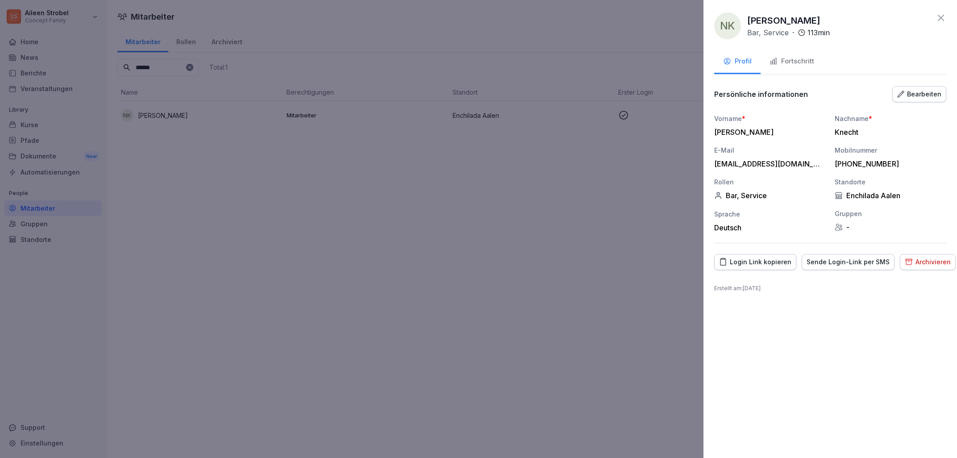
click at [804, 62] on div "Fortschritt" at bounding box center [792, 61] width 45 height 10
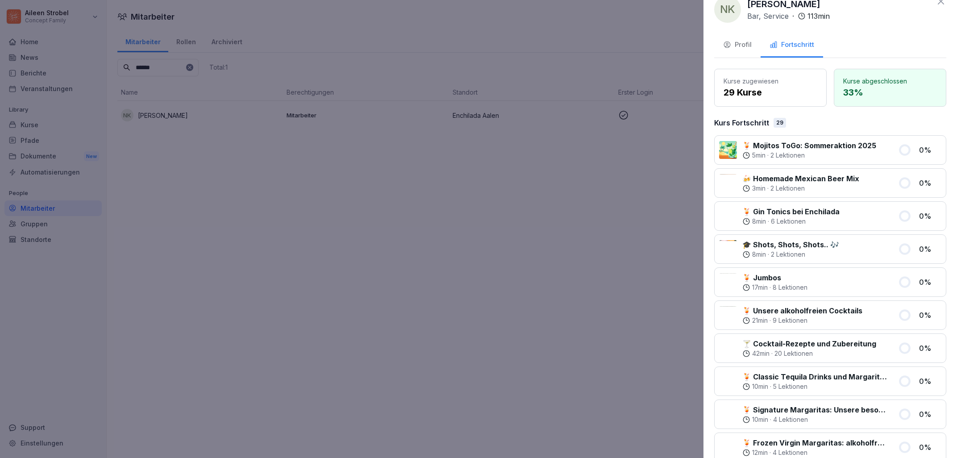
scroll to position [0, 0]
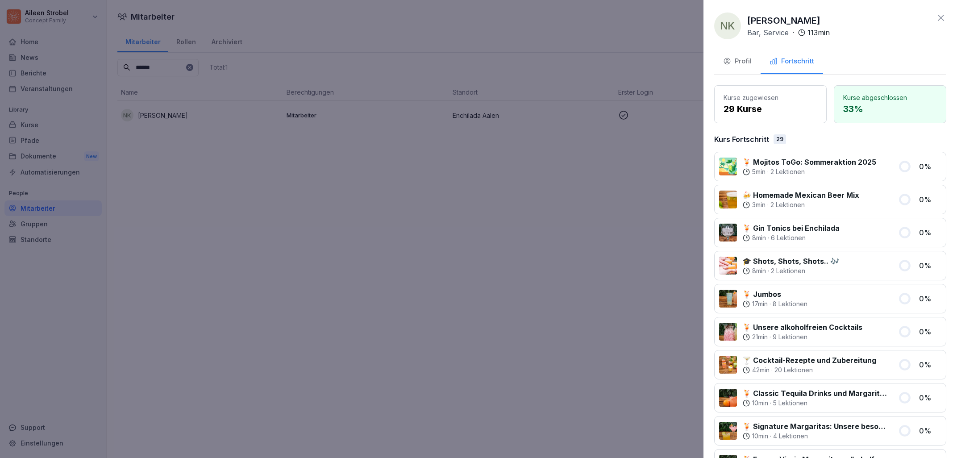
click at [742, 59] on div "Profil" at bounding box center [737, 61] width 29 height 10
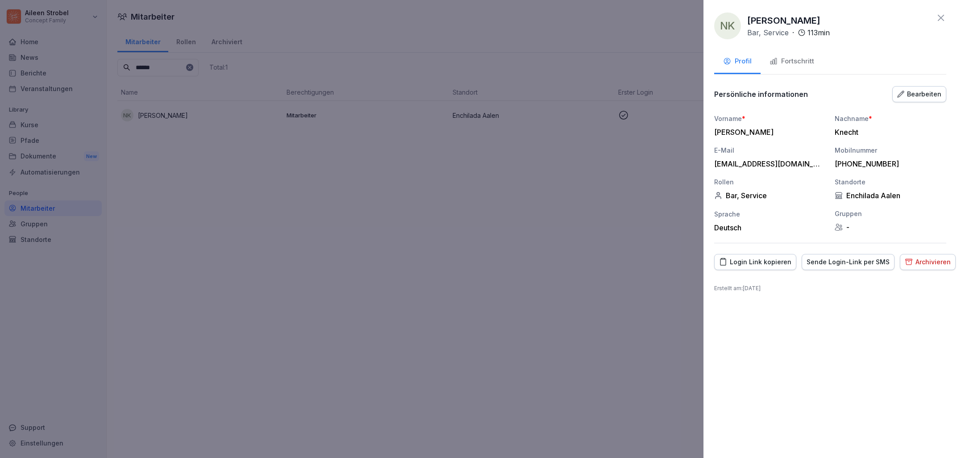
click at [913, 254] on button "Archivieren" at bounding box center [928, 262] width 56 height 16
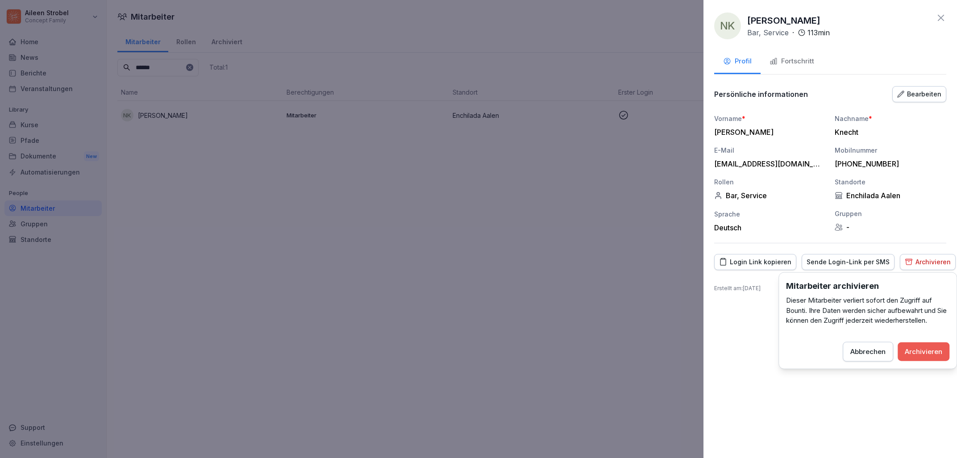
click at [928, 350] on div "Archivieren" at bounding box center [923, 351] width 37 height 10
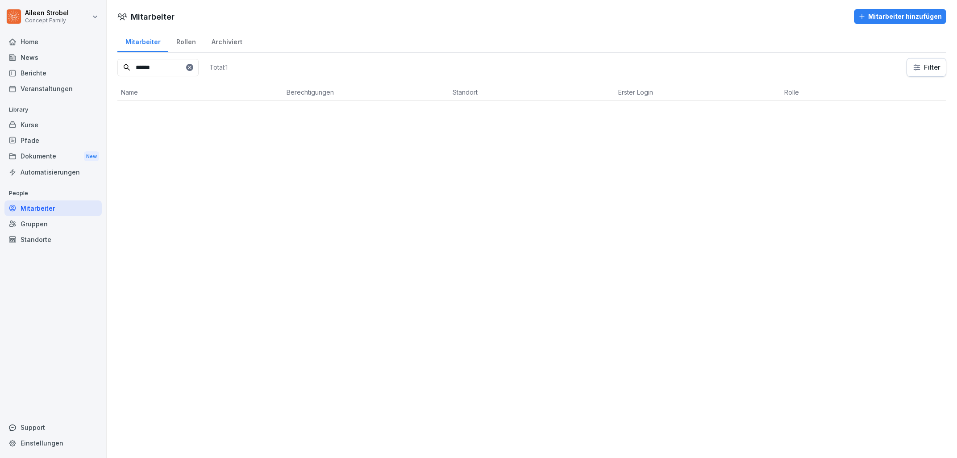
drag, startPoint x: 177, startPoint y: 65, endPoint x: 111, endPoint y: 67, distance: 65.6
click at [117, 67] on input "******" at bounding box center [157, 67] width 81 height 17
type input "*******"
click at [670, 112] on p at bounding box center [697, 115] width 158 height 11
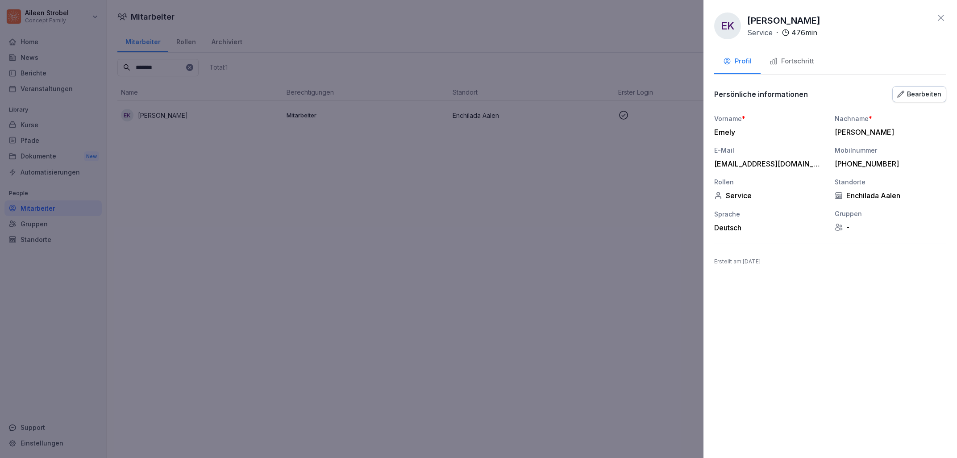
click at [798, 63] on div "Fortschritt" at bounding box center [792, 61] width 45 height 10
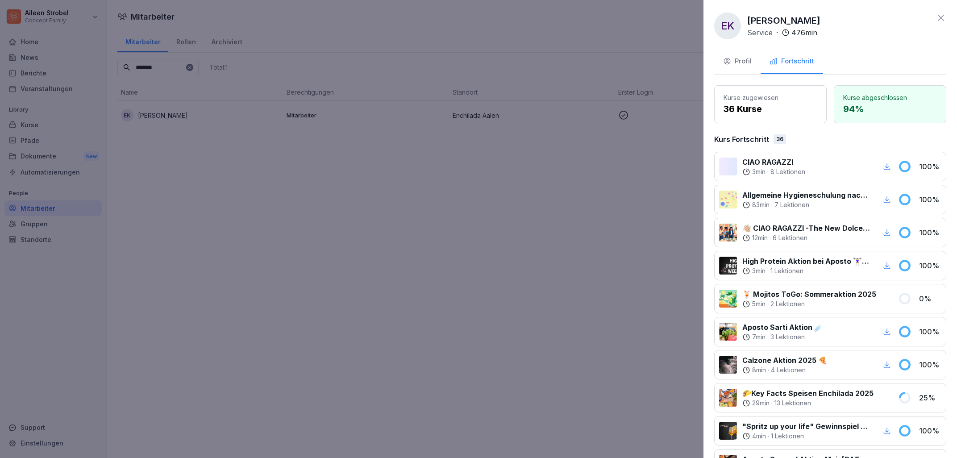
click at [743, 67] on button "Profil" at bounding box center [737, 62] width 46 height 24
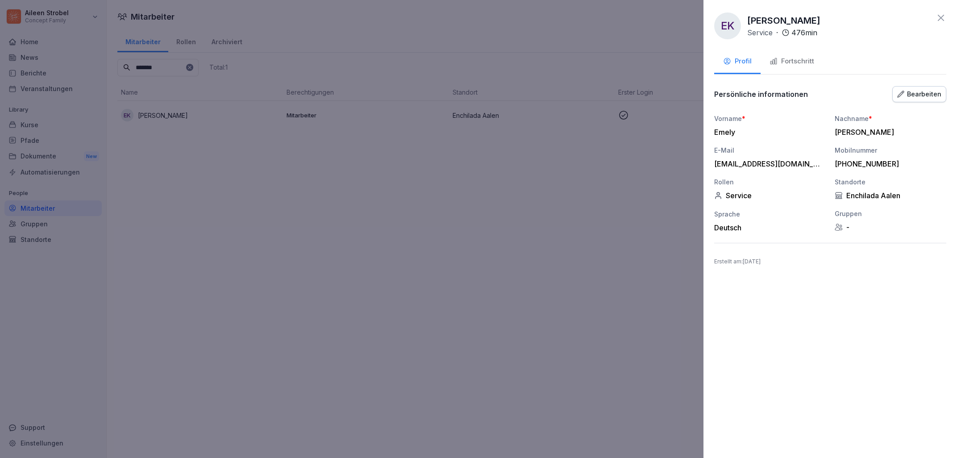
click at [546, 228] on div at bounding box center [478, 229] width 957 height 458
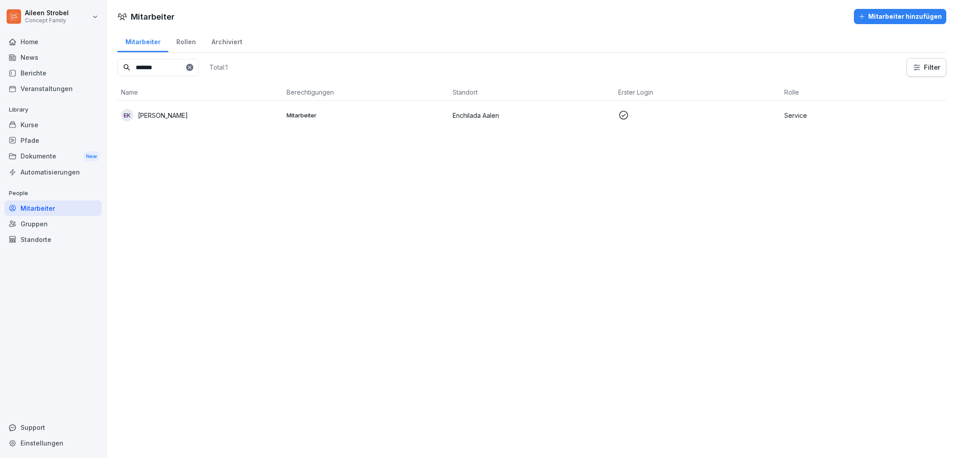
drag, startPoint x: 199, startPoint y: 73, endPoint x: 100, endPoint y: 71, distance: 99.1
click at [117, 71] on input "*******" at bounding box center [157, 67] width 81 height 17
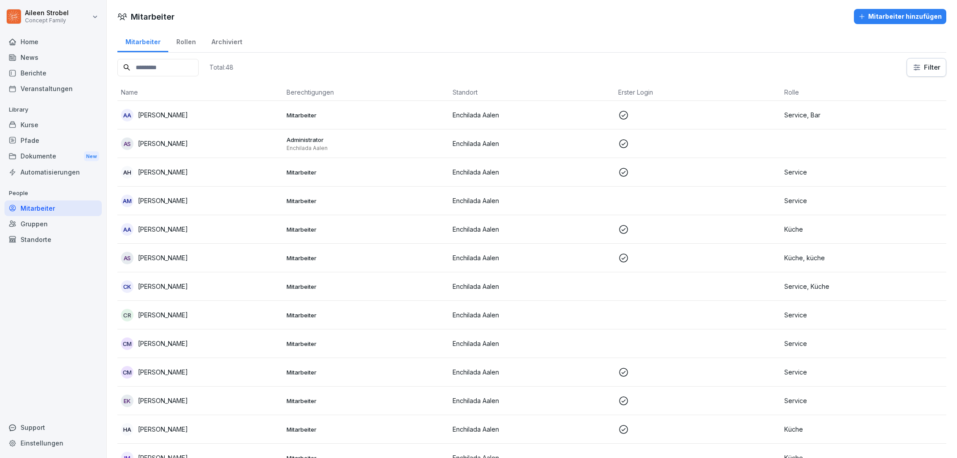
click at [153, 68] on input at bounding box center [157, 67] width 81 height 17
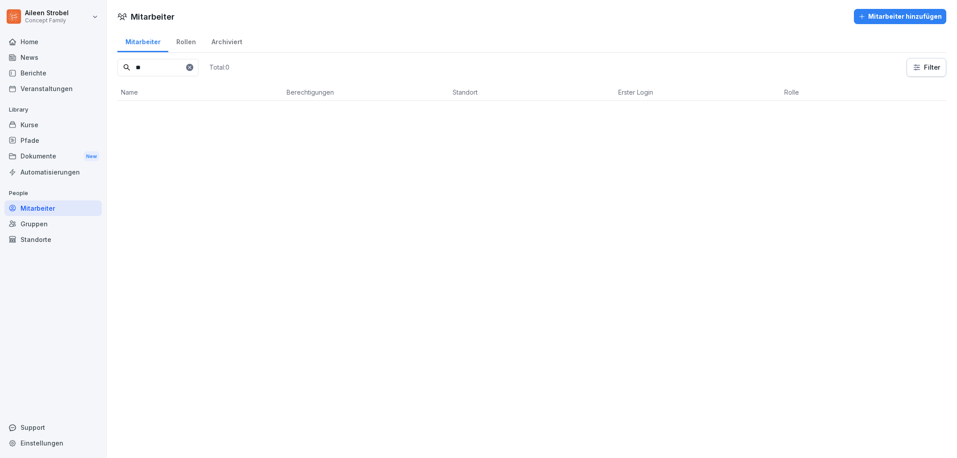
type input "*"
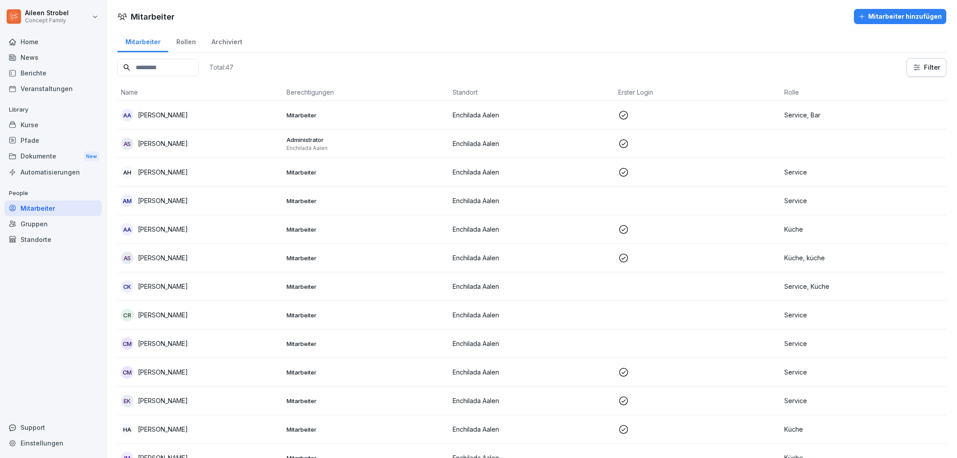
click at [88, 10] on html "Aileen Strobel Concept Family Home News Berichte Veranstaltungen Library Kurse …" at bounding box center [478, 229] width 957 height 458
click at [67, 39] on div "Einstellungen" at bounding box center [57, 40] width 88 height 17
select select "**"
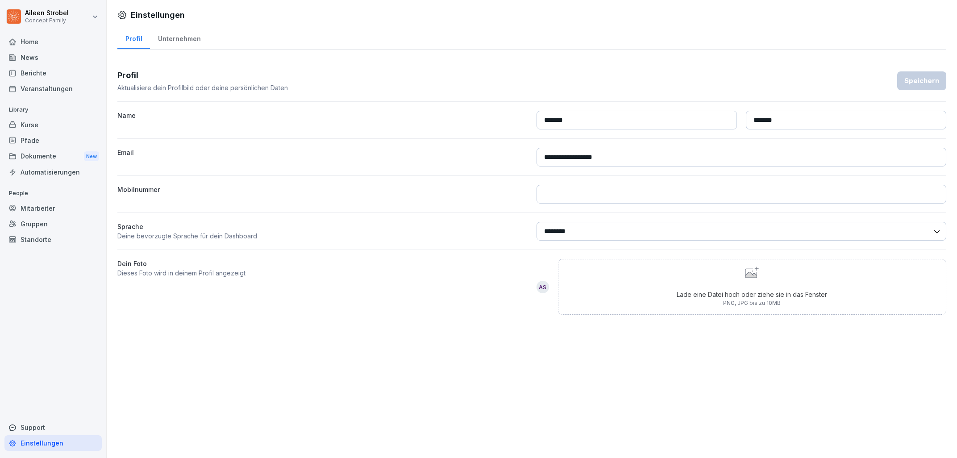
click at [33, 425] on div "Support" at bounding box center [52, 428] width 97 height 16
click at [44, 445] on div "Einstellungen" at bounding box center [52, 443] width 97 height 16
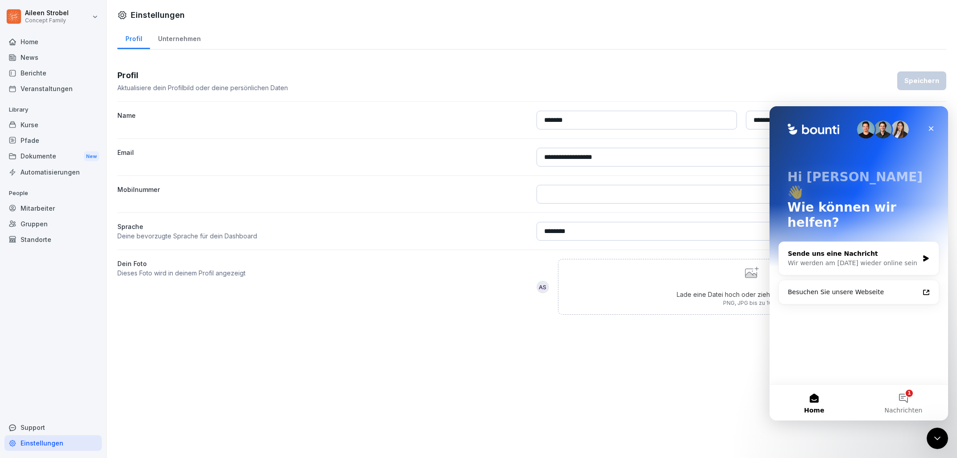
click at [853, 249] on div "Sende uns eine Nachricht" at bounding box center [853, 253] width 131 height 9
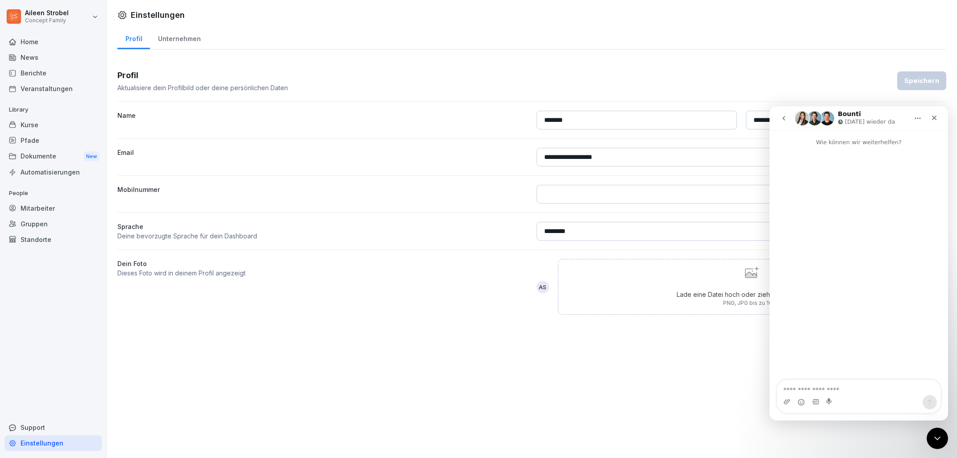
click at [829, 387] on textarea "Nachricht senden..." at bounding box center [858, 387] width 163 height 15
click at [910, 391] on textarea "**********" at bounding box center [858, 378] width 163 height 33
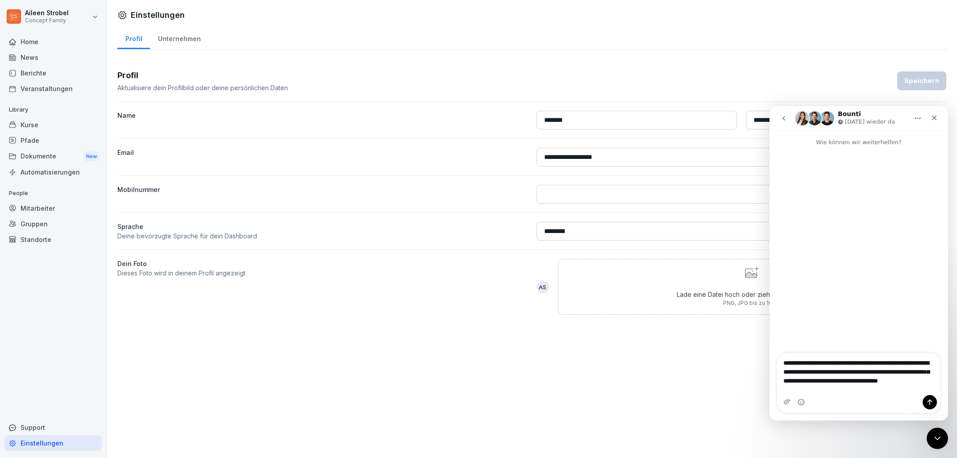
click at [904, 381] on textarea "**********" at bounding box center [858, 374] width 163 height 42
click at [892, 380] on textarea "**********" at bounding box center [858, 374] width 163 height 42
type textarea "**********"
click at [926, 400] on icon "Sende eine Nachricht…" at bounding box center [929, 402] width 7 height 7
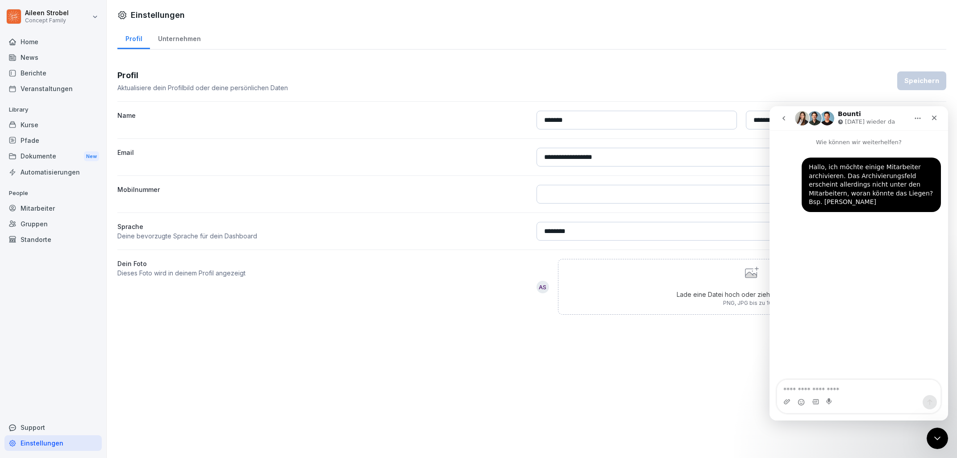
click at [706, 277] on div "Lade eine Datei hoch oder ziehe sie in das Fenster PNG, JPG bis zu 10MB" at bounding box center [752, 286] width 150 height 41
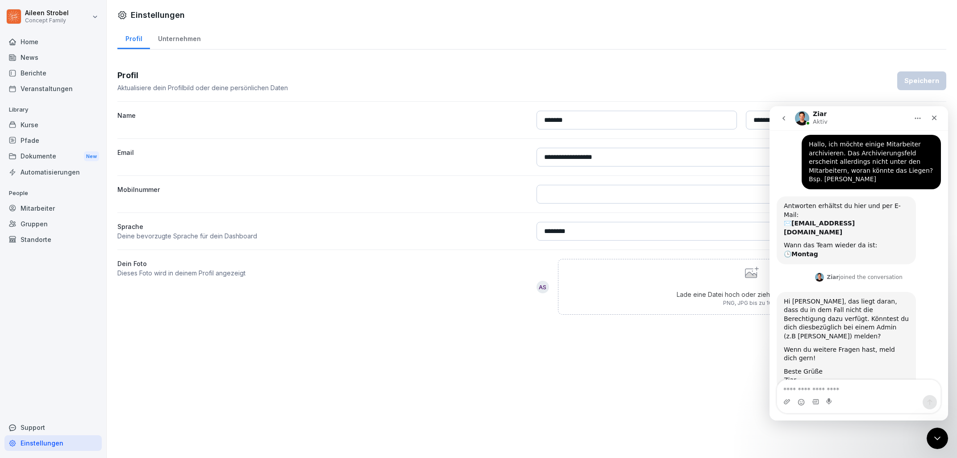
scroll to position [26, 0]
